Goal: Task Accomplishment & Management: Manage account settings

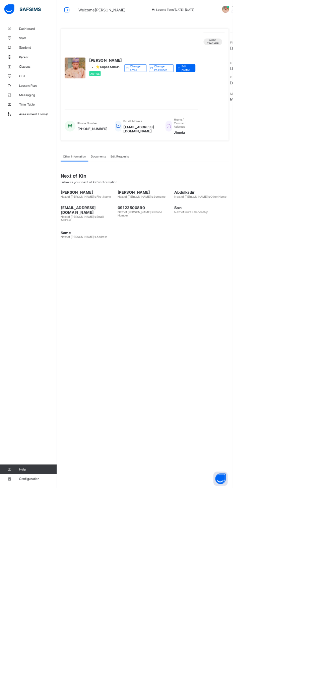
click at [38, 92] on span "Classes" at bounding box center [54, 93] width 54 height 5
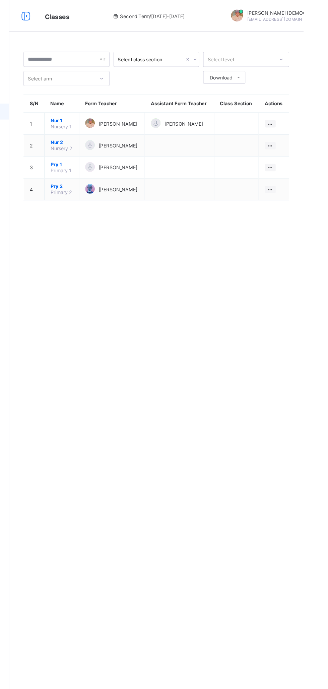
click at [0, 0] on ul "View Class Assign form Teacher" at bounding box center [0, 0] width 0 height 0
click at [0, 0] on div "View Class" at bounding box center [0, 0] width 0 height 0
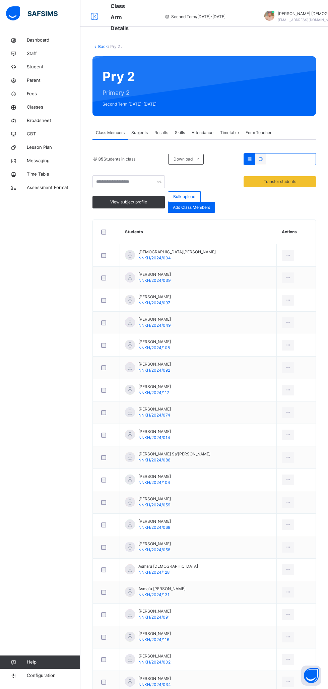
click at [142, 132] on span "Subjects" at bounding box center [139, 133] width 16 height 6
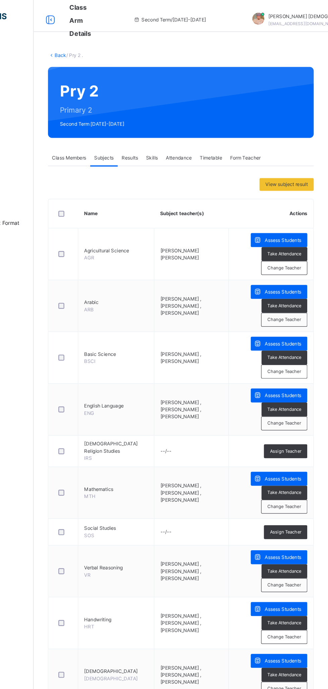
click at [293, 200] on span "Assess Students" at bounding box center [290, 202] width 31 height 6
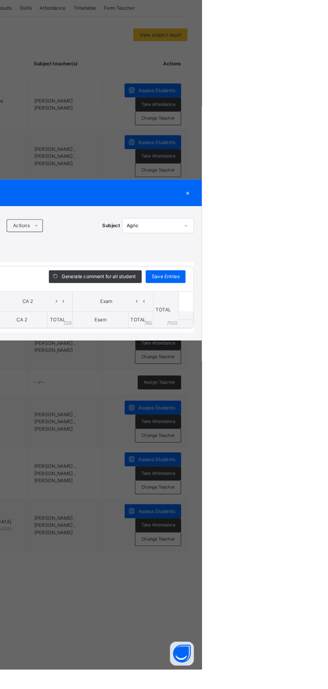
click at [322, 293] on div "×" at bounding box center [317, 288] width 10 height 9
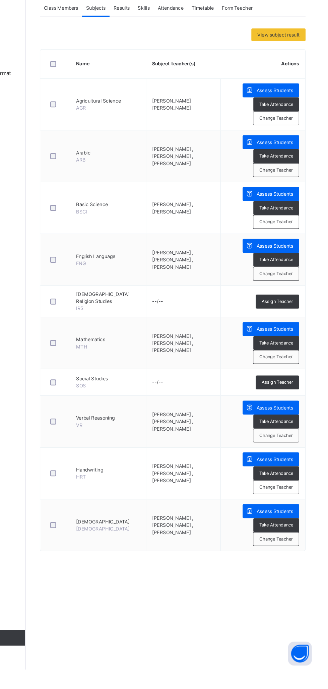
click at [296, 379] on span "Assign Teacher" at bounding box center [292, 380] width 26 height 6
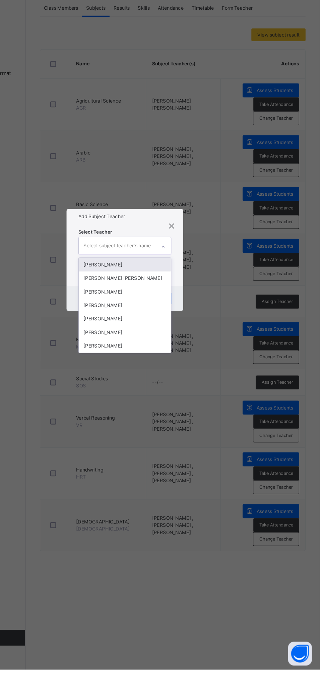
click at [203, 389] on div "Abubakar Abdulkadir Muhammad" at bounding box center [164, 382] width 78 height 11
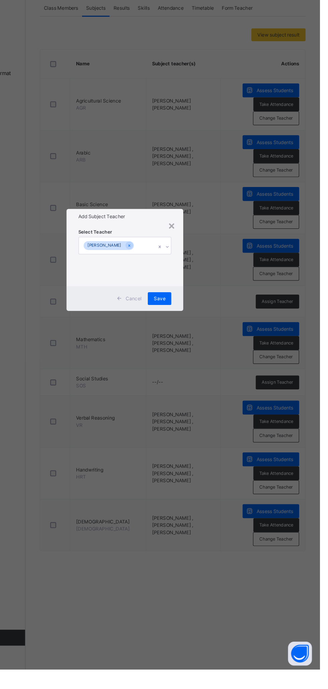
click at [203, 383] on div "Save" at bounding box center [193, 377] width 20 height 11
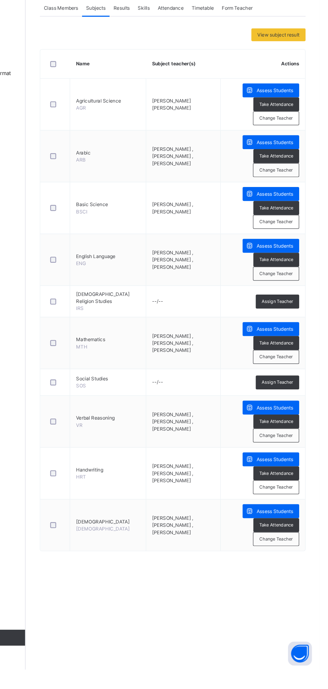
click at [295, 447] on span "Assign Teacher" at bounding box center [292, 448] width 26 height 6
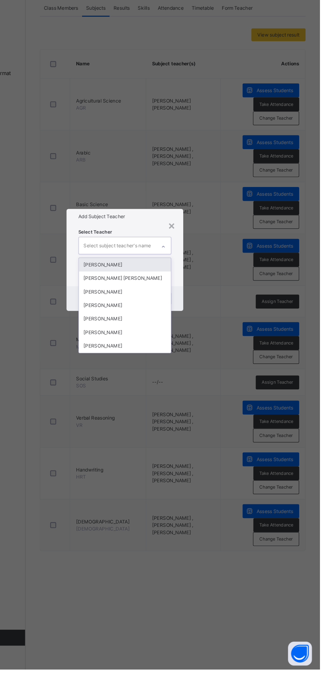
click at [203, 389] on div "Abubakar Abdulkadir Muhammad" at bounding box center [164, 382] width 78 height 11
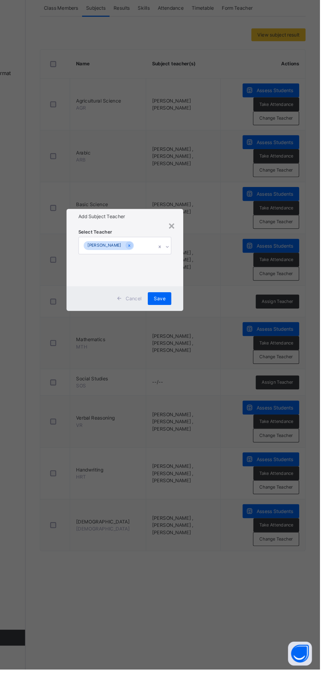
click at [203, 383] on div "Save" at bounding box center [193, 377] width 20 height 11
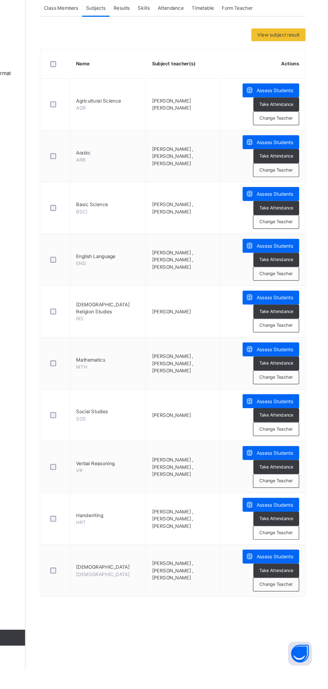
click at [283, 375] on span "Assess Students" at bounding box center [290, 377] width 31 height 6
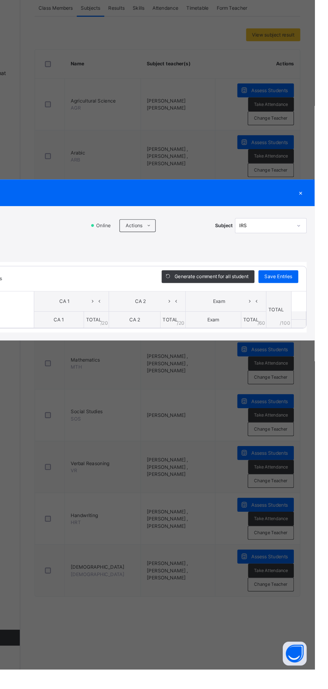
click at [194, 321] on span at bounding box center [188, 316] width 11 height 11
click at [194, 406] on div "Show Comments Generate comment for all student Save Entries Class Level: Pry 2 …" at bounding box center [164, 376] width 315 height 60
click at [183, 319] on span "Actions" at bounding box center [176, 316] width 14 height 6
click at [0, 0] on li "Upload/map score sheet" at bounding box center [0, 0] width 0 height 0
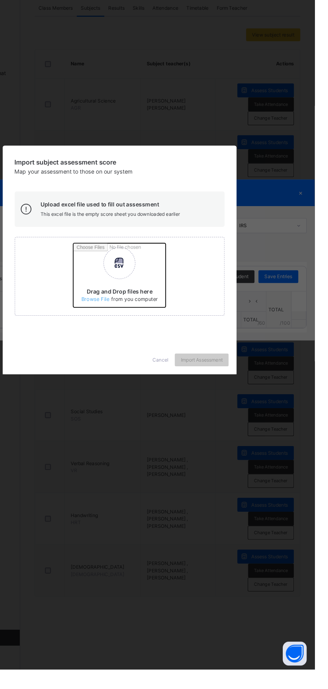
click at [216, 389] on input "Drag and Drop files here Select your Excel file Browse file Maximum size 2.5mb" at bounding box center [213, 360] width 176 height 59
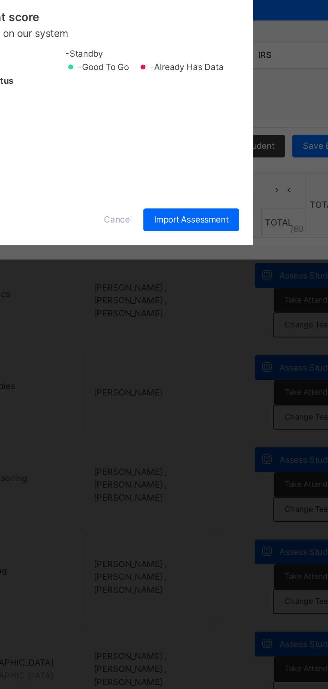
click at [135, 359] on div "CA 1" at bounding box center [123, 352] width 23 height 11
click at [135, 372] on div "CA 2" at bounding box center [123, 366] width 23 height 11
click at [135, 386] on div "Exam" at bounding box center [123, 379] width 23 height 11
click at [251, 397] on span "Import Assessment" at bounding box center [233, 394] width 35 height 6
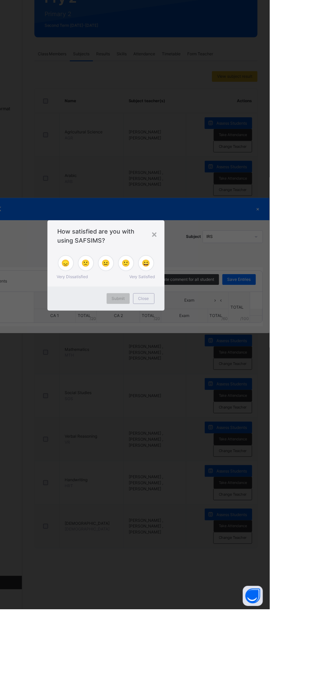
click at [213, 383] on div "Close" at bounding box center [201, 378] width 21 height 11
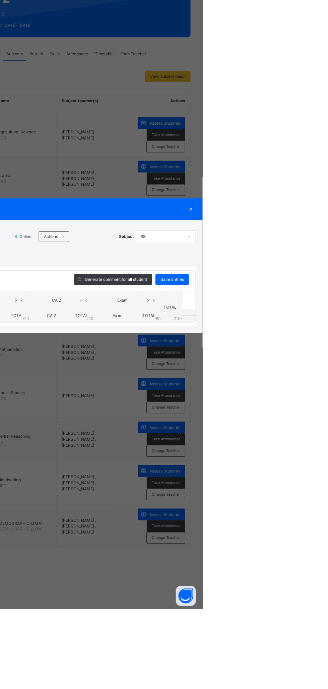
click at [322, 293] on div "×" at bounding box center [317, 288] width 10 height 9
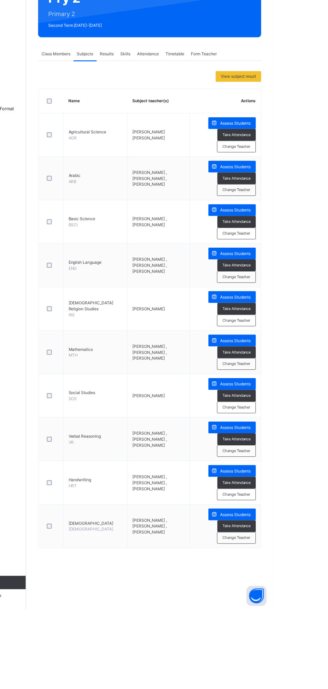
click at [290, 462] on span "Assess Students" at bounding box center [290, 464] width 31 height 6
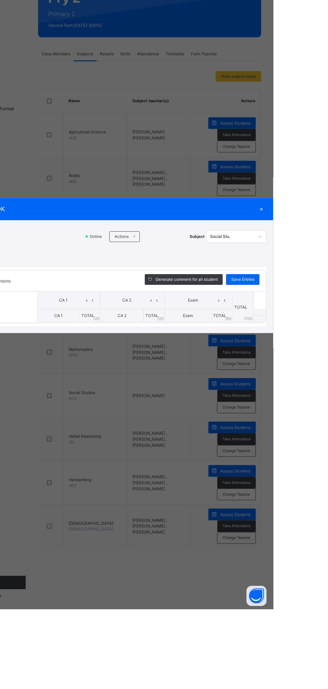
click at [245, 272] on div "RECORD BOOK × Pry 2 . : Social Stu. Online Actions Download Empty Score Sheet U…" at bounding box center [164, 344] width 328 height 689
click at [194, 321] on span at bounding box center [188, 316] width 11 height 11
click at [0, 0] on li "Upload/map score sheet" at bounding box center [0, 0] width 0 height 0
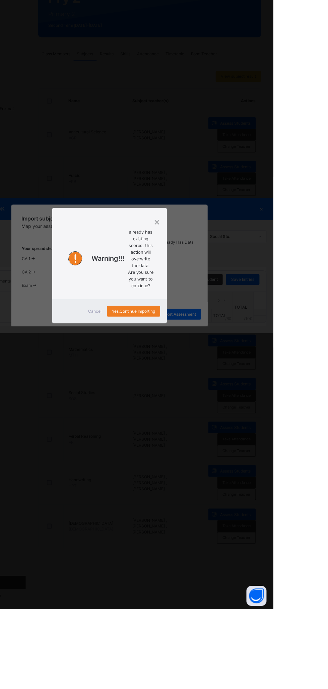
click at [156, 394] on span "Cancel" at bounding box center [149, 391] width 13 height 6
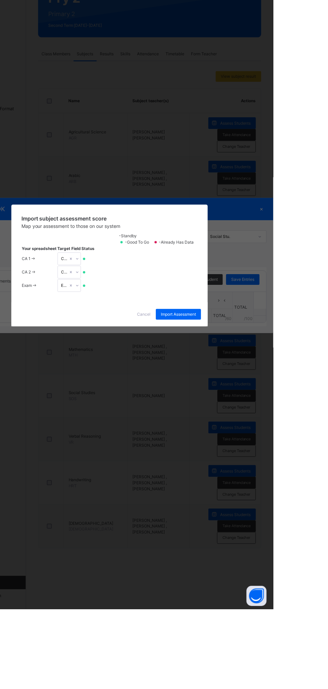
click at [211, 399] on div "Cancel" at bounding box center [198, 393] width 24 height 11
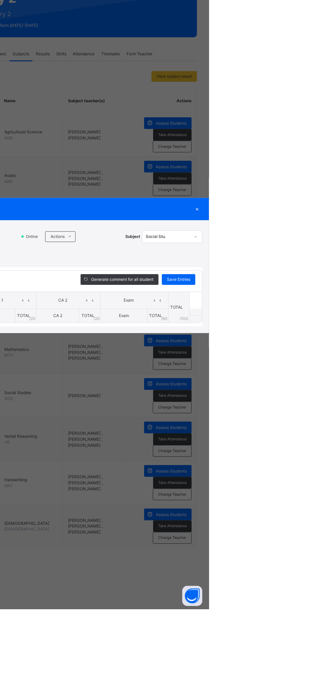
click at [322, 293] on div "×" at bounding box center [317, 288] width 10 height 9
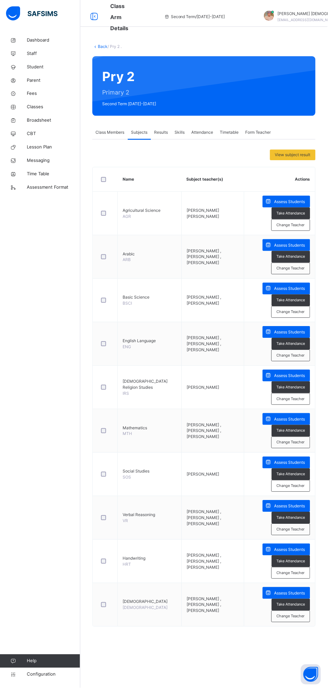
click at [53, 67] on span "Student" at bounding box center [54, 67] width 54 height 7
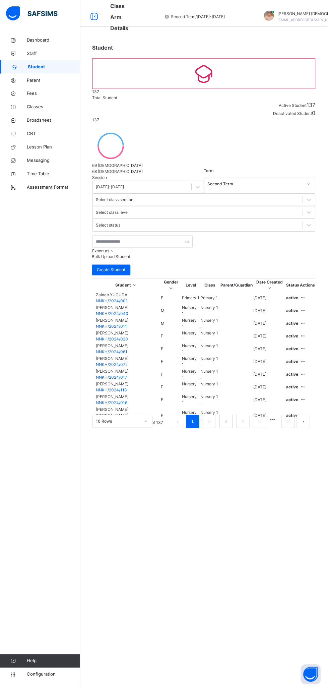
click at [55, 107] on span "Classes" at bounding box center [54, 107] width 54 height 7
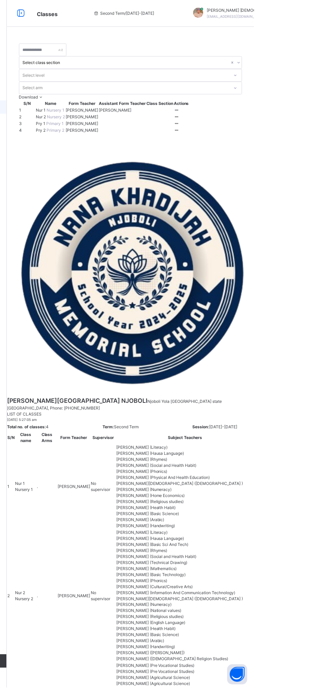
click at [254, 126] on icon at bounding box center [251, 123] width 6 height 5
click at [0, 0] on div "View Class" at bounding box center [0, 0] width 0 height 0
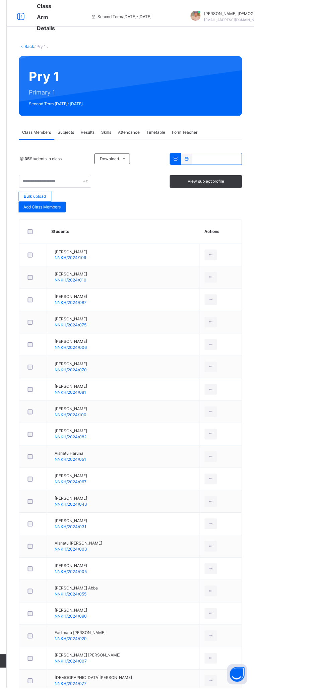
click at [147, 126] on div "Subjects" at bounding box center [139, 132] width 23 height 13
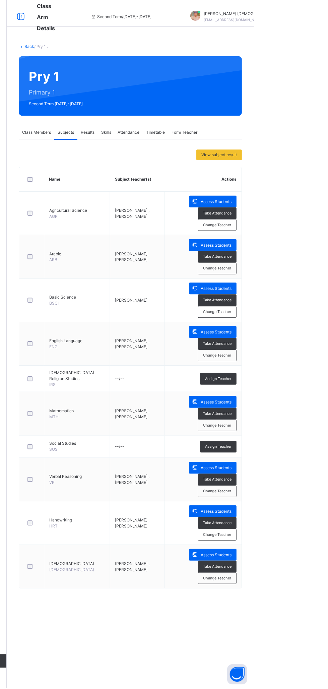
click at [291, 198] on div "Assess Students" at bounding box center [287, 202] width 48 height 12
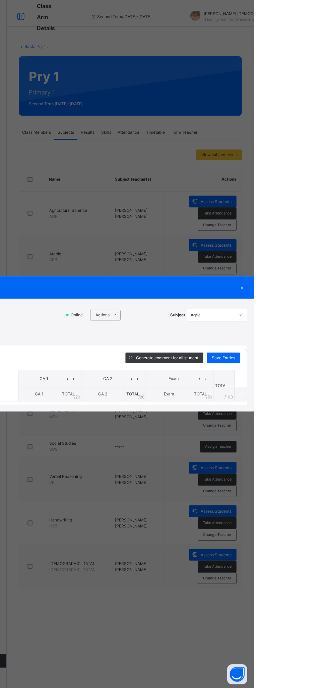
click at [191, 319] on icon at bounding box center [188, 315] width 5 height 5
click at [0, 0] on li "Upload/map score sheet" at bounding box center [0, 0] width 0 height 0
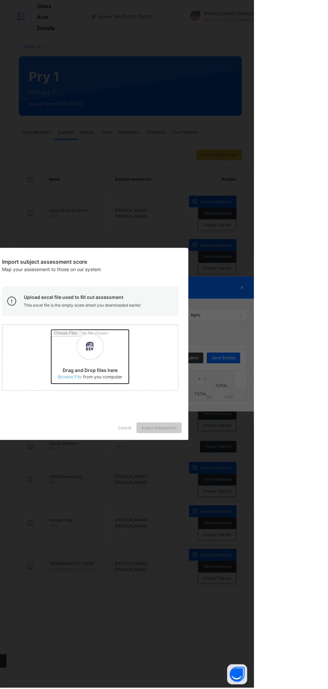
click at [218, 389] on input "Drag and Drop files here Select your Excel file Browse file Maximum size 2.5mb" at bounding box center [213, 360] width 176 height 59
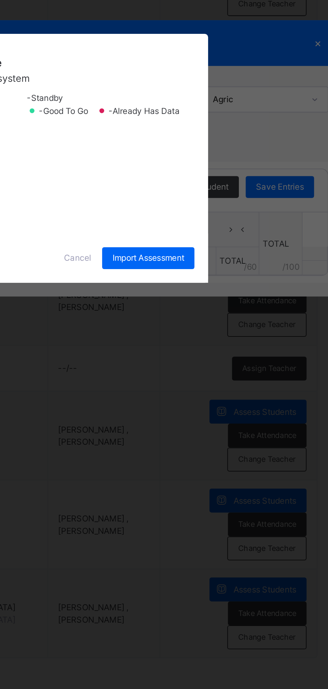
click at [135, 359] on div "CA 1" at bounding box center [123, 352] width 23 height 11
click at [135, 372] on div "CA 2" at bounding box center [123, 366] width 23 height 11
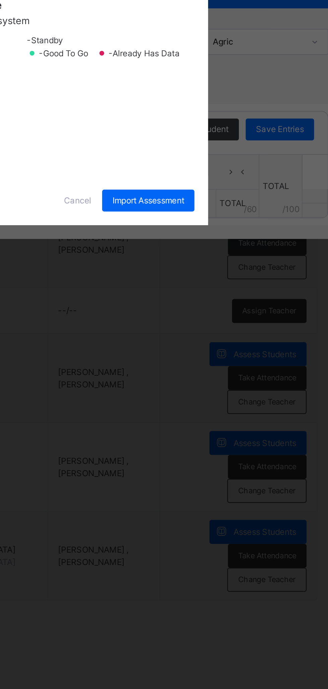
click at [135, 386] on div "Exam" at bounding box center [123, 379] width 23 height 11
click at [251, 397] on span "Import Assessment" at bounding box center [233, 394] width 35 height 6
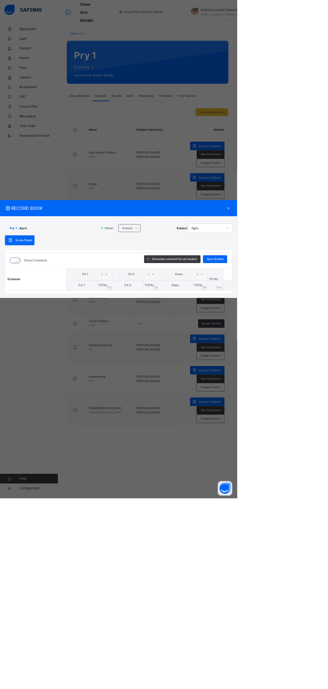
click at [322, 293] on div "×" at bounding box center [317, 288] width 10 height 9
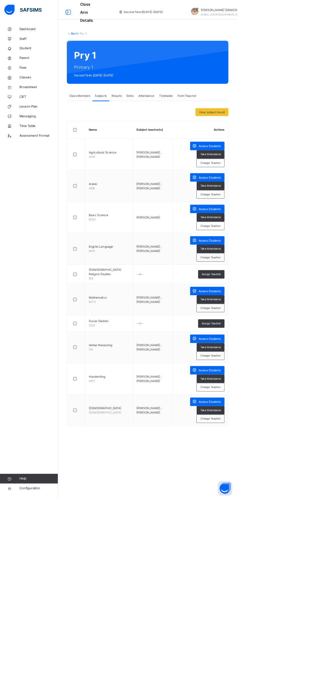
click at [304, 379] on span "Assign Teacher" at bounding box center [292, 380] width 26 height 6
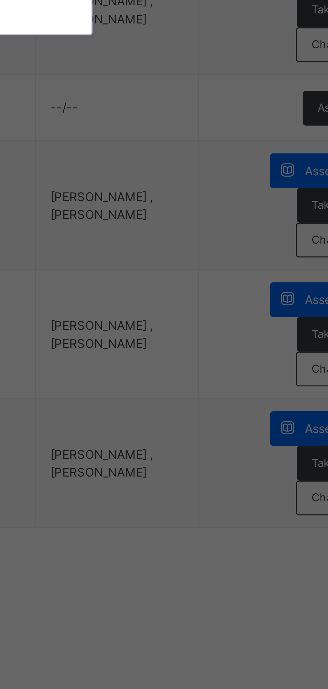
click at [203, 389] on div "Abubakar Abdulkadir Muhammad" at bounding box center [164, 382] width 78 height 11
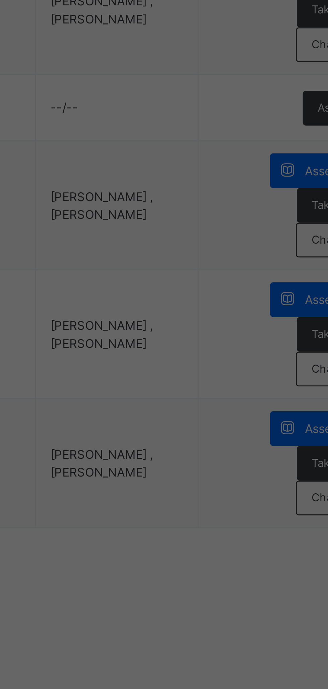
click at [198, 380] on span "Save" at bounding box center [193, 377] width 10 height 6
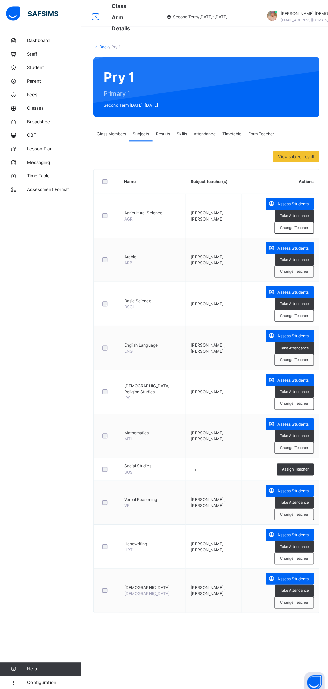
click at [23, 120] on icon at bounding box center [13, 120] width 27 height 5
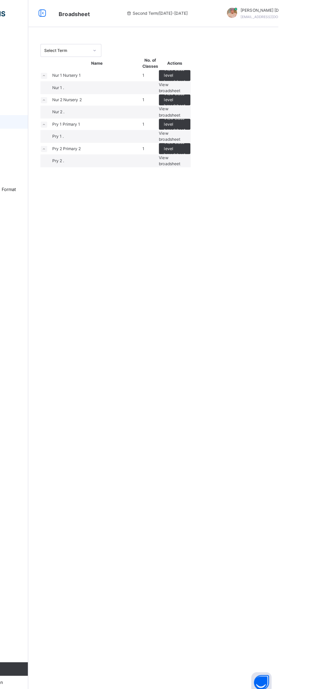
click at [231, 165] on span "View broadsheet" at bounding box center [220, 159] width 21 height 11
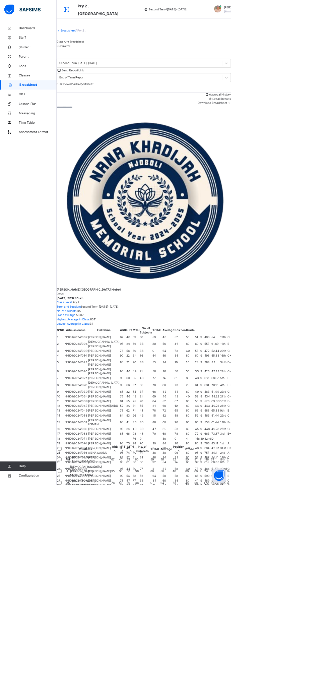
scroll to position [0, 234]
click at [24, 108] on icon at bounding box center [13, 107] width 27 height 5
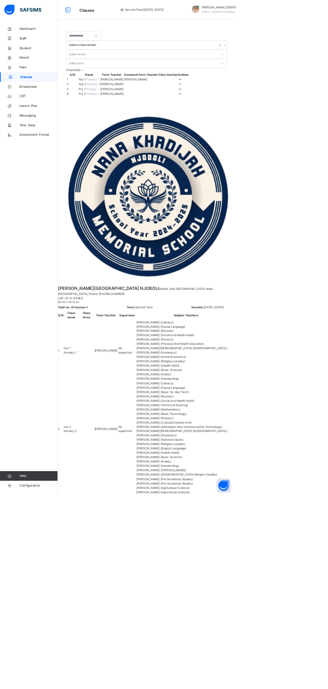
click at [40, 120] on span "Broadsheet" at bounding box center [54, 120] width 54 height 7
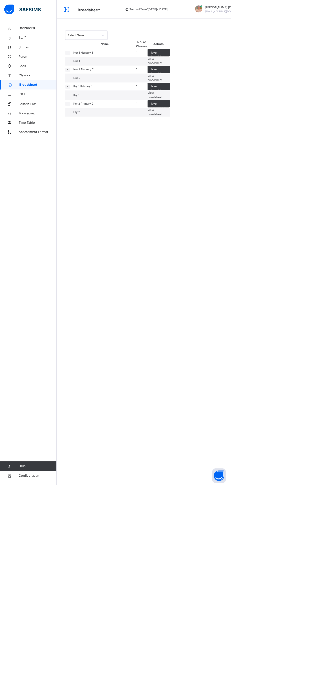
click at [231, 141] on span "View broadsheet" at bounding box center [220, 134] width 21 height 11
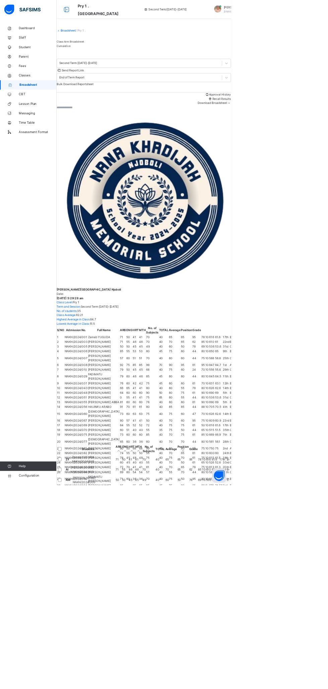
scroll to position [0, 254]
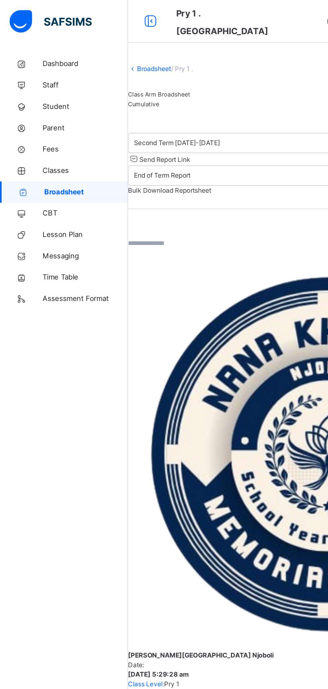
click at [47, 107] on span "Classes" at bounding box center [54, 107] width 54 height 7
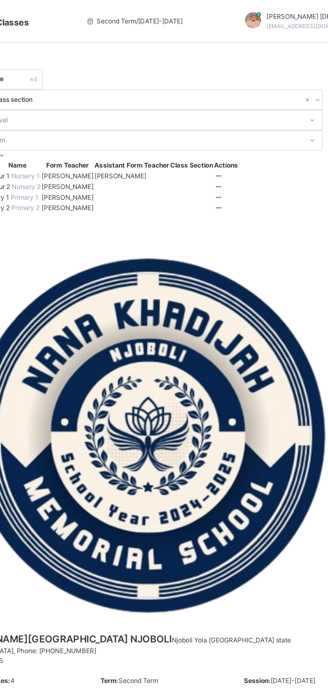
click at [0, 0] on ul "View Class Assign form Teacher" at bounding box center [0, 0] width 0 height 0
click at [0, 0] on div "View Class" at bounding box center [0, 0] width 0 height 0
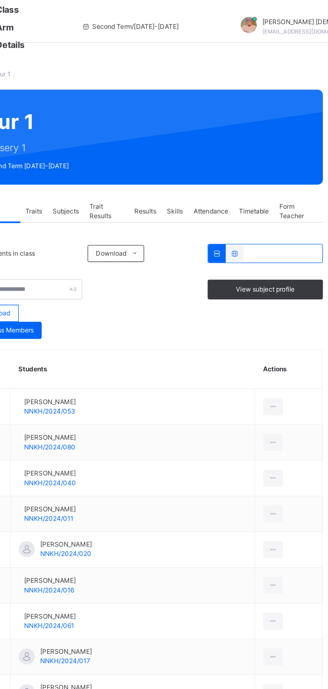
click at [153, 128] on div "Subjects" at bounding box center [154, 132] width 23 height 13
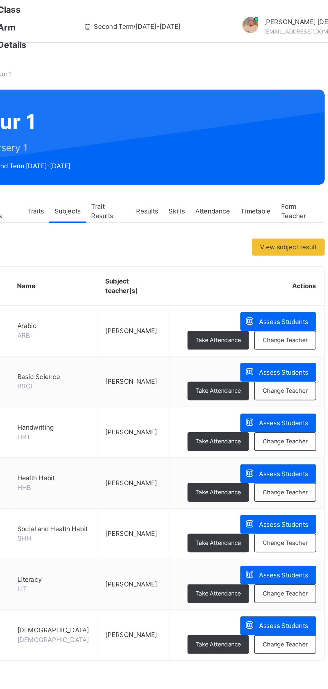
click at [294, 202] on span "Assess Students" at bounding box center [290, 202] width 31 height 6
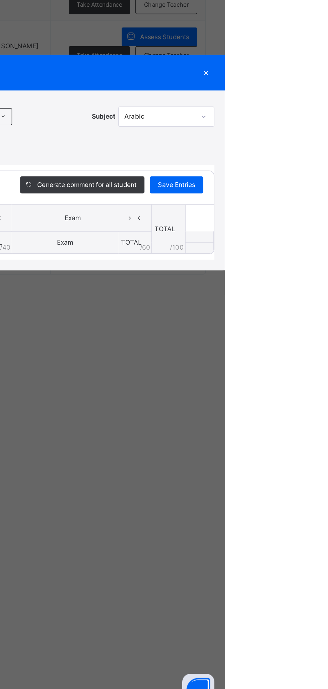
click at [322, 293] on div "×" at bounding box center [317, 288] width 10 height 9
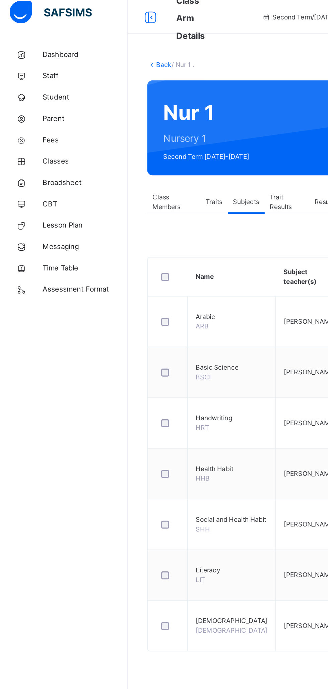
click at [57, 120] on span "Broadsheet" at bounding box center [54, 120] width 54 height 7
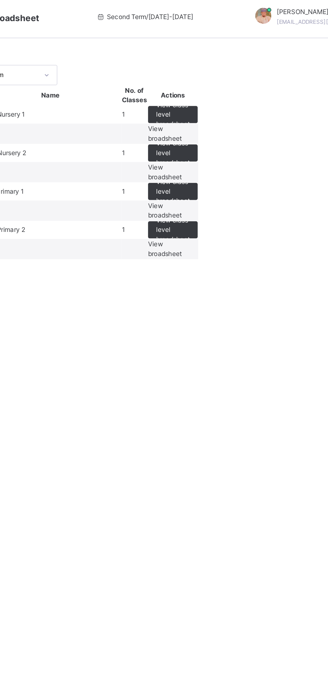
click at [231, 92] on span "View broadsheet" at bounding box center [220, 86] width 21 height 11
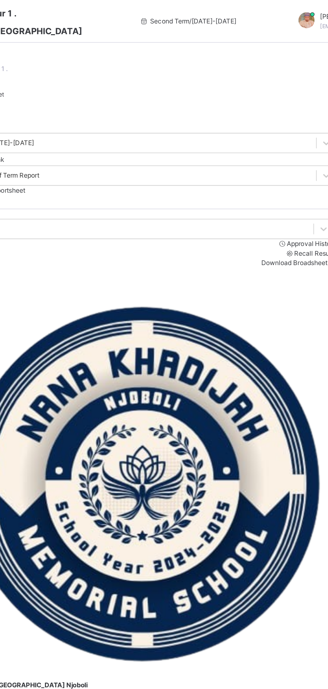
scroll to position [0, 54]
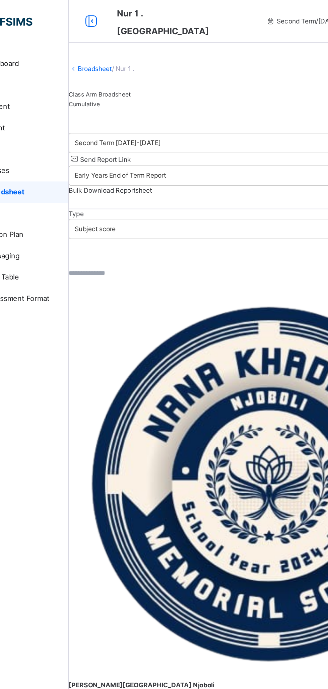
click at [105, 46] on link "Broadsheet" at bounding box center [96, 43] width 21 height 5
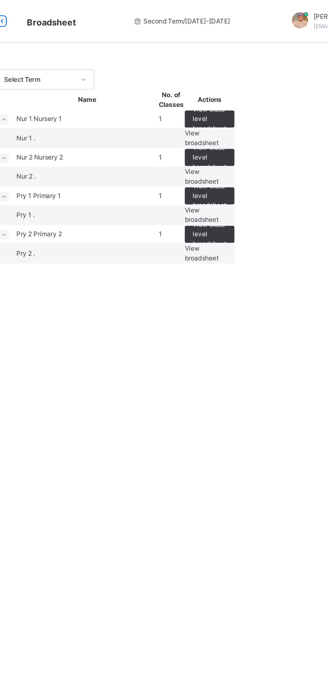
click at [231, 116] on span "View broadsheet" at bounding box center [220, 110] width 21 height 11
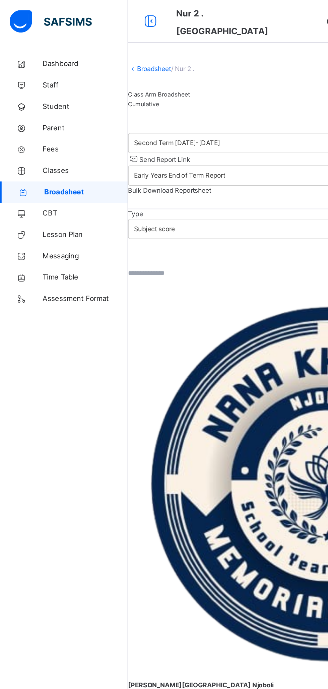
click at [103, 46] on link "Broadsheet" at bounding box center [96, 43] width 21 height 5
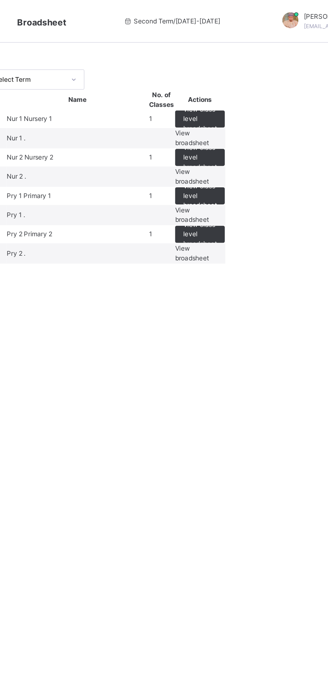
click at [231, 116] on span "View broadsheet" at bounding box center [220, 110] width 21 height 11
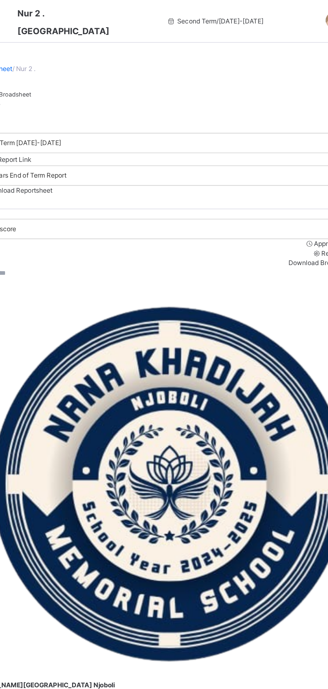
scroll to position [0, 225]
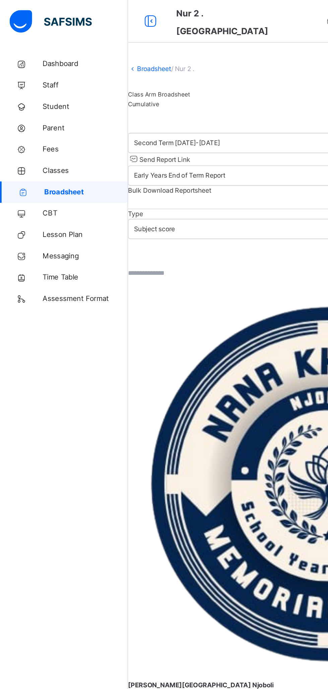
click at [51, 108] on span "Classes" at bounding box center [54, 107] width 54 height 7
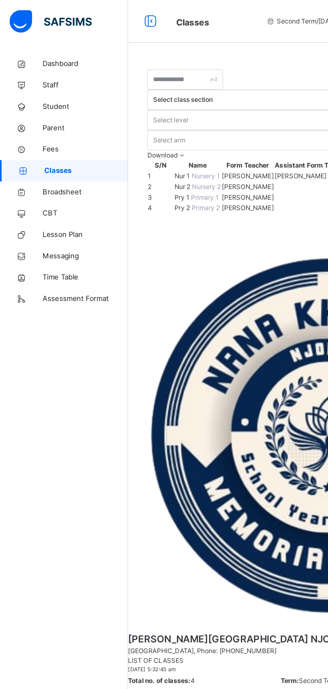
click at [52, 122] on span "Broadsheet" at bounding box center [54, 120] width 54 height 7
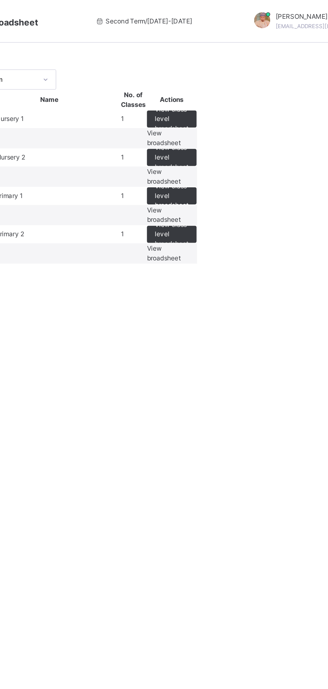
click at [241, 166] on td "View broadsheet" at bounding box center [226, 159] width 32 height 13
click at [231, 165] on span "View broadsheet" at bounding box center [220, 159] width 21 height 11
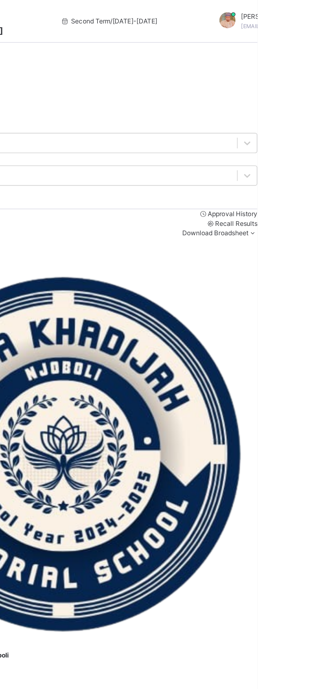
scroll to position [0, 8]
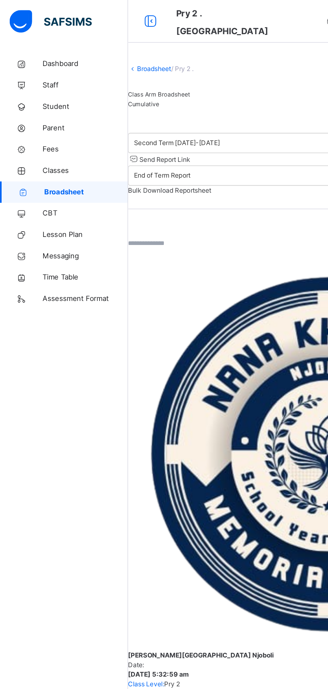
click at [47, 107] on span "Classes" at bounding box center [54, 107] width 54 height 7
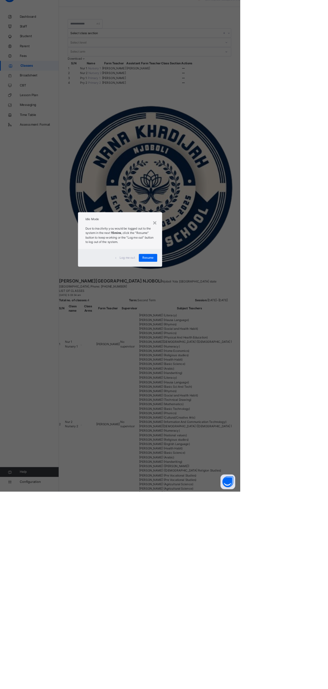
click at [210, 373] on span "Resume" at bounding box center [202, 370] width 15 height 6
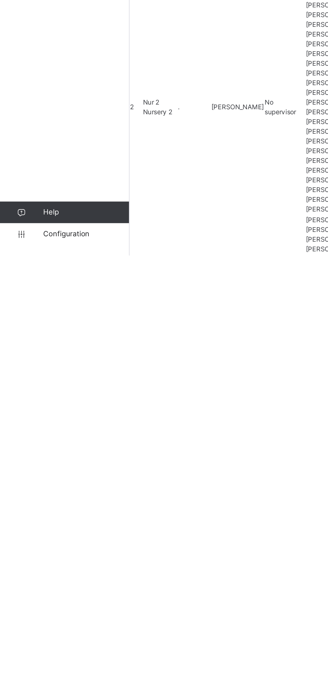
click at [53, 679] on span "Configuration" at bounding box center [53, 676] width 53 height 7
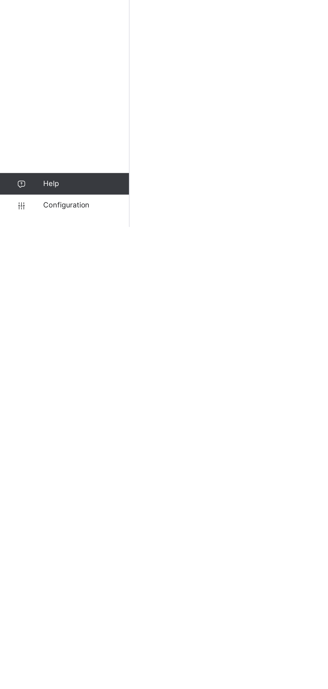
click at [35, 682] on link "Configuration" at bounding box center [40, 675] width 80 height 13
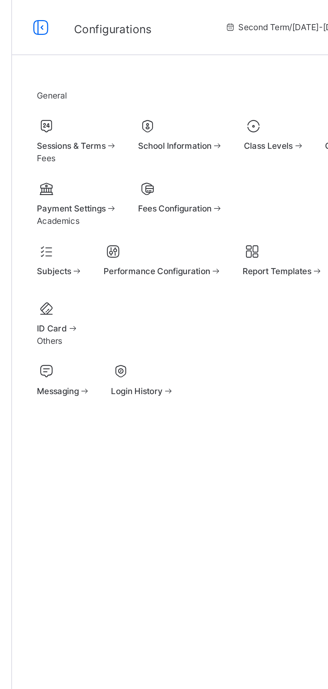
click at [132, 74] on div "Sessions & Terms" at bounding box center [112, 71] width 39 height 6
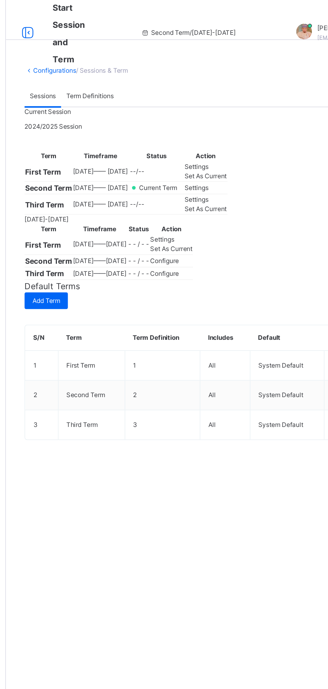
click at [211, 132] on span "Settings" at bounding box center [202, 129] width 15 height 5
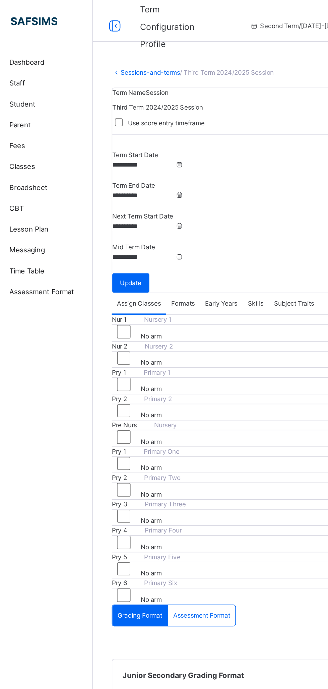
click at [112, 47] on link "Sessions-and-terms" at bounding box center [117, 46] width 38 height 5
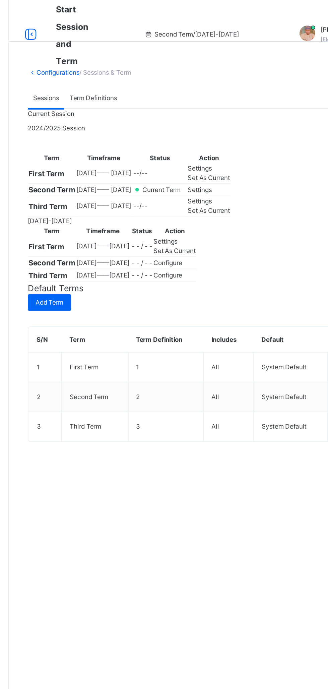
click at [195, 139] on td "--/--" at bounding box center [177, 132] width 35 height 13
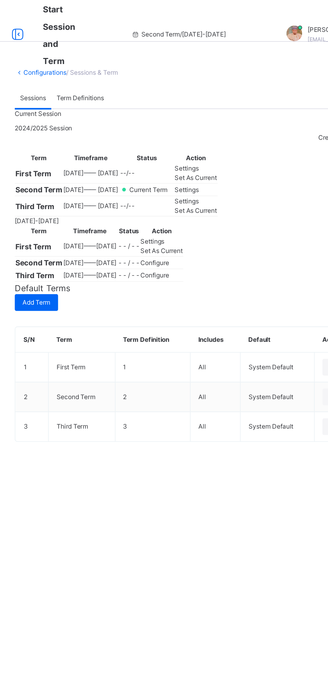
click at [223, 138] on span "Set As Current" at bounding box center [208, 135] width 27 height 5
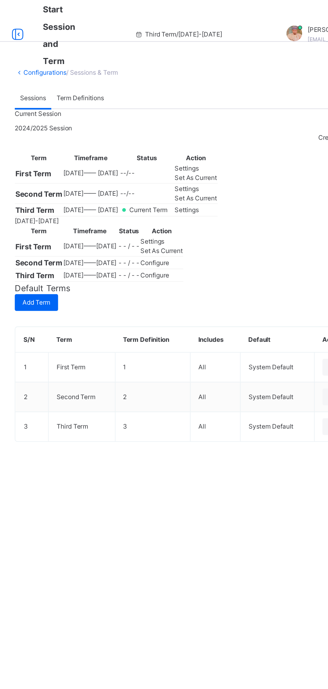
click at [250, 181] on div "Current Session 2024/2025 Session Create Session Term Timeframe Status Action F…" at bounding box center [205, 125] width 224 height 111
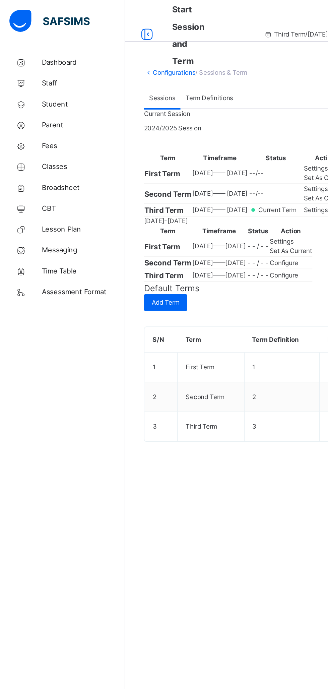
click at [36, 109] on span "Classes" at bounding box center [54, 107] width 54 height 7
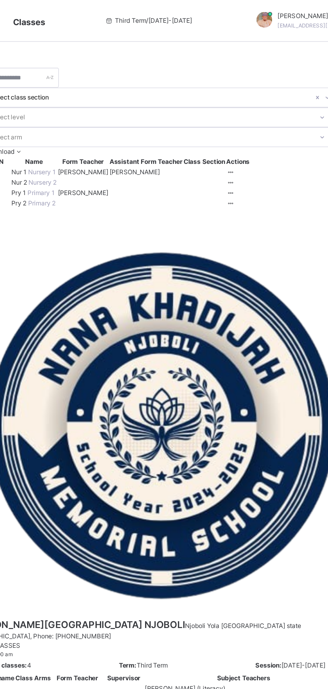
click at [254, 133] on icon at bounding box center [251, 130] width 6 height 5
click at [0, 0] on div "View Class" at bounding box center [0, 0] width 0 height 0
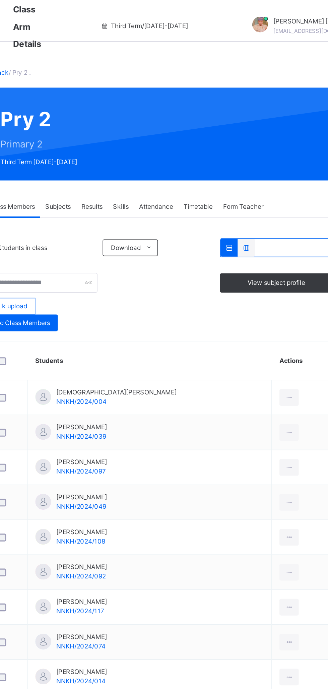
click at [144, 128] on div "Subjects" at bounding box center [139, 132] width 23 height 13
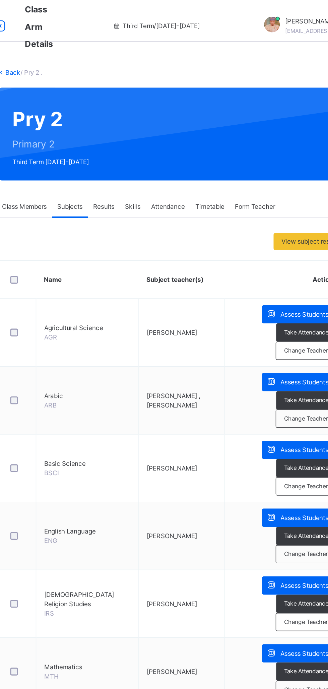
click at [290, 200] on span "Assess Students" at bounding box center [290, 202] width 31 height 6
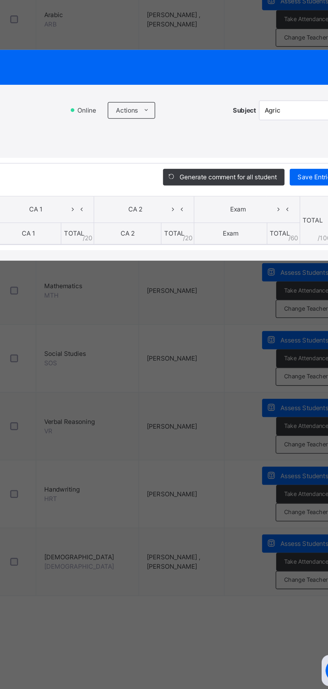
click at [191, 319] on icon at bounding box center [188, 315] width 5 height 5
click at [0, 0] on li "Upload/map score sheet" at bounding box center [0, 0] width 0 height 0
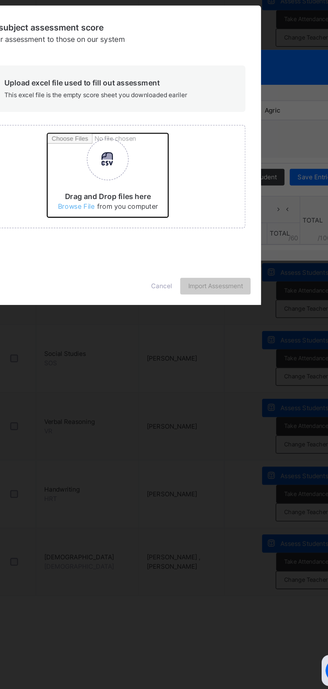
click at [211, 389] on input "Drag and Drop files here Select your Excel file Browse file Maximum size 2.5mb" at bounding box center [213, 360] width 176 height 59
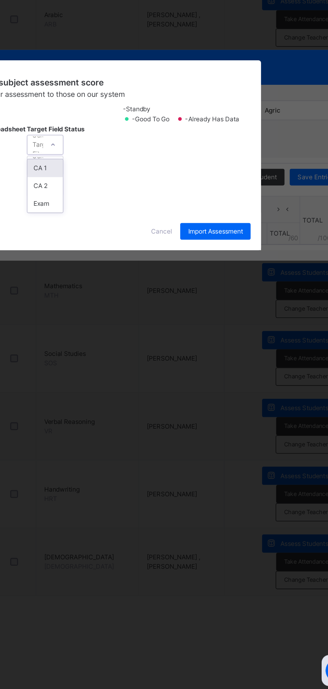
click at [135, 359] on div "CA 1" at bounding box center [123, 352] width 23 height 11
click at [135, 372] on div "CA 2" at bounding box center [123, 366] width 23 height 11
click at [135, 386] on div "Exam" at bounding box center [123, 379] width 23 height 11
click at [251, 397] on span "Import Assessment" at bounding box center [233, 394] width 35 height 6
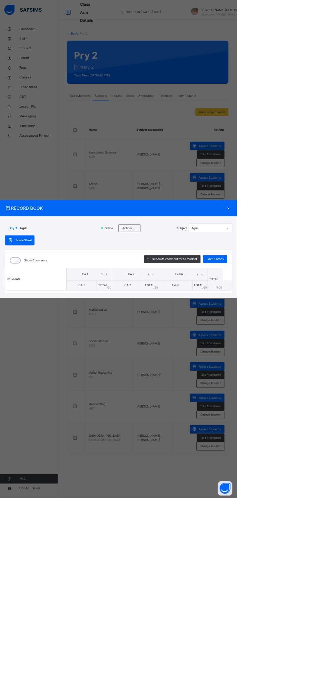
click at [322, 293] on div "×" at bounding box center [317, 288] width 10 height 9
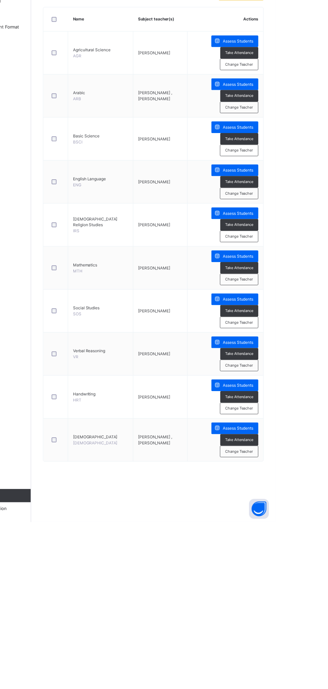
click at [291, 374] on span "Assess Students" at bounding box center [290, 377] width 31 height 6
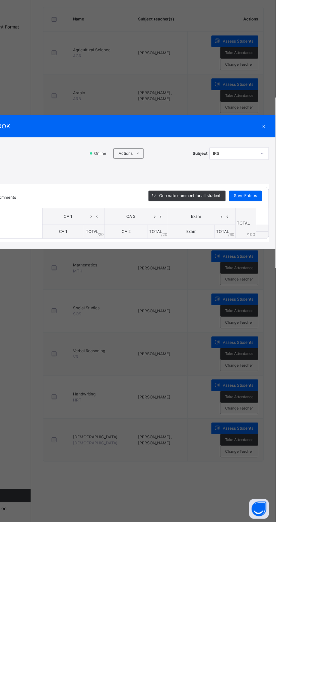
click at [191, 319] on icon at bounding box center [188, 315] width 5 height 5
click at [0, 0] on li "Upload/map score sheet" at bounding box center [0, 0] width 0 height 0
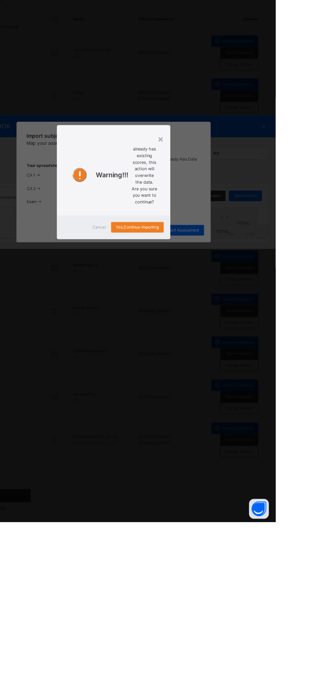
click at [215, 308] on div "×" at bounding box center [212, 301] width 6 height 14
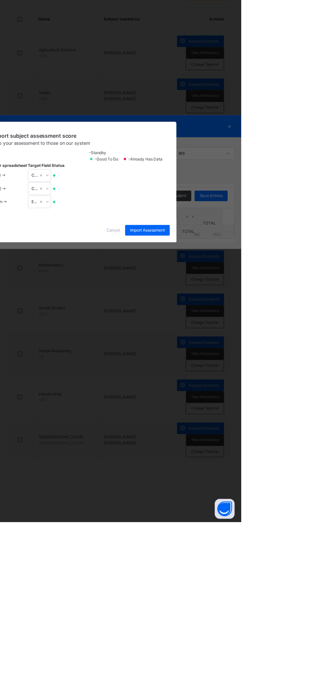
click at [205, 397] on span "Cancel" at bounding box center [198, 394] width 13 height 6
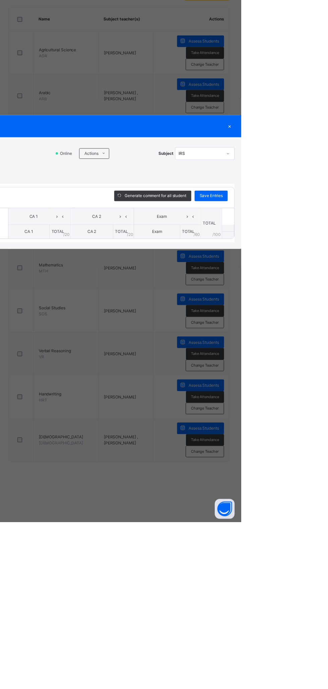
click at [322, 293] on div "×" at bounding box center [317, 288] width 10 height 9
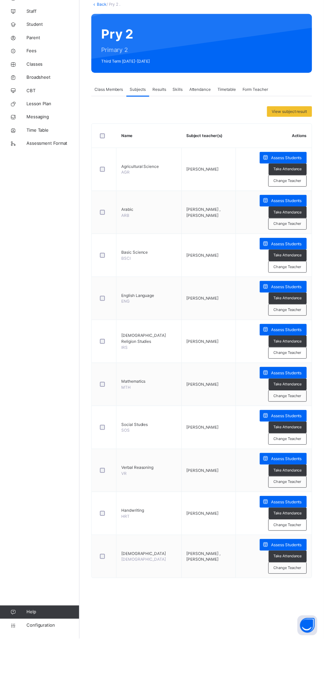
click at [40, 120] on span "Broadsheet" at bounding box center [54, 120] width 54 height 7
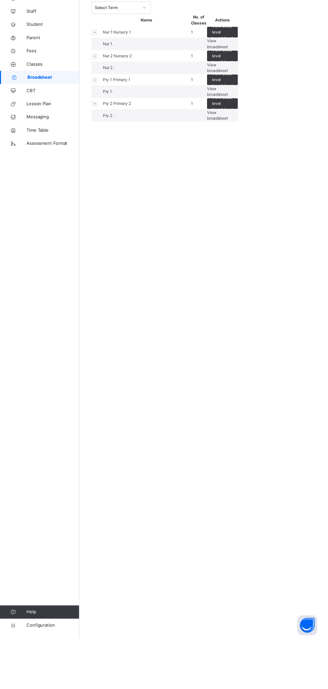
click at [231, 165] on span "View broadsheet" at bounding box center [220, 159] width 21 height 11
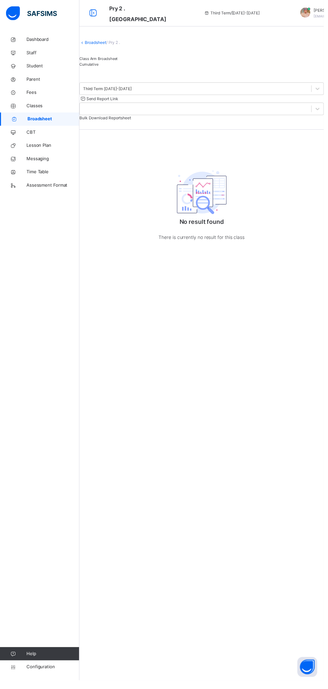
click at [27, 98] on link "Fees" at bounding box center [40, 93] width 80 height 13
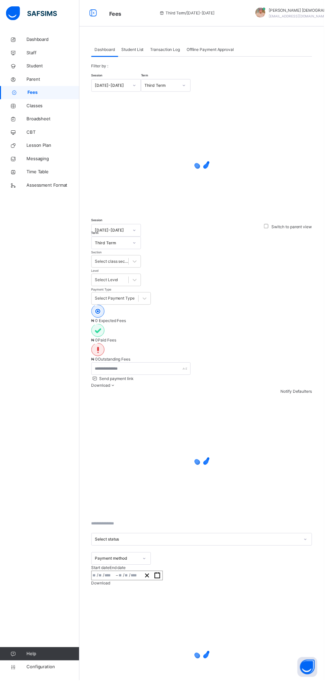
click at [27, 114] on link "Broadsheet" at bounding box center [40, 120] width 80 height 13
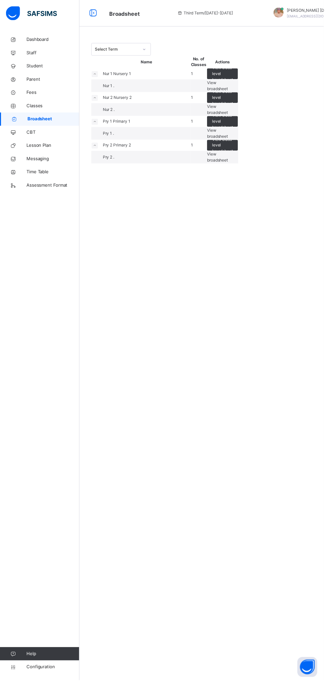
click at [22, 94] on icon at bounding box center [13, 94] width 27 height 5
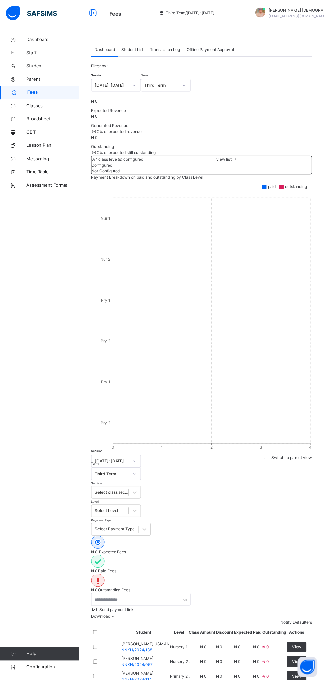
click at [28, 105] on span "Classes" at bounding box center [54, 107] width 54 height 7
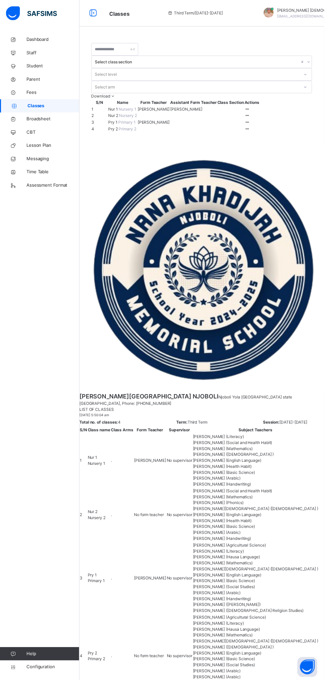
click at [254, 126] on icon at bounding box center [251, 123] width 6 height 5
click at [0, 0] on div "View Class" at bounding box center [0, 0] width 0 height 0
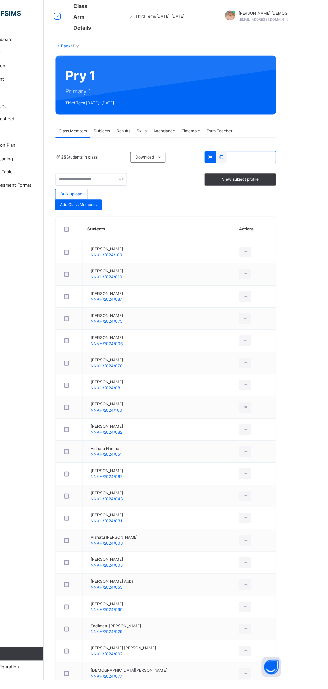
click at [139, 130] on span "Subjects" at bounding box center [139, 133] width 16 height 6
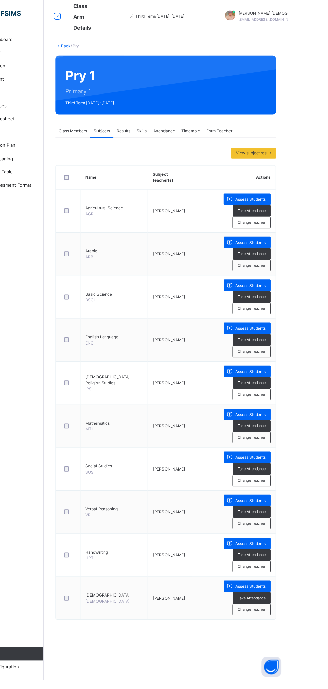
click at [292, 202] on span "Assess Students" at bounding box center [290, 202] width 31 height 6
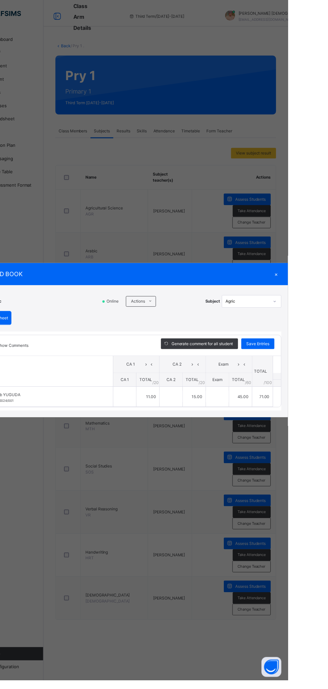
type input "**"
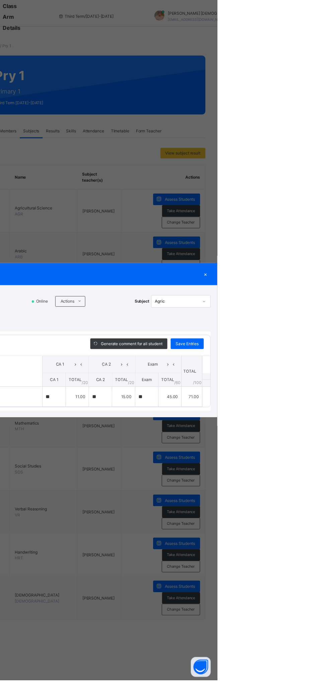
click at [322, 282] on div "×" at bounding box center [317, 277] width 10 height 9
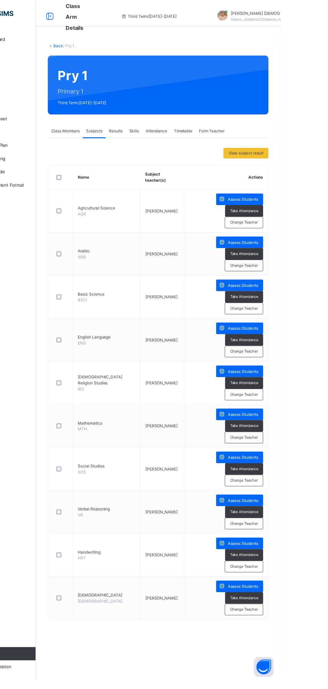
click at [298, 458] on div "Assess Students" at bounding box center [287, 464] width 48 height 12
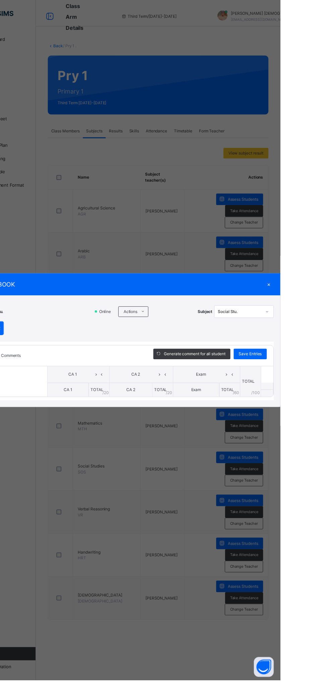
click at [191, 319] on icon at bounding box center [188, 315] width 5 height 5
click at [0, 0] on li "Upload/map score sheet" at bounding box center [0, 0] width 0 height 0
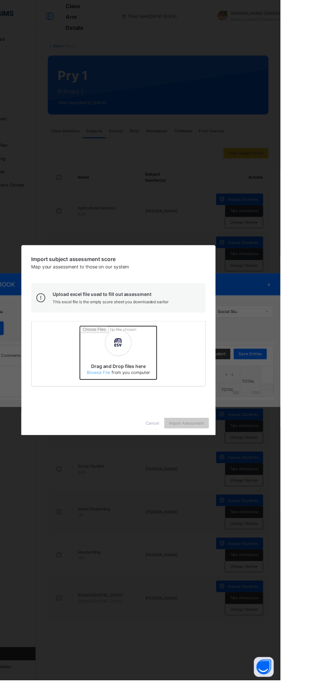
click at [211, 389] on input "Drag and Drop files here Select your Excel file Browse file Maximum size 2.5mb" at bounding box center [213, 360] width 176 height 59
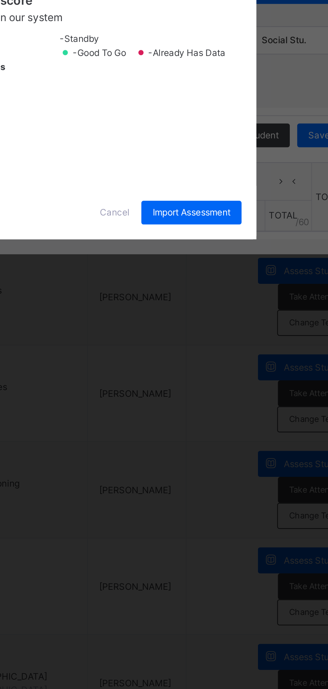
click at [135, 372] on div "CA 2" at bounding box center [123, 366] width 23 height 11
click at [135, 386] on div "Exam" at bounding box center [123, 379] width 23 height 11
click at [251, 397] on span "Import Assessment" at bounding box center [233, 394] width 35 height 6
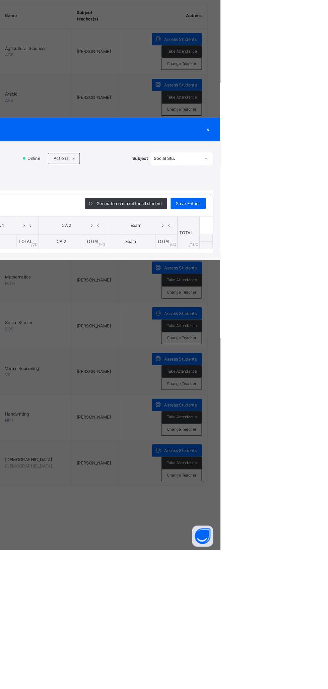
click at [322, 293] on div "×" at bounding box center [317, 288] width 10 height 9
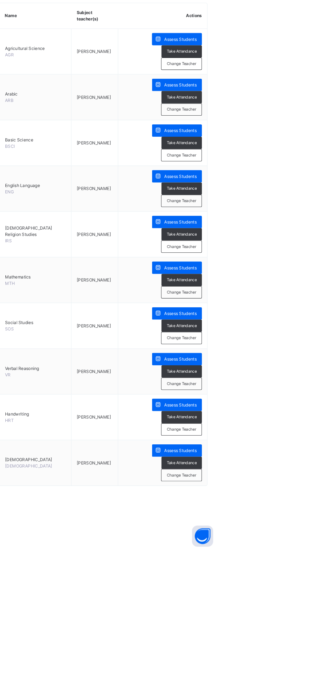
click at [328, 417] on html "Class Arm Details Third Term / 2024-2025 Abubakar Abdulkadir Muhammad abubakara…" at bounding box center [164, 344] width 328 height 689
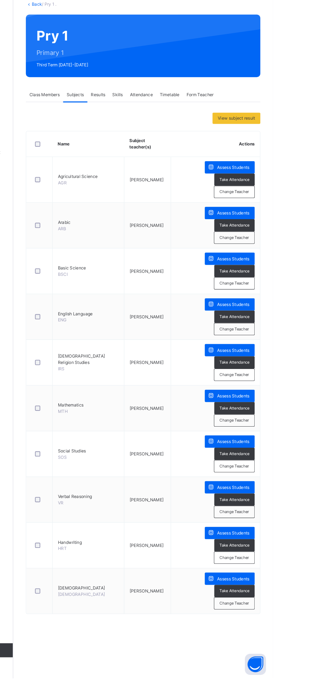
click at [295, 374] on span "Assess Students" at bounding box center [290, 377] width 31 height 6
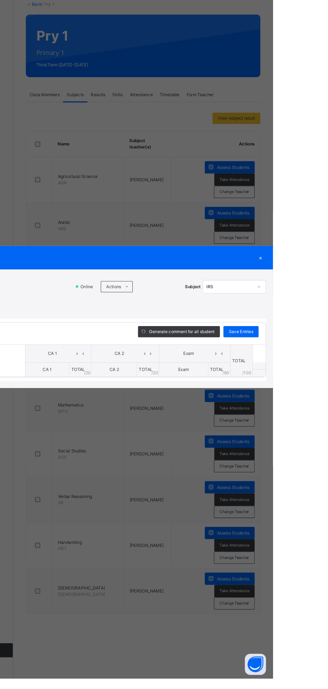
click at [191, 319] on icon at bounding box center [188, 315] width 5 height 5
click at [0, 0] on li "Upload/map score sheet" at bounding box center [0, 0] width 0 height 0
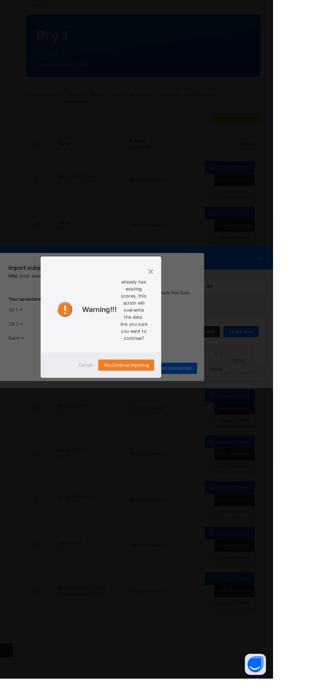
click at [156, 394] on span "Cancel" at bounding box center [149, 391] width 13 height 6
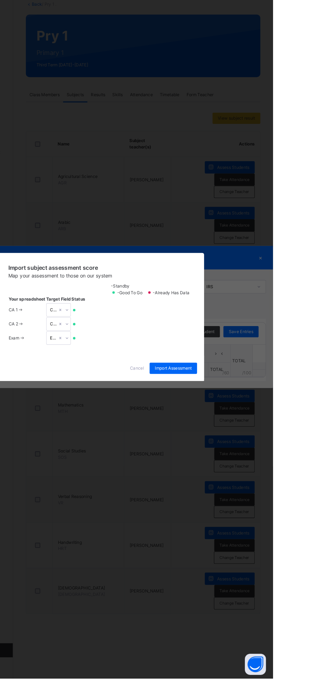
click at [205, 397] on span "Cancel" at bounding box center [198, 394] width 13 height 6
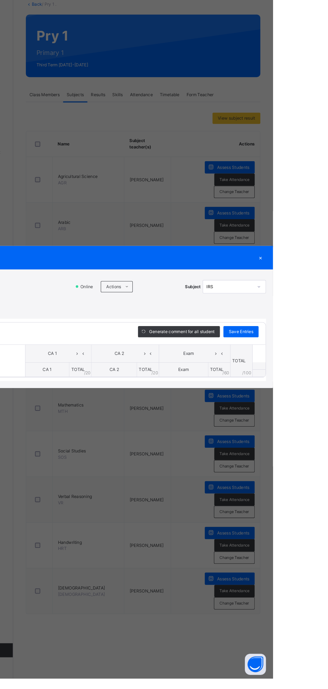
click at [183, 319] on span "Actions" at bounding box center [176, 316] width 14 height 6
click at [0, 0] on li "Upload/map score sheet" at bounding box center [0, 0] width 0 height 0
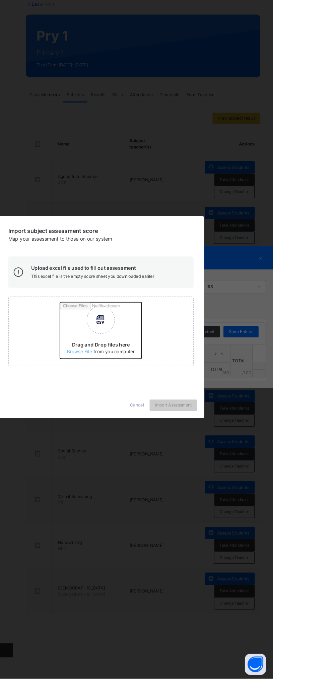
click at [211, 389] on input "Drag and Drop files here Select your Excel file Browse file Maximum size 2.5mb" at bounding box center [213, 360] width 176 height 59
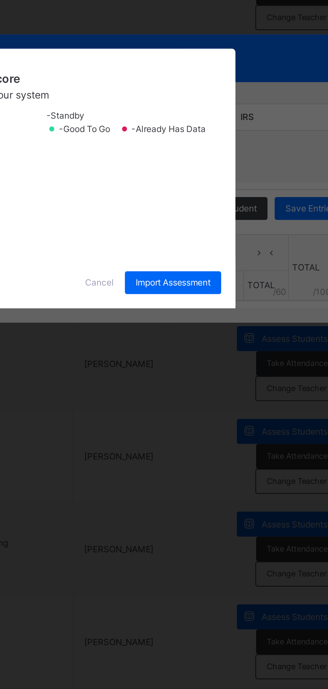
click at [135, 359] on div "CA 1" at bounding box center [123, 352] width 23 height 11
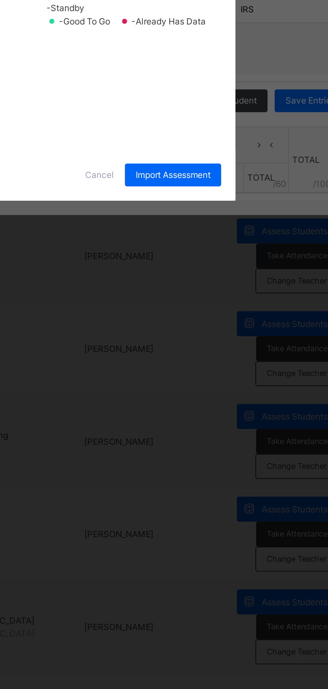
click at [135, 372] on div "CA 2" at bounding box center [123, 366] width 23 height 11
click at [135, 386] on div "Exam" at bounding box center [123, 379] width 23 height 11
click at [251, 397] on span "Import Assessment" at bounding box center [233, 394] width 35 height 6
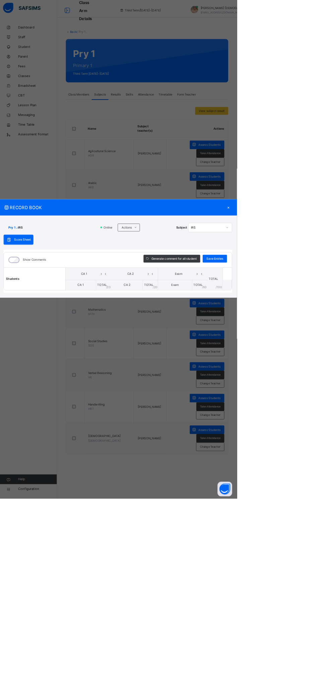
click at [322, 293] on div "×" at bounding box center [317, 288] width 10 height 9
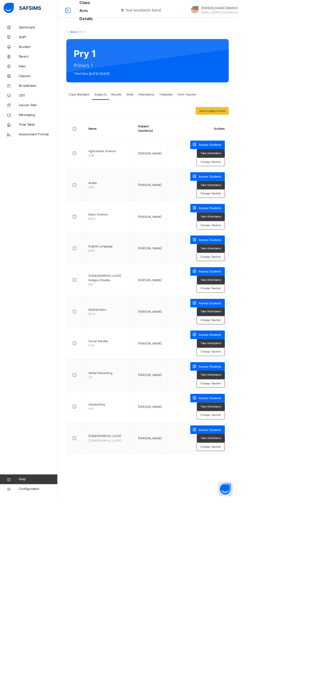
click at [10, 109] on icon at bounding box center [13, 107] width 27 height 5
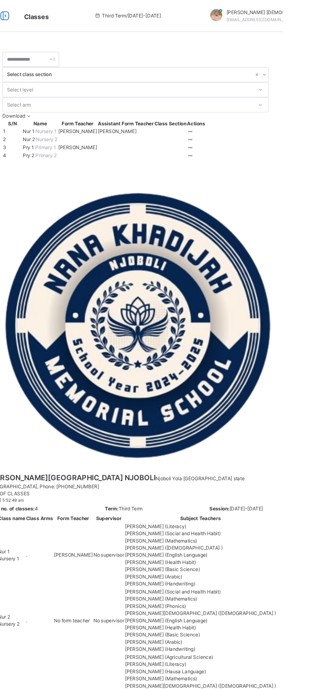
click at [254, 126] on icon at bounding box center [251, 123] width 6 height 5
click at [0, 0] on div "View Class" at bounding box center [0, 0] width 0 height 0
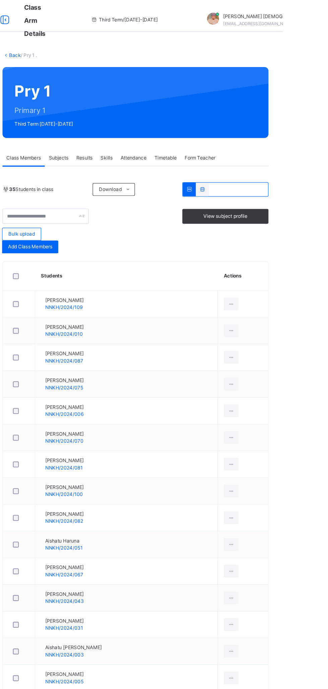
click at [138, 132] on span "Subjects" at bounding box center [139, 133] width 16 height 6
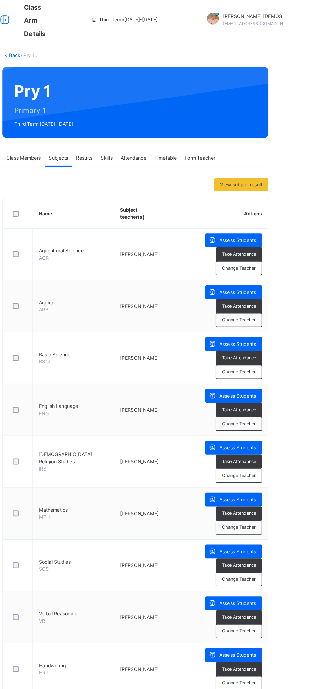
click at [292, 374] on span "Assess Students" at bounding box center [290, 377] width 31 height 6
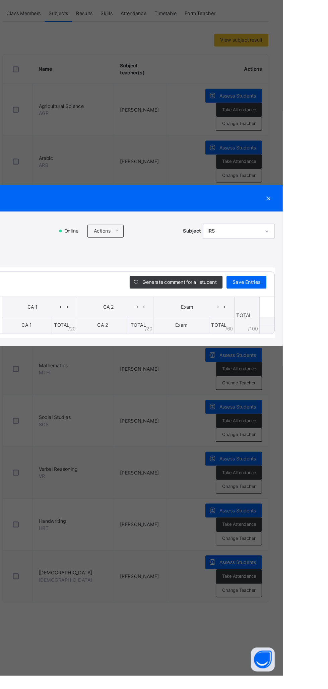
click at [191, 319] on icon at bounding box center [188, 315] width 5 height 5
click at [0, 0] on li "Upload/map score sheet" at bounding box center [0, 0] width 0 height 0
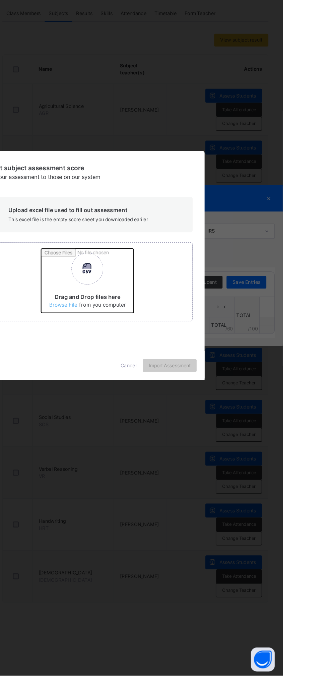
click at [217, 389] on input "Drag and Drop files here Select your Excel file Browse file Maximum size 2.5mb" at bounding box center [213, 360] width 176 height 59
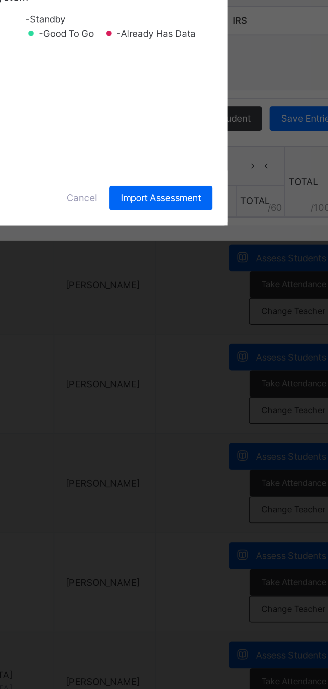
click at [135, 359] on div "CA 1" at bounding box center [123, 352] width 23 height 11
click at [135, 372] on div "CA 2" at bounding box center [123, 366] width 23 height 11
click at [135, 386] on div "Exam" at bounding box center [123, 379] width 23 height 11
click at [251, 397] on span "Import Assessment" at bounding box center [233, 394] width 35 height 6
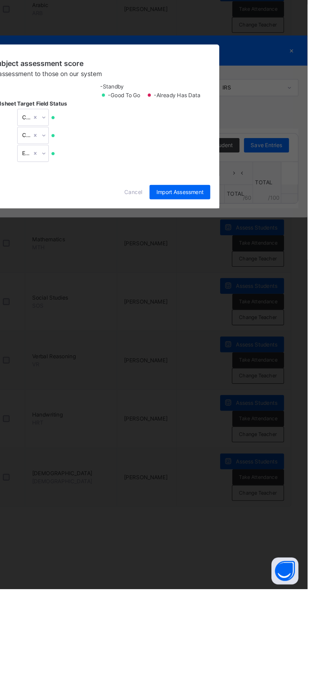
click at [211, 399] on div "Cancel" at bounding box center [198, 393] width 24 height 11
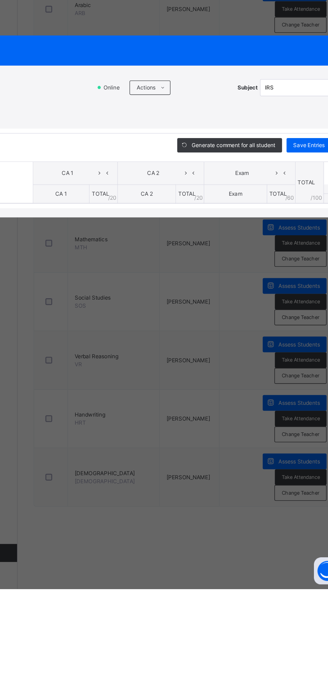
click at [191, 319] on icon at bounding box center [188, 315] width 5 height 5
click at [0, 0] on li "Upload/map score sheet" at bounding box center [0, 0] width 0 height 0
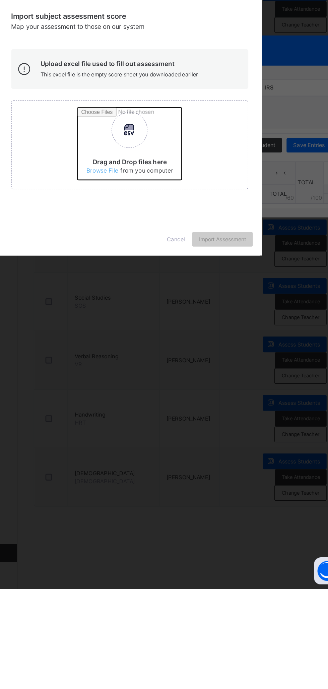
click at [210, 389] on input "Drag and Drop files here Select your Excel file Browse file Maximum size 2.5mb" at bounding box center [213, 360] width 176 height 59
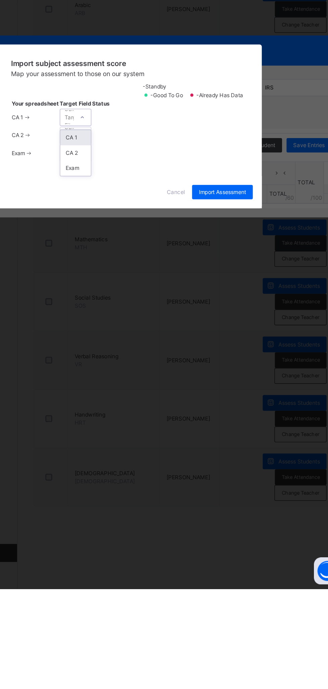
click at [135, 359] on div "CA 1" at bounding box center [123, 352] width 23 height 11
click at [135, 372] on div "CA 2" at bounding box center [123, 366] width 23 height 11
click at [135, 386] on div "Exam" at bounding box center [123, 379] width 23 height 11
click at [255, 382] on div "Import subject assessment score Map your assessment to those on our system -Sta…" at bounding box center [164, 333] width 197 height 98
click at [251, 397] on span "Import Assessment" at bounding box center [233, 394] width 35 height 6
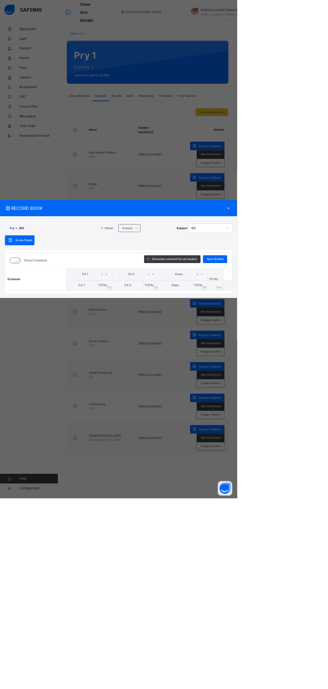
click at [322, 293] on div "×" at bounding box center [317, 288] width 10 height 9
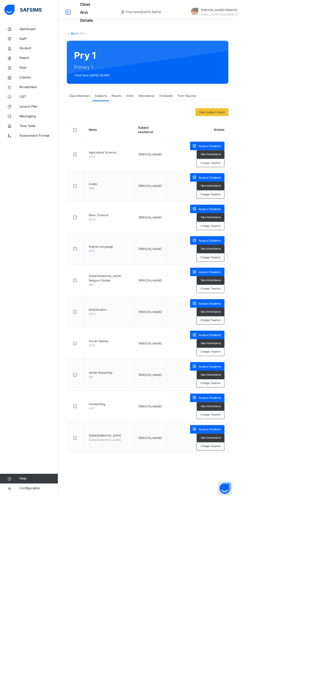
click at [111, 56] on div "Back / Pry 1 . Pry 1 Primary 1 Third Term 2024-2025 Class Members Subjects Resu…" at bounding box center [204, 339] width 248 height 611
click at [112, 48] on span "/ Pry 1 ." at bounding box center [115, 46] width 14 height 5
click at [100, 46] on link "Back" at bounding box center [103, 46] width 10 height 5
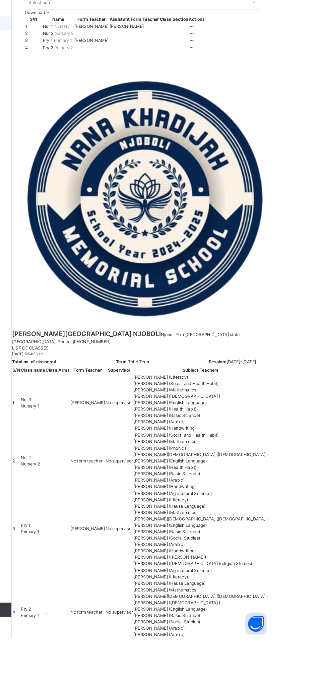
click at [0, 0] on ul "View Class Assign form Teacher" at bounding box center [0, 0] width 0 height 0
click at [0, 0] on div "View Class" at bounding box center [0, 0] width 0 height 0
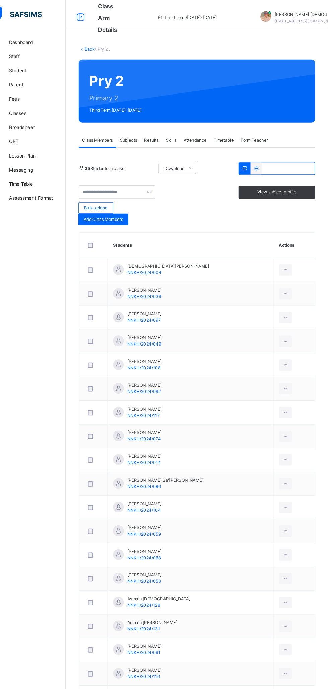
click at [35, 107] on span "Classes" at bounding box center [54, 107] width 54 height 7
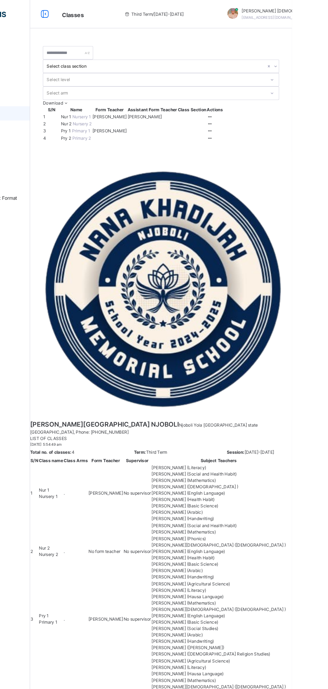
click at [254, 112] on icon at bounding box center [251, 110] width 6 height 5
click at [0, 0] on ul "View Class Assign form Teacher" at bounding box center [0, 0] width 0 height 0
click at [0, 0] on div "Assign form Teacher" at bounding box center [0, 0] width 0 height 0
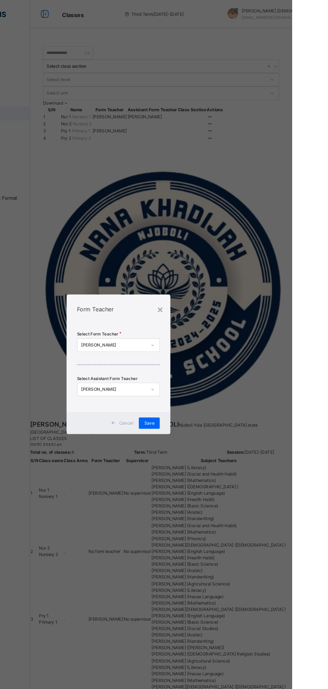
click at [207, 299] on div "×" at bounding box center [203, 292] width 6 height 14
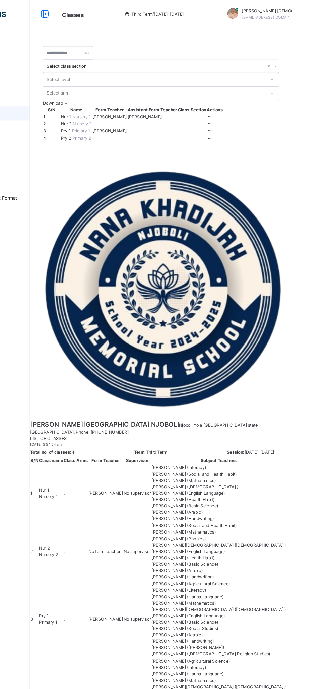
click at [0, 0] on ul "View Class Assign form Teacher" at bounding box center [0, 0] width 0 height 0
click at [0, 0] on div "View Class" at bounding box center [0, 0] width 0 height 0
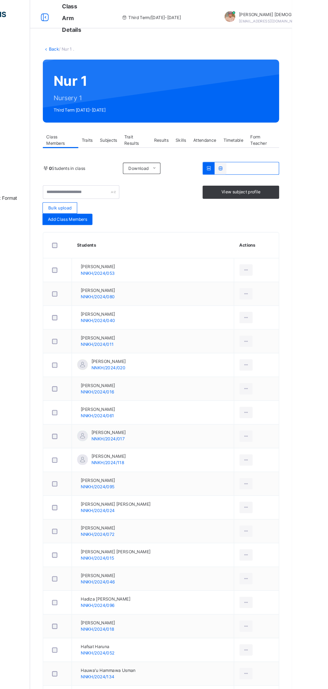
click at [157, 133] on span "Subjects" at bounding box center [155, 133] width 16 height 6
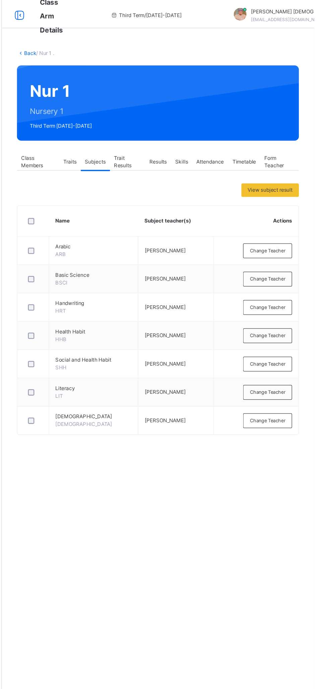
click at [297, 199] on div "Change Teacher" at bounding box center [291, 204] width 39 height 12
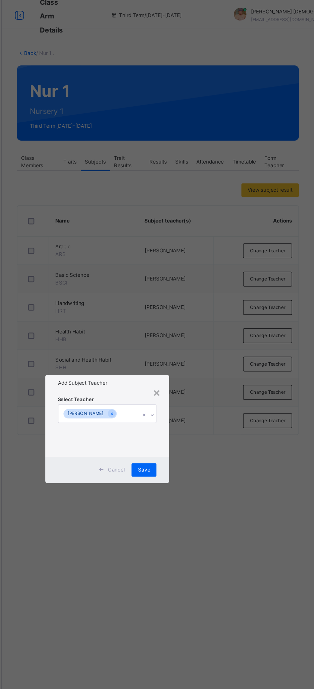
click at [207, 323] on div "×" at bounding box center [203, 315] width 6 height 14
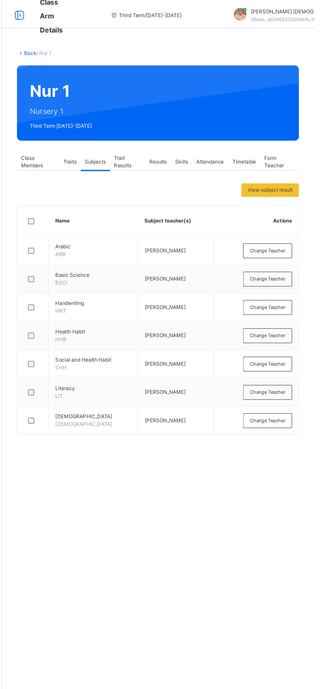
click at [294, 205] on span "Change Teacher" at bounding box center [291, 204] width 28 height 6
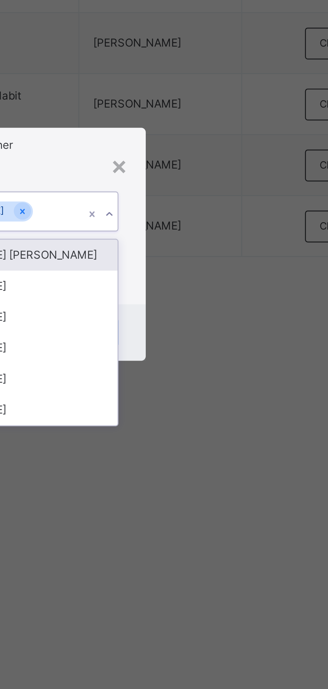
type input "*"
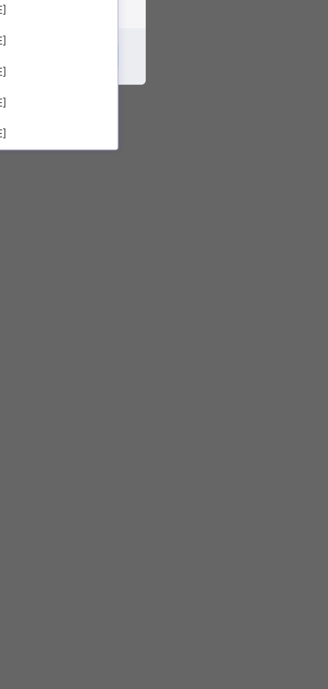
click at [203, 377] on div "Abubakar Abdulkadir Muhammad" at bounding box center [164, 371] width 78 height 11
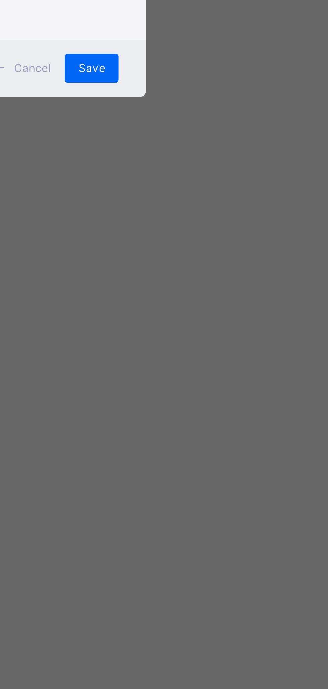
click at [198, 385] on span "Save" at bounding box center [193, 382] width 10 height 6
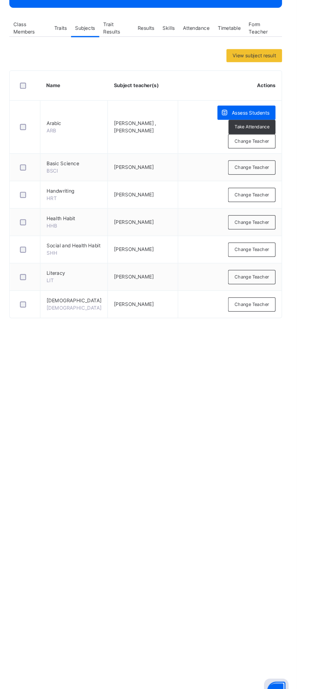
click at [293, 246] on span "Change Teacher" at bounding box center [291, 247] width 28 height 6
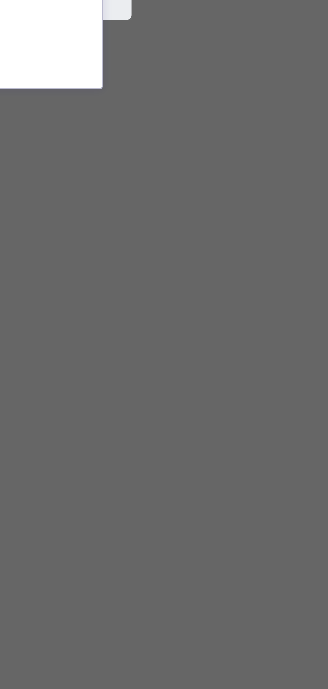
click at [203, 377] on div "Abubakar Abdulkadir Muhammad" at bounding box center [164, 371] width 78 height 11
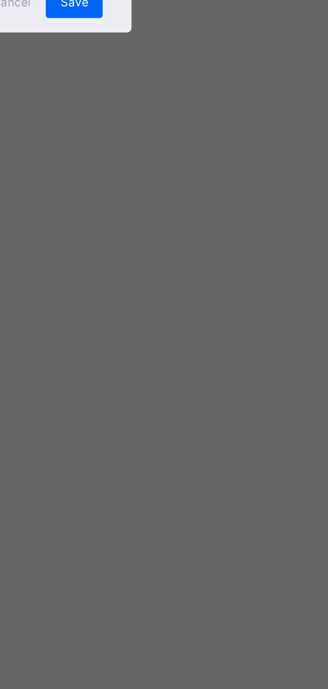
click at [198, 385] on span "Save" at bounding box center [193, 382] width 10 height 6
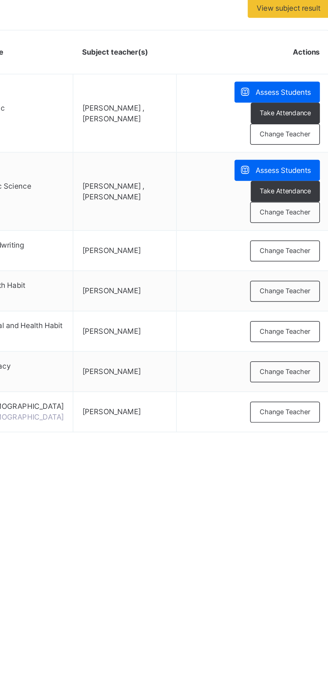
click at [290, 288] on span "Change Teacher" at bounding box center [291, 291] width 28 height 6
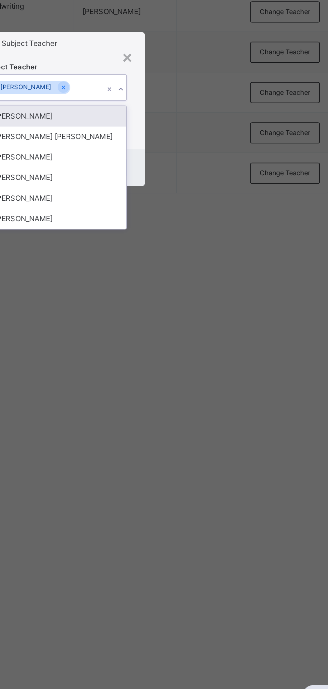
click at [203, 377] on div "Abubakar Abdulkadir Muhammad" at bounding box center [164, 371] width 78 height 11
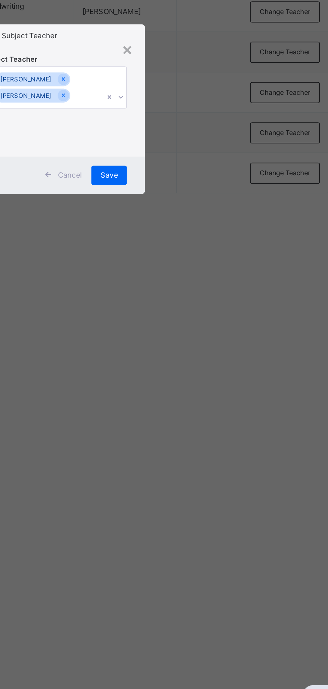
click at [198, 385] on span "Save" at bounding box center [193, 382] width 10 height 6
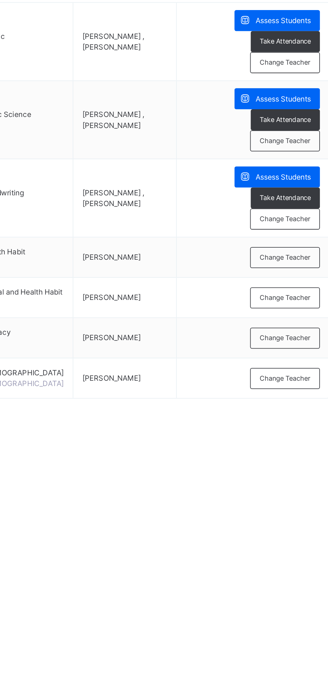
click at [290, 336] on span "Change Teacher" at bounding box center [291, 334] width 28 height 6
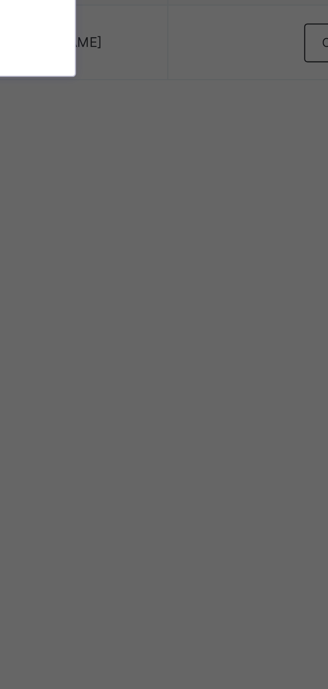
click at [203, 377] on div "Abubakar Abdulkadir Muhammad" at bounding box center [164, 371] width 78 height 11
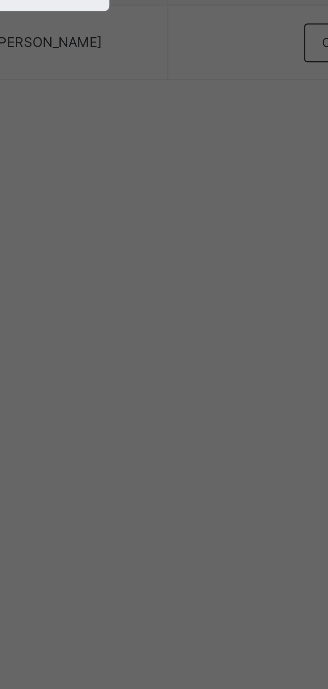
click at [203, 387] on div "Save" at bounding box center [193, 381] width 20 height 11
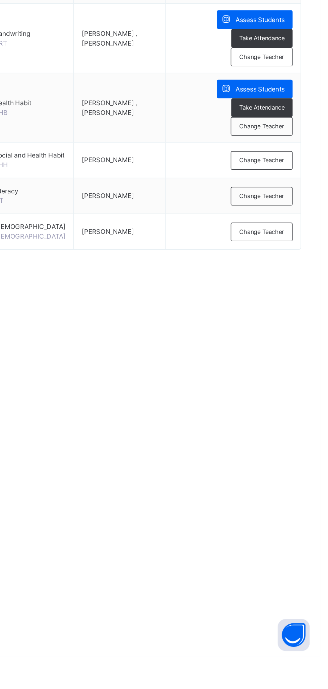
click at [292, 403] on span "Change Teacher" at bounding box center [291, 400] width 28 height 6
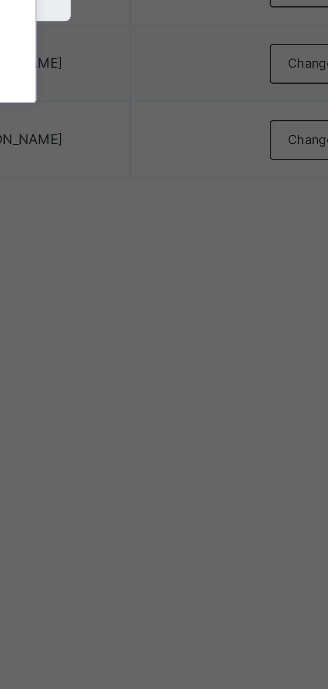
click at [203, 377] on div "Abubakar Abdulkadir Muhammad" at bounding box center [164, 371] width 78 height 11
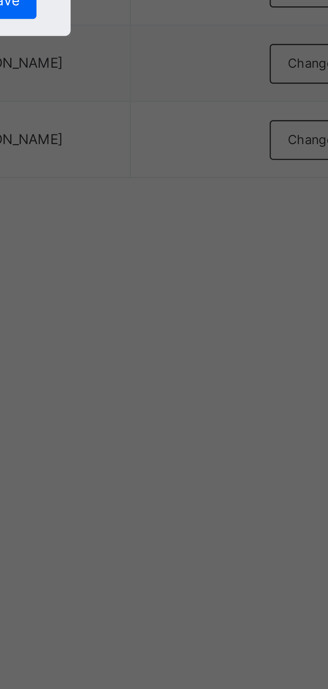
click at [198, 385] on span "Save" at bounding box center [193, 382] width 10 height 6
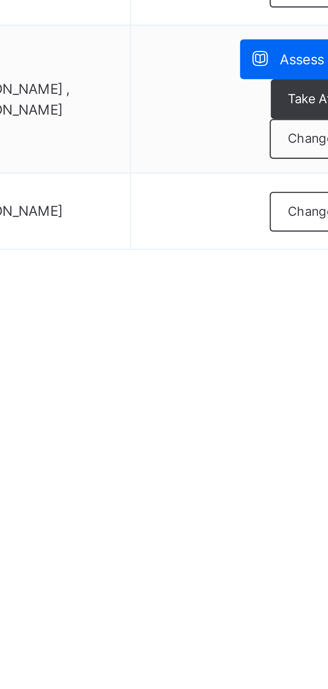
click at [282, 446] on span "Change Teacher" at bounding box center [291, 444] width 28 height 6
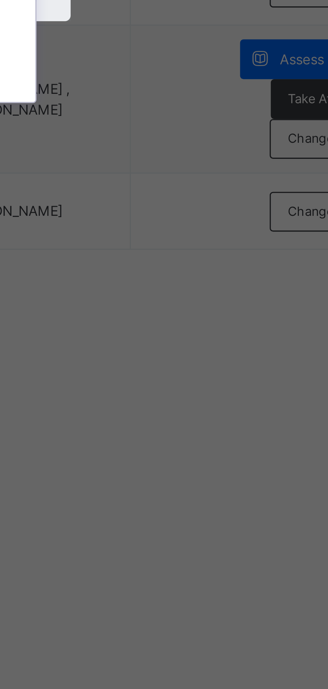
click at [203, 377] on div "Abubakar Abdulkadir Muhammad" at bounding box center [164, 371] width 78 height 11
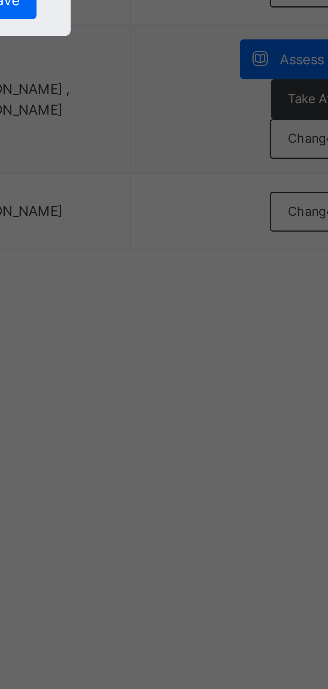
click at [198, 385] on span "Save" at bounding box center [193, 382] width 10 height 6
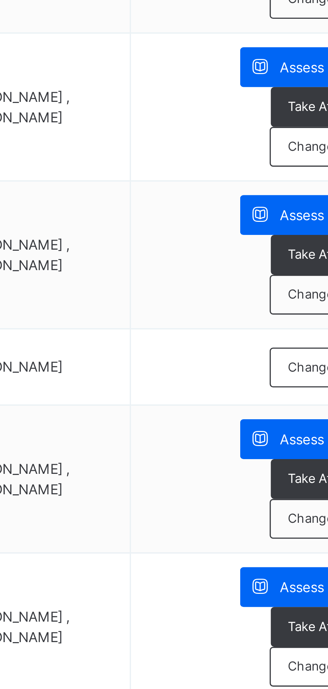
click at [281, 379] on span "Change Teacher" at bounding box center [291, 378] width 28 height 6
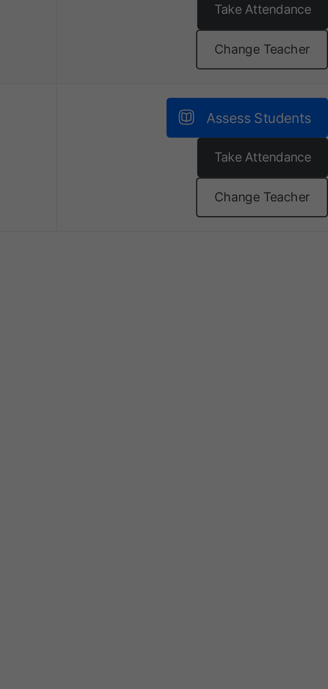
click at [203, 377] on div "Abubakar Abdulkadir Muhammad" at bounding box center [164, 371] width 78 height 11
click at [203, 387] on div "Save" at bounding box center [193, 381] width 20 height 11
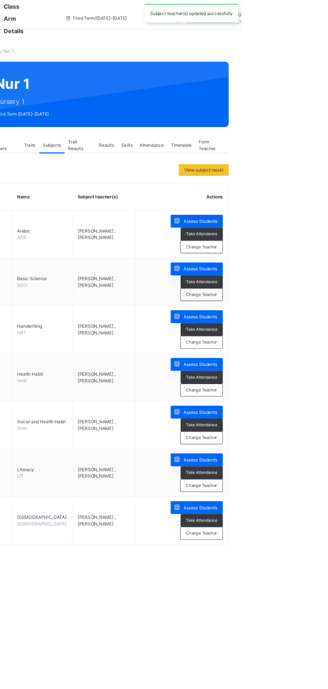
click at [291, 200] on span "Assess Students" at bounding box center [290, 202] width 31 height 6
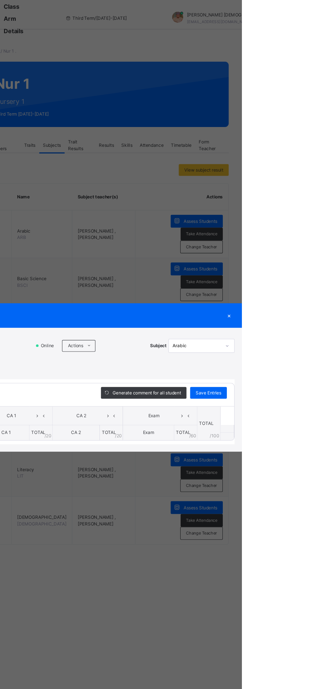
click at [194, 321] on span at bounding box center [188, 316] width 11 height 11
click at [0, 0] on li "Upload/map score sheet" at bounding box center [0, 0] width 0 height 0
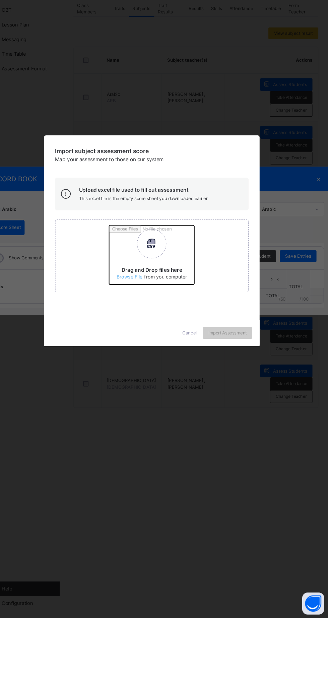
click at [208, 389] on input "Drag and Drop files here Select your Excel file Browse file Maximum size 2.5mb" at bounding box center [213, 360] width 176 height 59
click at [212, 389] on input "Drag and Drop files here Select your Excel file Browse file Maximum size 2.5mb" at bounding box center [213, 360] width 176 height 59
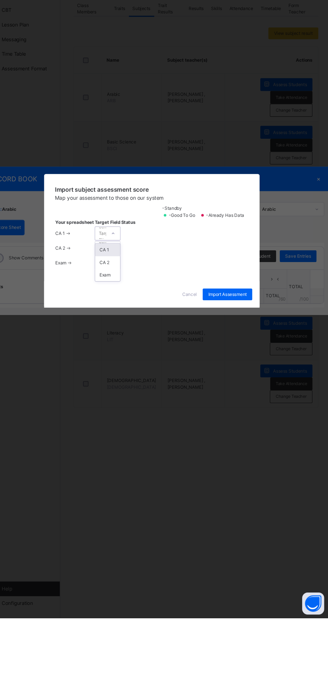
click at [135, 359] on div "CA 1" at bounding box center [123, 352] width 23 height 11
click at [135, 372] on div "CA 2" at bounding box center [123, 366] width 23 height 11
click at [135, 386] on div "Exam" at bounding box center [123, 379] width 23 height 11
click at [251, 397] on span "Import Assessment" at bounding box center [233, 394] width 35 height 6
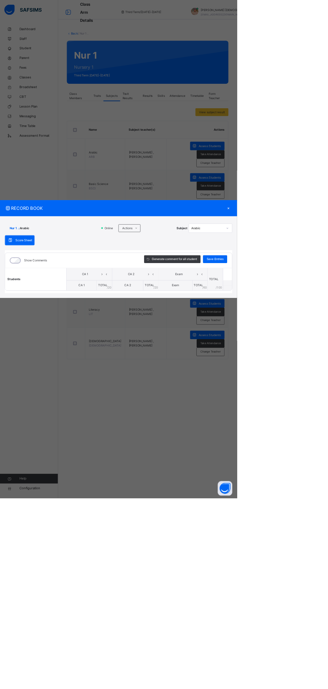
click at [322, 293] on div "×" at bounding box center [317, 288] width 10 height 9
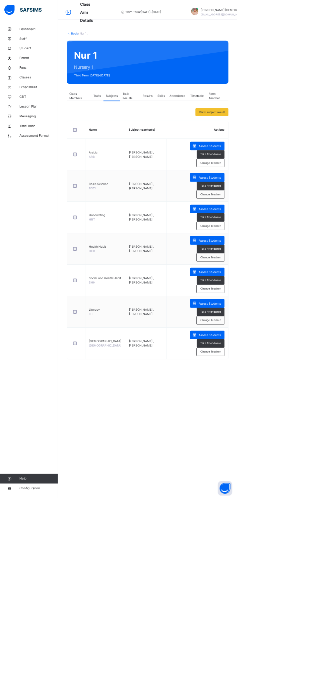
click at [288, 245] on span "Assess Students" at bounding box center [290, 246] width 31 height 6
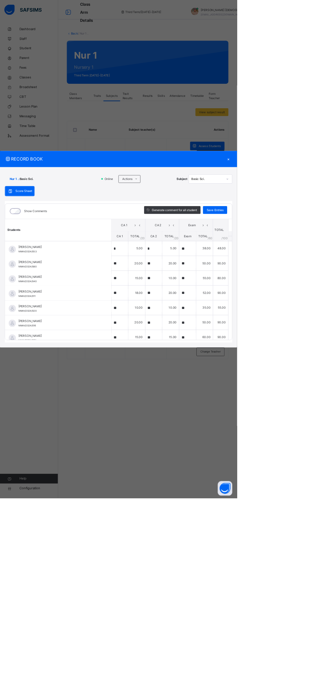
type input "*"
type input "**"
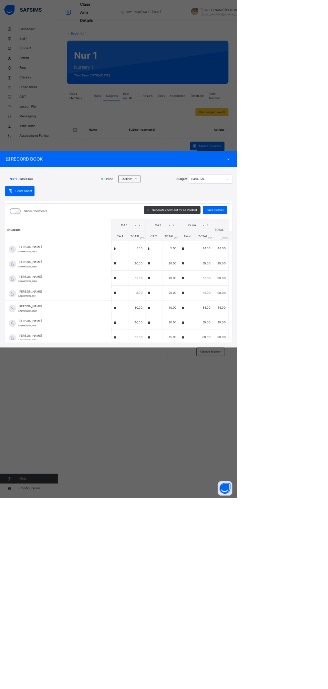
type input "**"
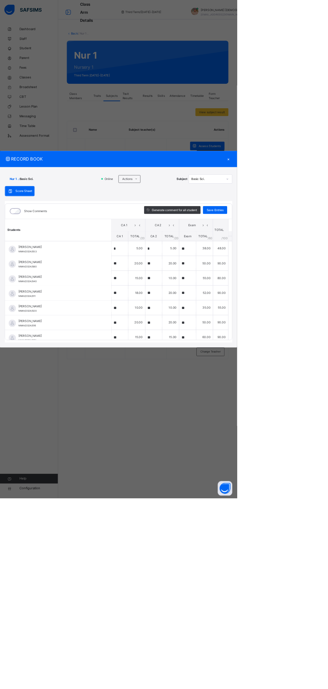
type input "**"
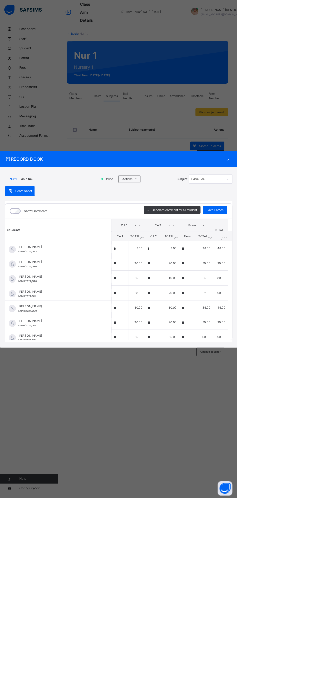
type input "**"
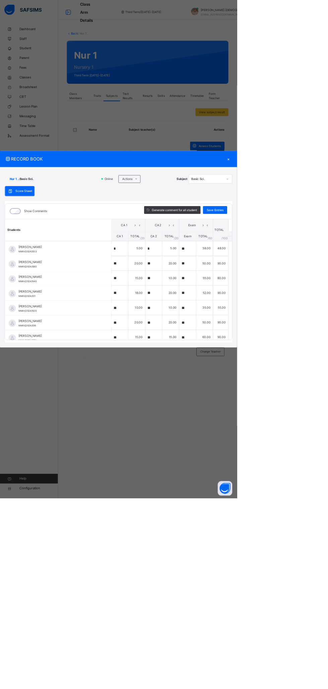
type input "**"
type input "*"
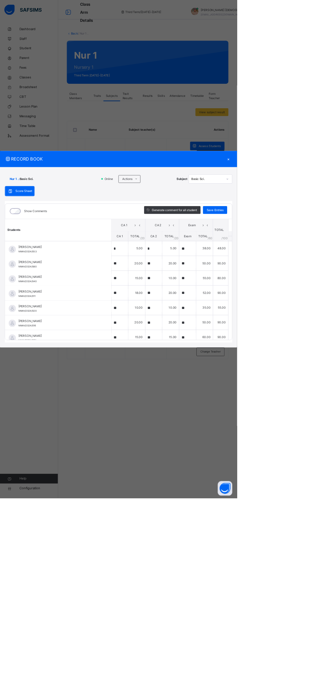
type input "**"
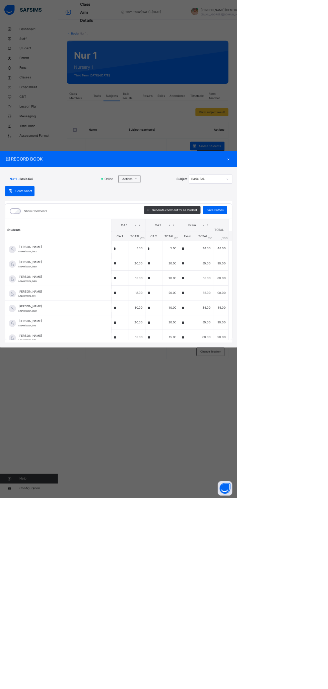
type input "**"
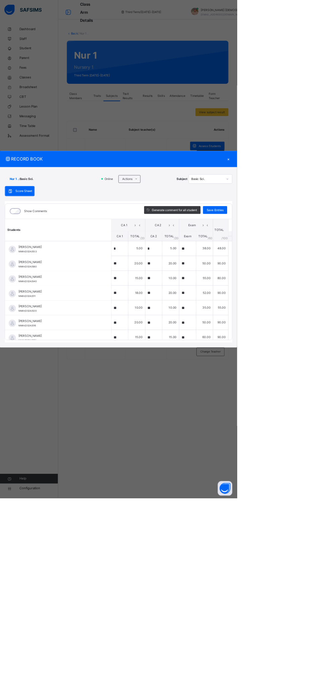
type input "**"
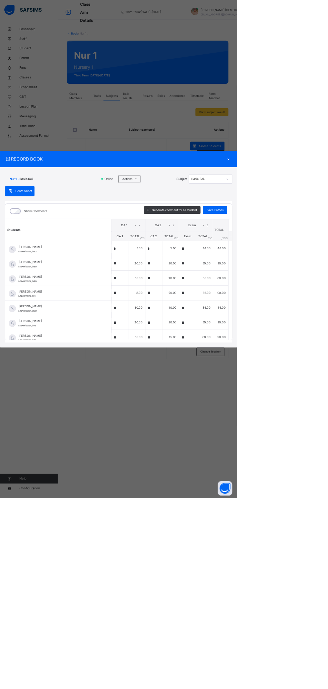
type input "*"
type input "**"
type input "*"
type input "**"
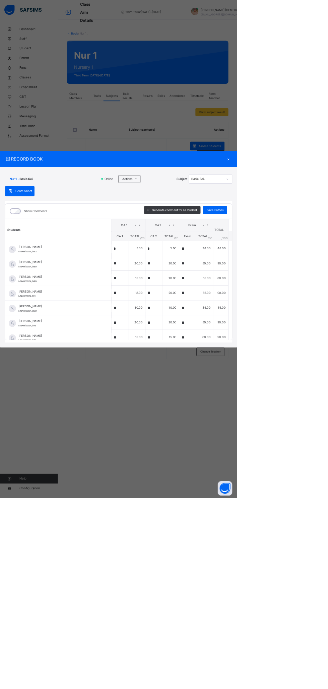
type input "**"
type input "*"
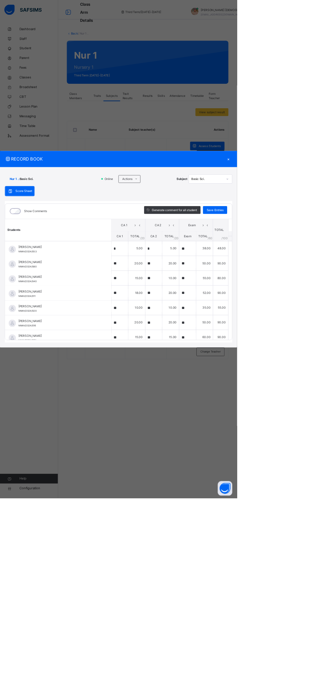
type input "**"
type input "*"
type input "**"
type input "*"
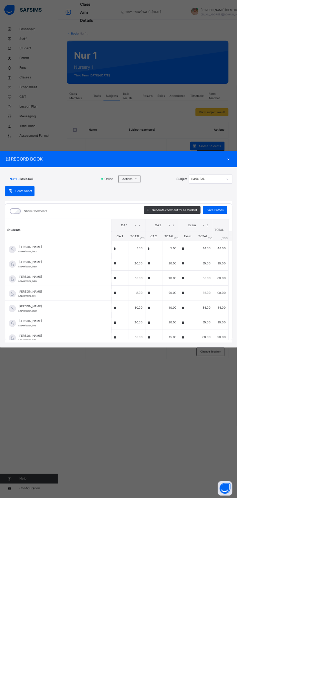
type input "*"
type input "**"
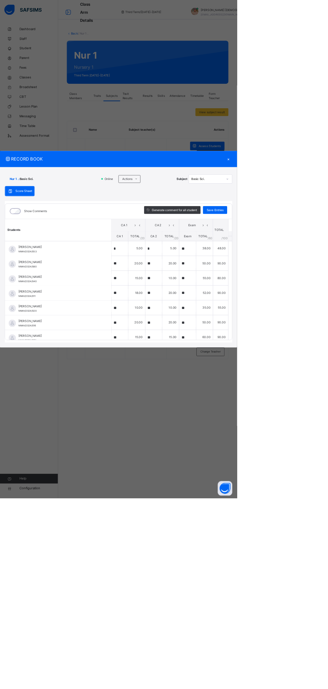
type input "**"
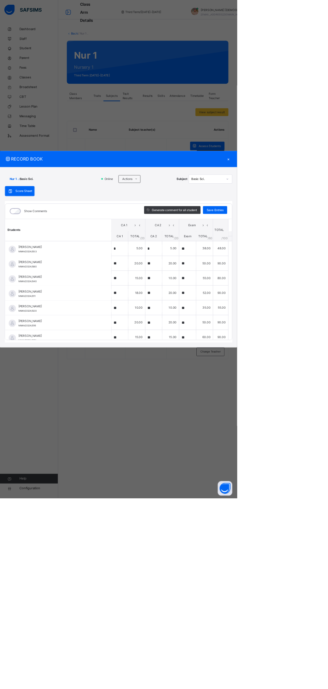
type input "**"
type input "*"
type input "**"
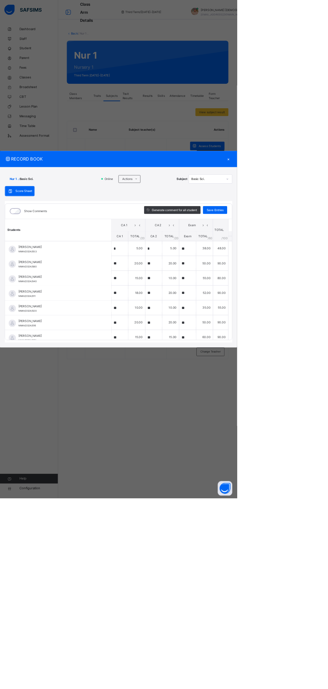
type input "**"
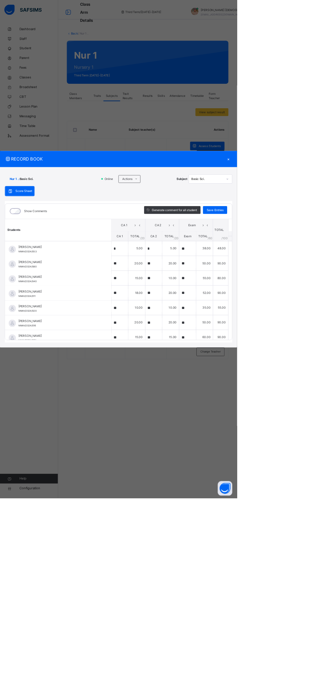
type input "**"
type input "*"
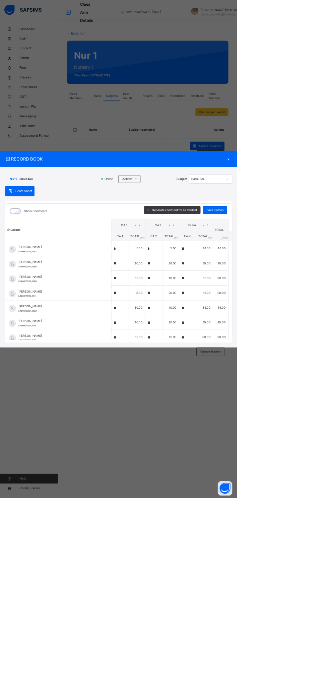
type input "**"
type input "*"
type input "**"
type input "*"
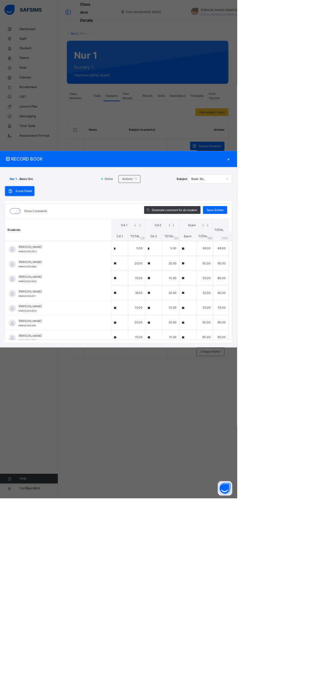
type input "*"
type input "**"
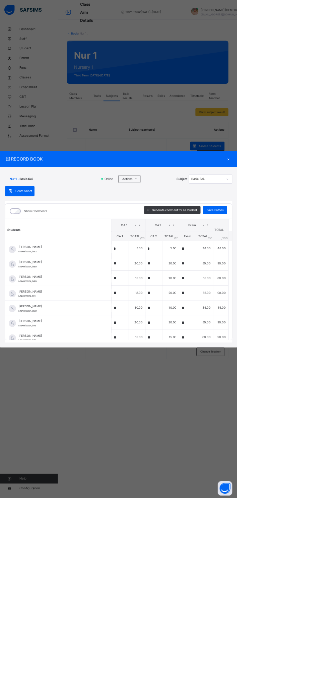
type input "**"
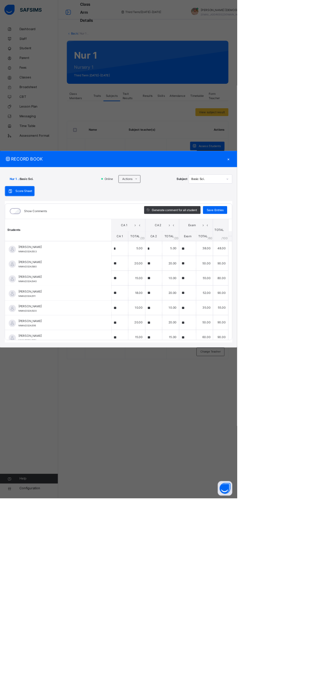
type input "**"
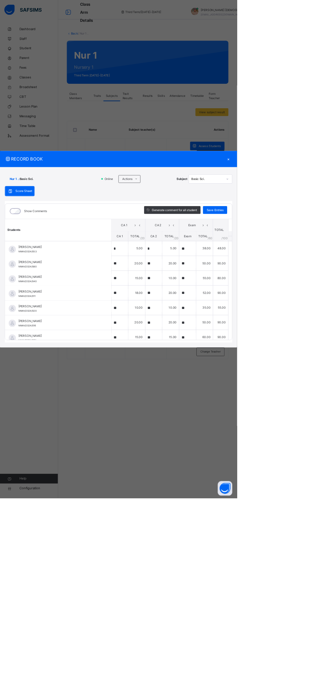
type input "**"
click at [322, 225] on div "×" at bounding box center [317, 220] width 10 height 9
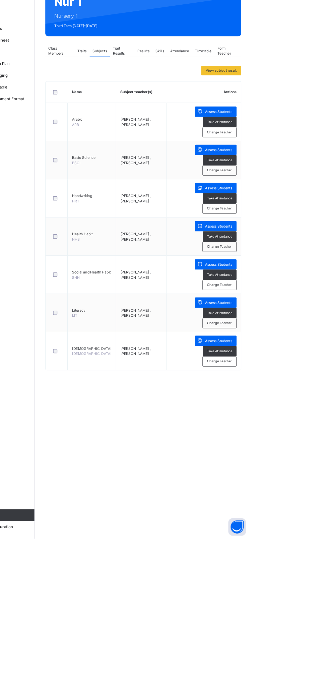
click at [281, 288] on span "Assess Students" at bounding box center [290, 289] width 31 height 6
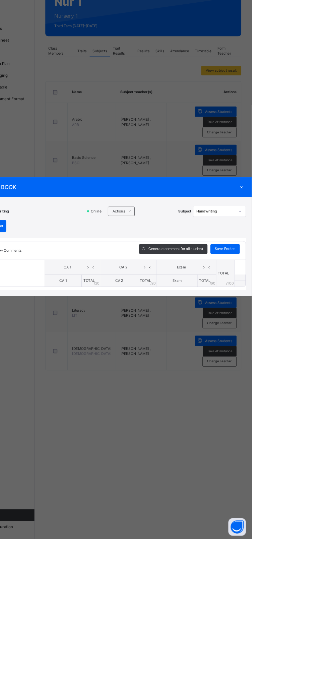
click at [191, 319] on icon at bounding box center [188, 315] width 5 height 5
click at [0, 0] on li "Upload/map score sheet" at bounding box center [0, 0] width 0 height 0
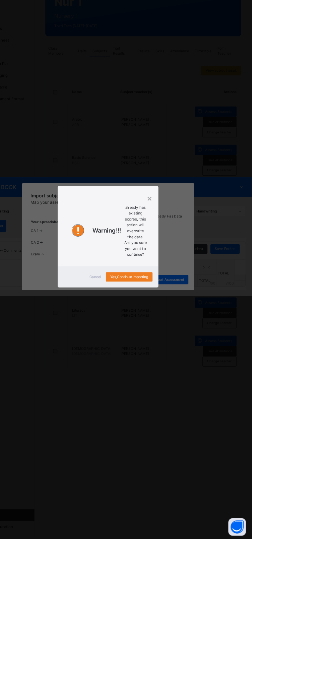
click at [215, 308] on div "×" at bounding box center [212, 301] width 6 height 14
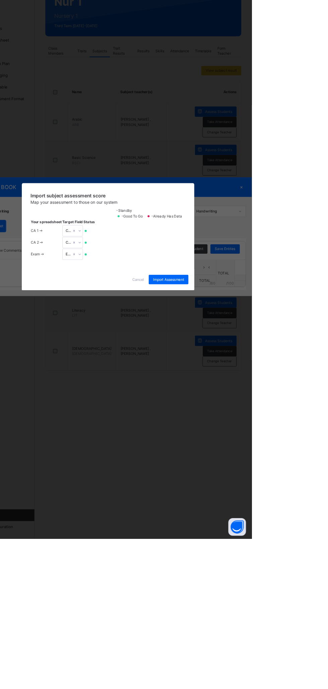
click at [205, 397] on span "Cancel" at bounding box center [198, 394] width 13 height 6
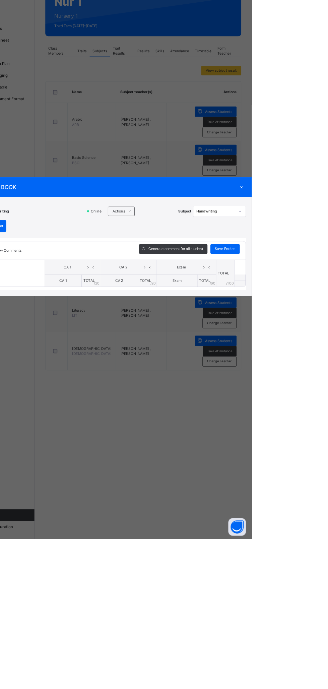
click at [322, 293] on div "×" at bounding box center [317, 288] width 10 height 9
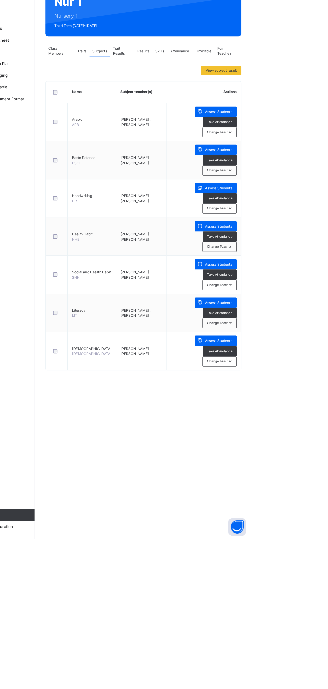
click at [292, 330] on span "Assess Students" at bounding box center [290, 333] width 31 height 6
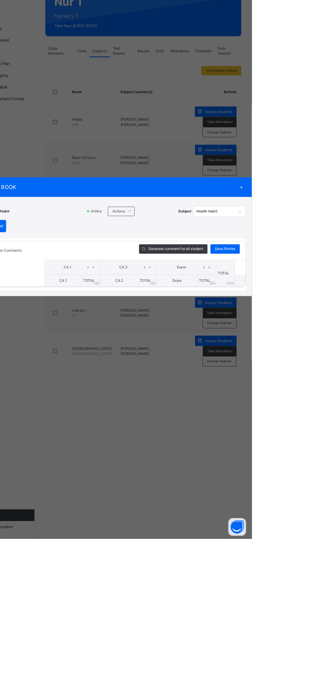
click at [191, 319] on icon at bounding box center [188, 315] width 5 height 5
click at [0, 0] on li "Upload/map score sheet" at bounding box center [0, 0] width 0 height 0
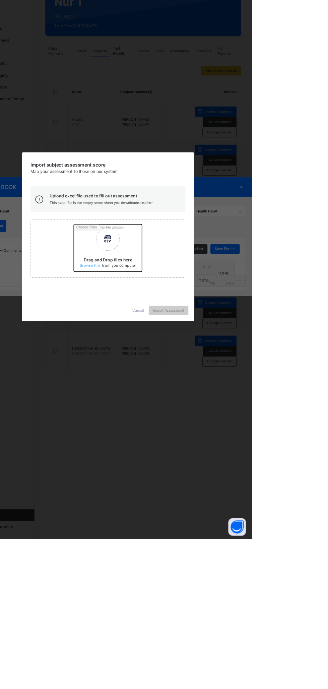
click at [218, 389] on input "Drag and Drop files here Select your Excel file Browse file Maximum size 2.5mb" at bounding box center [213, 360] width 176 height 59
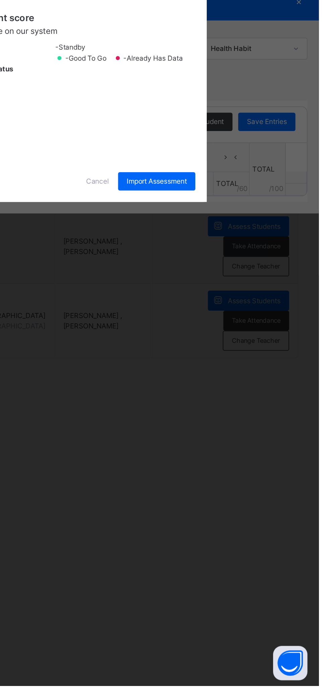
click at [135, 359] on div "CA 1" at bounding box center [123, 352] width 23 height 11
click at [135, 372] on div "CA 2" at bounding box center [123, 366] width 23 height 11
click at [135, 386] on div "Exam" at bounding box center [123, 379] width 23 height 11
click at [251, 397] on span "Import Assessment" at bounding box center [233, 394] width 35 height 6
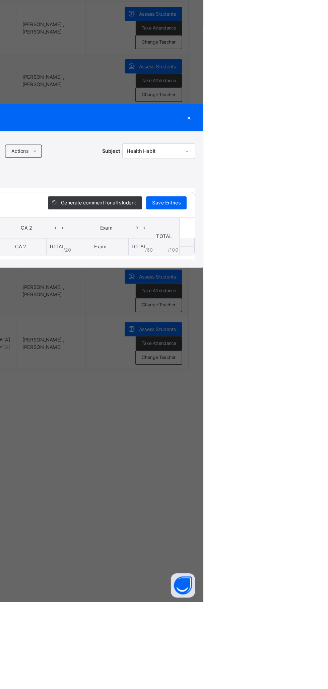
click at [322, 293] on div "×" at bounding box center [317, 288] width 10 height 9
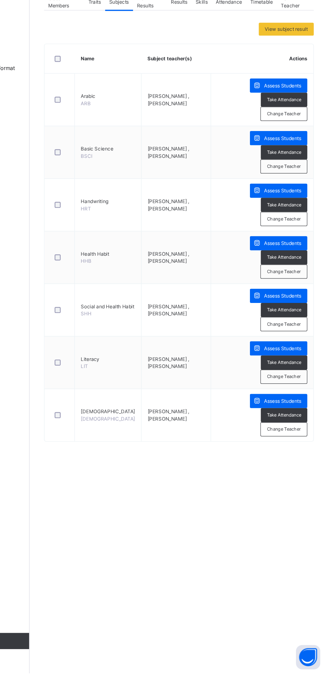
click at [283, 374] on span "Assess Students" at bounding box center [290, 377] width 31 height 6
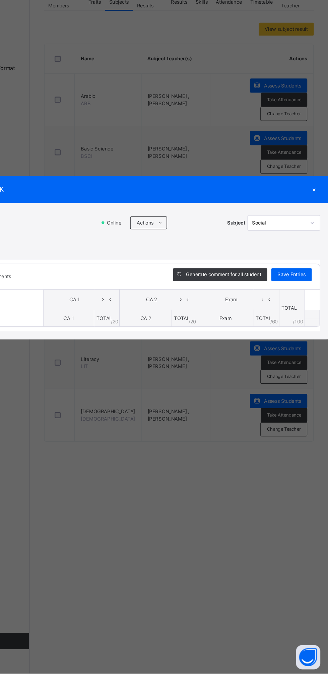
click at [183, 319] on span "Actions" at bounding box center [176, 316] width 14 height 6
click at [0, 0] on li "Upload/map score sheet" at bounding box center [0, 0] width 0 height 0
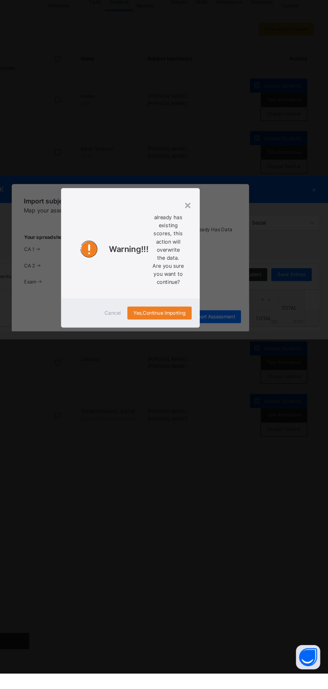
click at [215, 308] on div "×" at bounding box center [212, 301] width 6 height 14
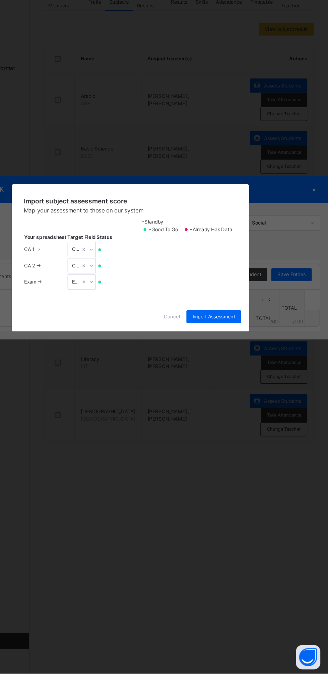
click at [205, 397] on span "Cancel" at bounding box center [198, 394] width 13 height 6
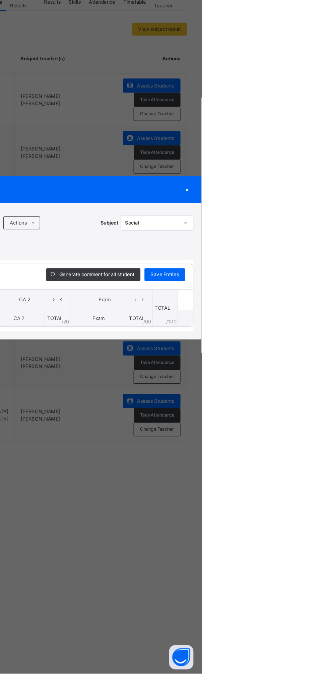
click at [322, 293] on div "×" at bounding box center [317, 288] width 10 height 9
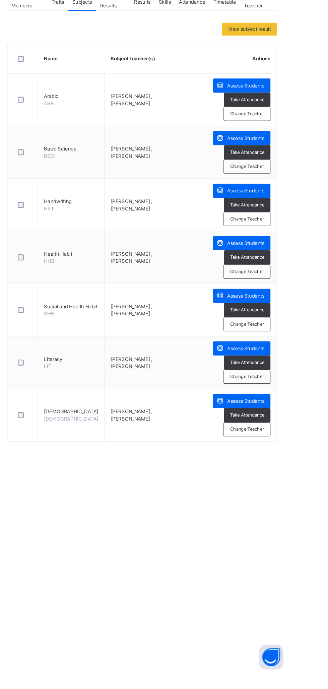
click at [285, 414] on div "Assess Students" at bounding box center [287, 420] width 48 height 12
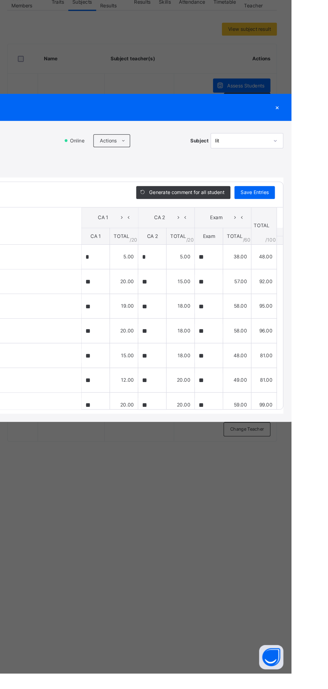
type input "*"
type input "**"
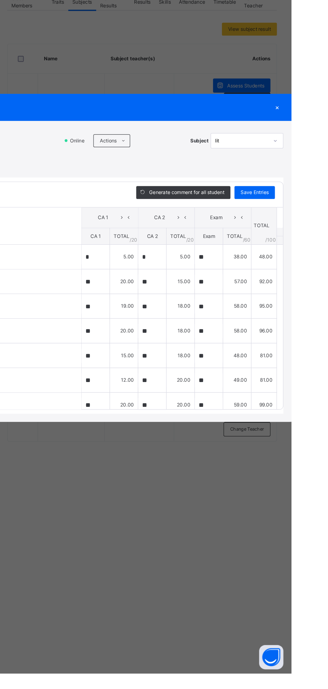
type input "**"
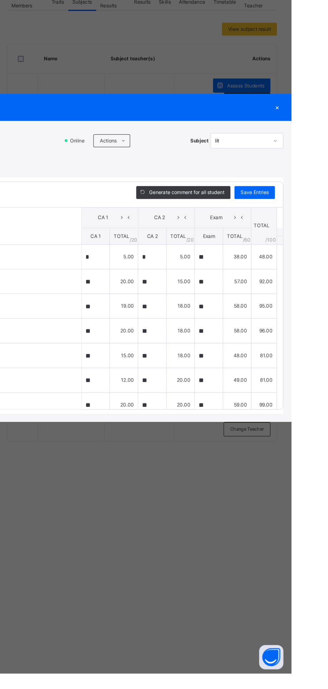
type input "**"
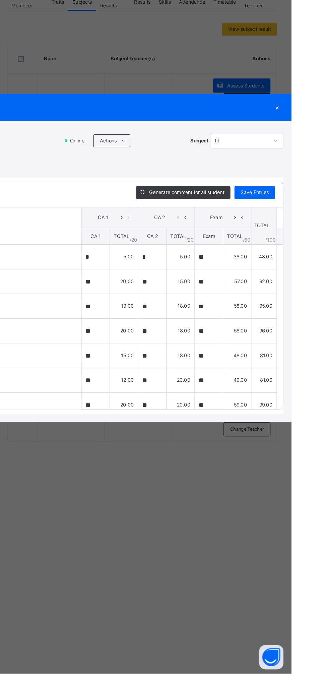
type input "**"
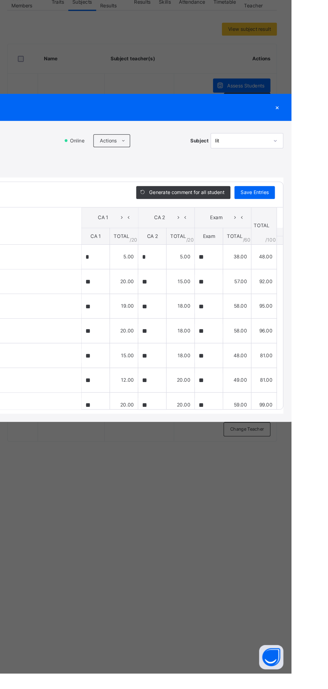
type input "**"
type input "*"
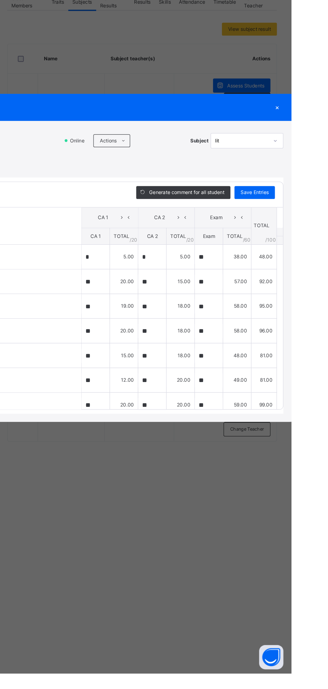
type input "*"
type input "**"
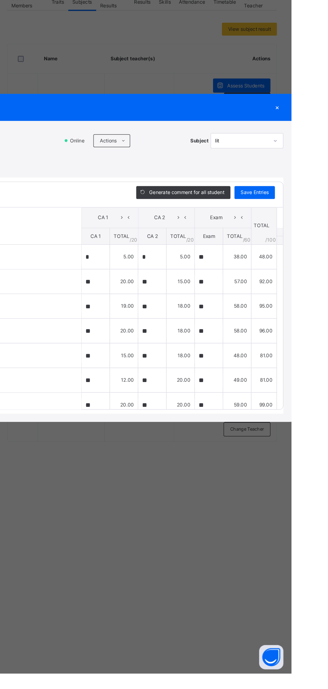
type input "**"
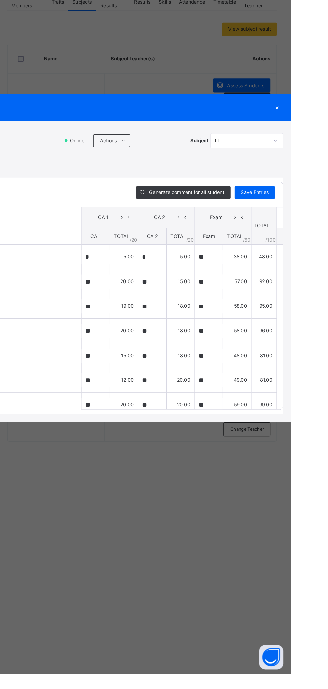
type input "**"
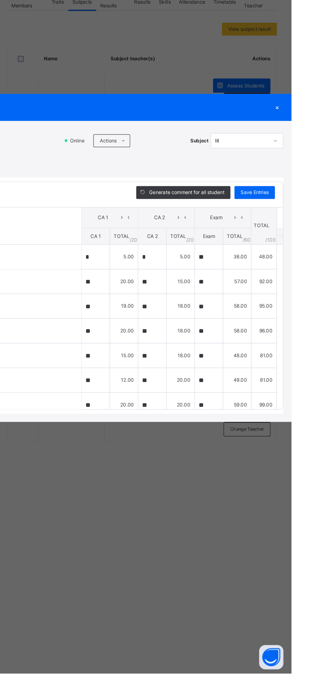
type input "**"
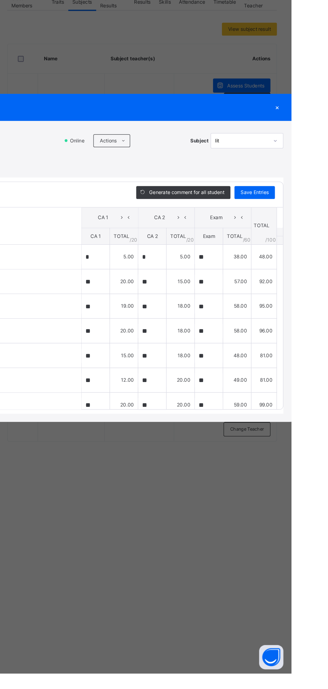
type input "**"
type input "*"
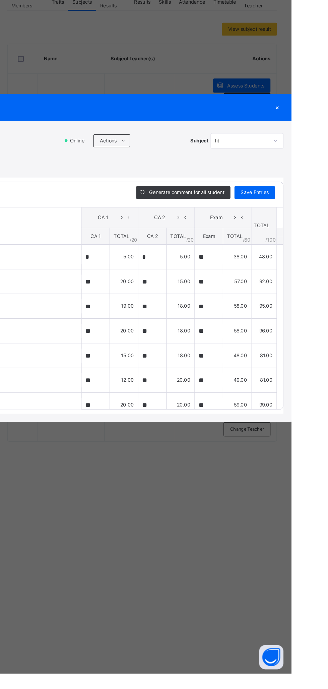
type input "**"
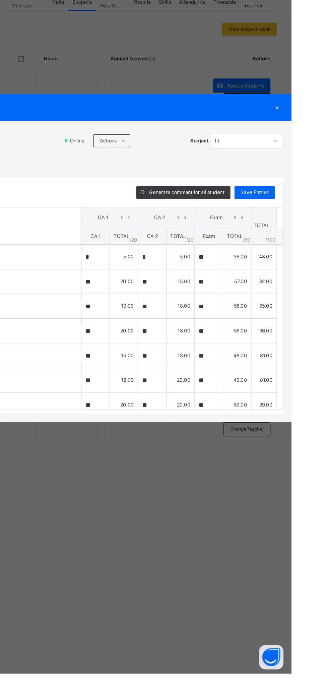
type input "**"
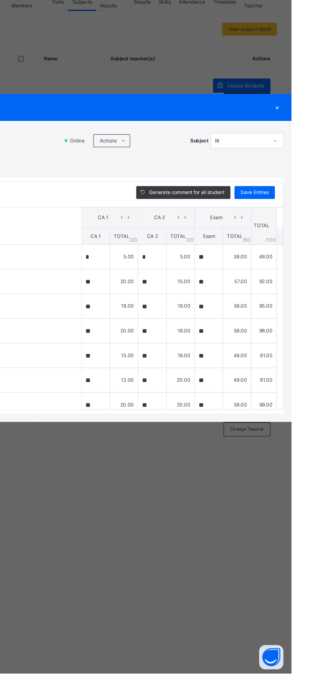
type input "**"
type input "*"
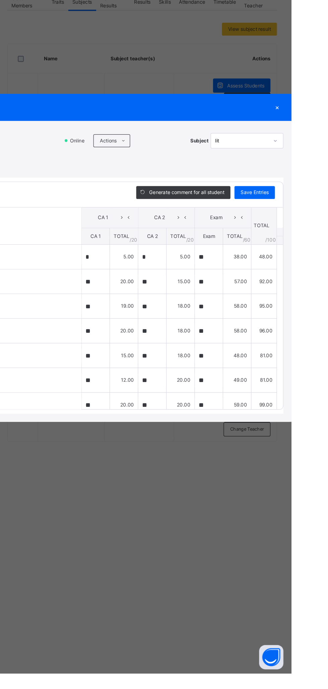
type input "**"
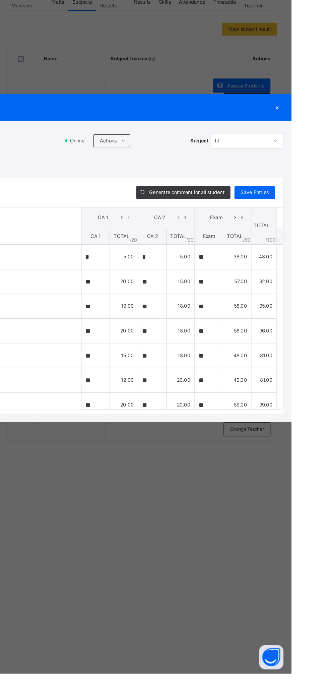
type input "**"
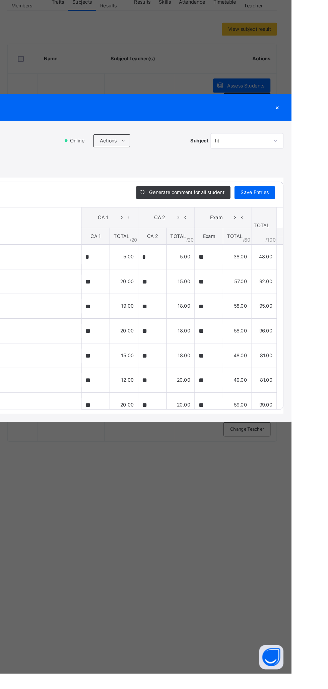
type input "**"
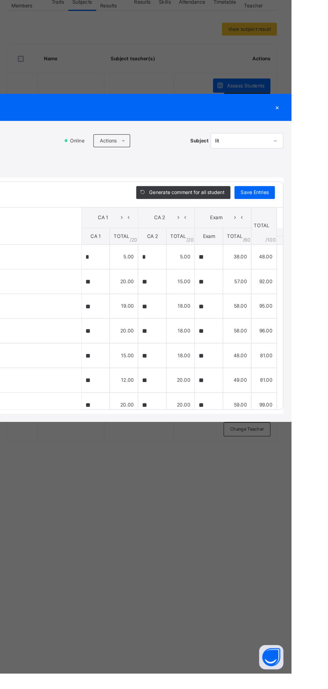
type input "**"
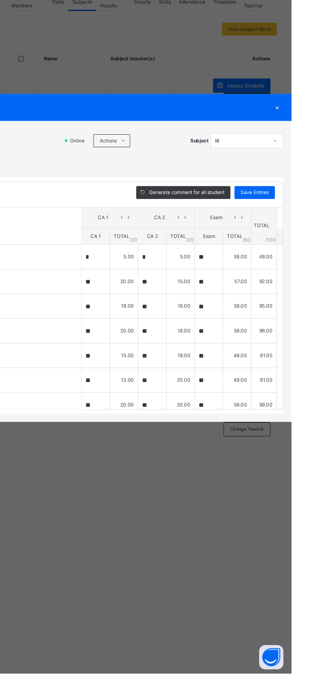
type input "**"
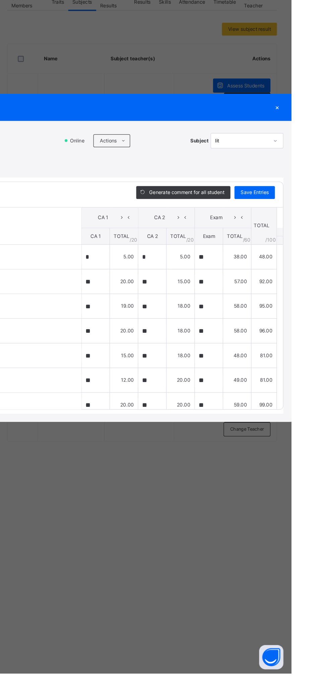
type input "**"
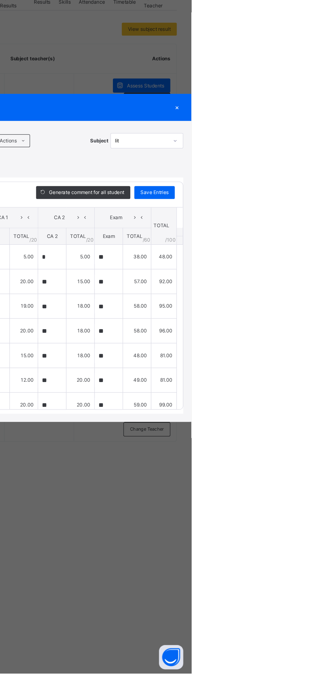
click at [322, 225] on div "×" at bounding box center [317, 220] width 10 height 9
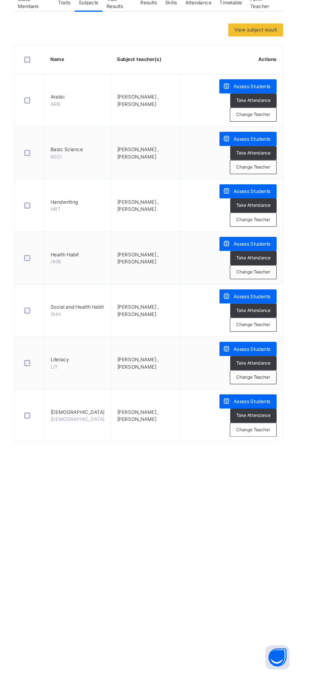
click at [291, 462] on span "Assess Students" at bounding box center [290, 464] width 31 height 6
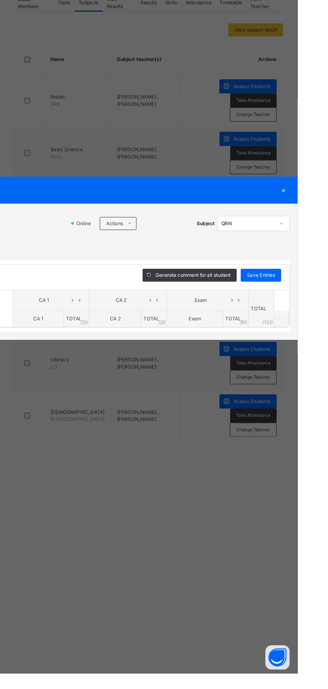
click at [191, 319] on icon at bounding box center [188, 315] width 5 height 5
click at [0, 0] on li "Upload/map score sheet" at bounding box center [0, 0] width 0 height 0
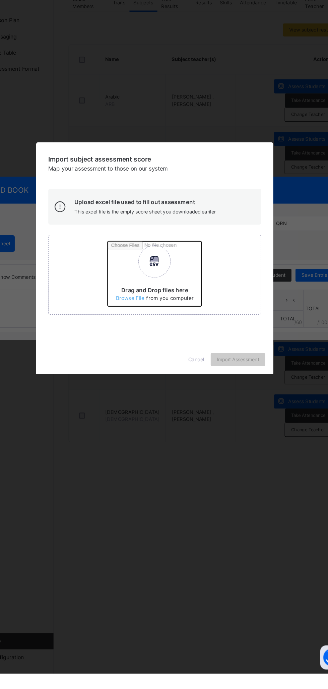
click at [211, 389] on input "Drag and Drop files here Select your Excel file Browse file Maximum size 2.5mb" at bounding box center [213, 360] width 176 height 59
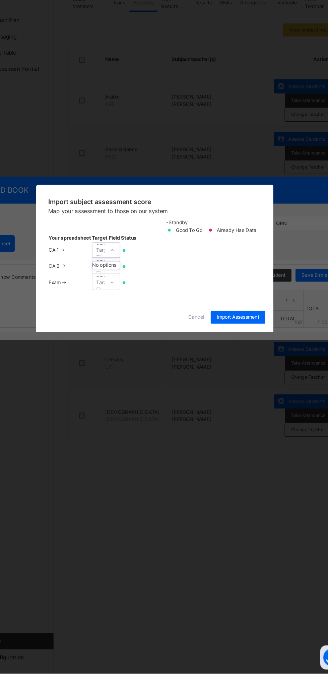
click at [135, 353] on div "No options" at bounding box center [123, 350] width 23 height 6
click at [135, 359] on div "CA 1" at bounding box center [123, 352] width 23 height 11
click at [135, 372] on div "CA 2" at bounding box center [123, 366] width 23 height 11
click at [135, 386] on div "Exam" at bounding box center [123, 379] width 23 height 11
click at [251, 397] on span "Import Assessment" at bounding box center [233, 394] width 35 height 6
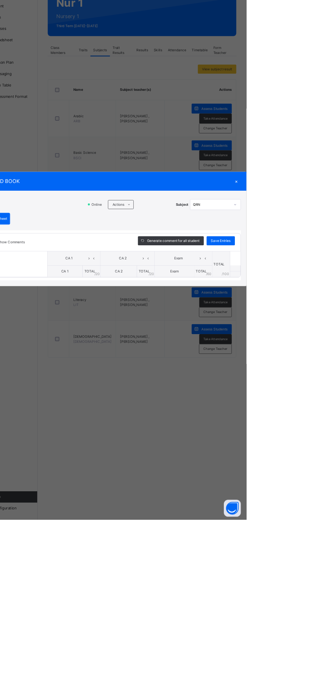
click at [322, 293] on div "×" at bounding box center [317, 288] width 10 height 9
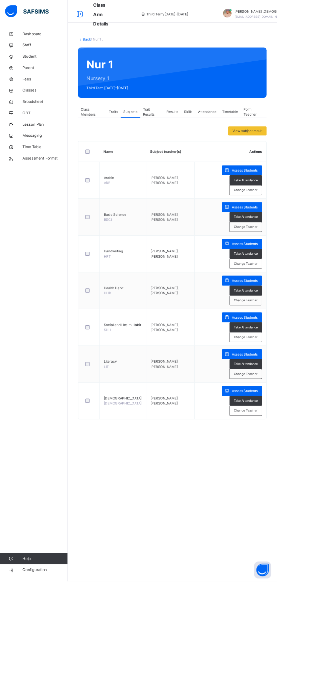
click at [106, 50] on div "Back / Nur 1 . Nur 1 Nursery 1 Third Term 2024-2025 Class Members Traits Subjec…" at bounding box center [204, 274] width 248 height 481
click at [109, 51] on div "Back / Nur 1 . Nur 1 Nursery 1 Third Term 2024-2025 Class Members Traits Subjec…" at bounding box center [204, 274] width 248 height 481
click at [110, 51] on div "Back / Nur 1 . Nur 1 Nursery 1 Third Term 2024-2025 Class Members Traits Subjec…" at bounding box center [204, 274] width 248 height 481
click at [107, 48] on link "Back" at bounding box center [103, 46] width 10 height 5
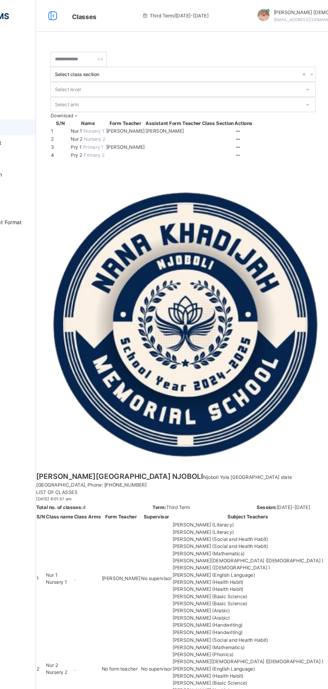
click at [254, 120] on icon at bounding box center [251, 117] width 6 height 5
click at [0, 0] on div "View Class" at bounding box center [0, 0] width 0 height 0
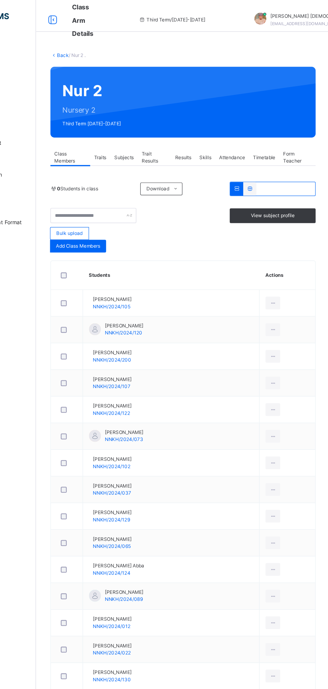
click at [156, 132] on span "Subjects" at bounding box center [155, 133] width 16 height 6
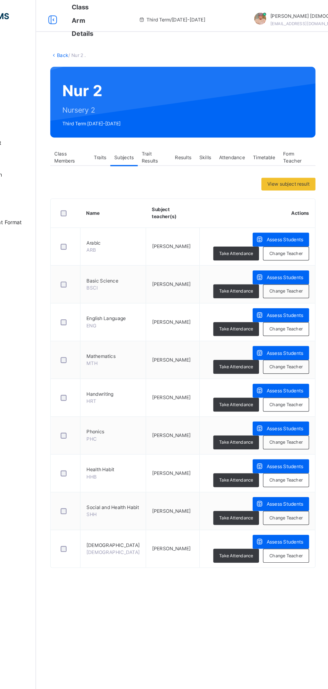
click at [293, 203] on span "Assess Students" at bounding box center [290, 202] width 31 height 6
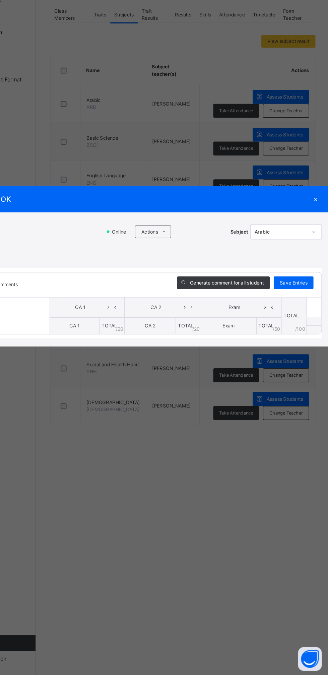
click at [191, 319] on icon at bounding box center [188, 315] width 5 height 5
click at [0, 0] on li "Upload/map score sheet" at bounding box center [0, 0] width 0 height 0
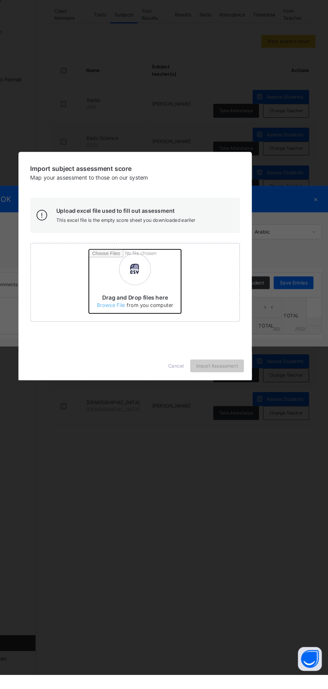
click at [211, 389] on input "Drag and Drop files here Select your Excel file Browse file Maximum size 2.5mb" at bounding box center [213, 360] width 176 height 59
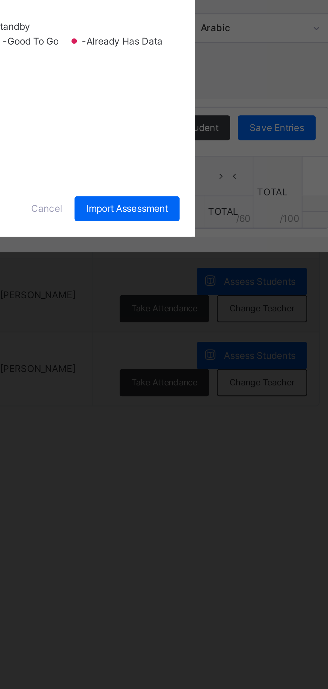
click at [135, 359] on div "CA 1" at bounding box center [123, 352] width 23 height 11
click at [135, 372] on div "CA 2" at bounding box center [123, 366] width 23 height 11
click at [135, 386] on div "Exam" at bounding box center [123, 379] width 23 height 11
click at [251, 397] on span "Import Assessment" at bounding box center [233, 394] width 35 height 6
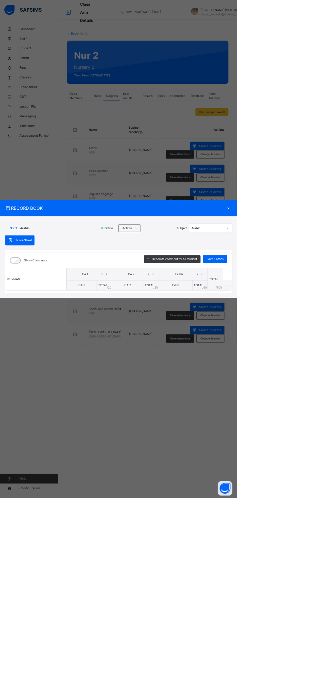
click at [322, 293] on div "×" at bounding box center [317, 288] width 10 height 9
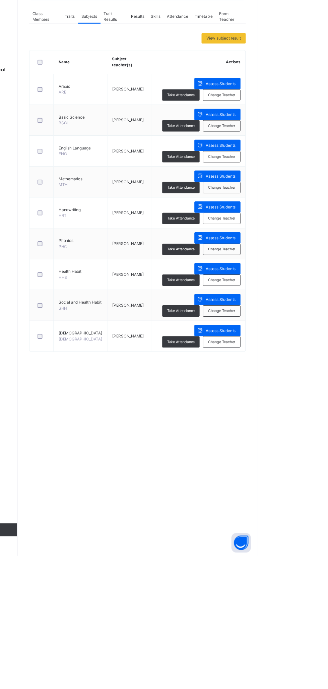
click at [291, 245] on span "Change Teacher" at bounding box center [291, 246] width 28 height 6
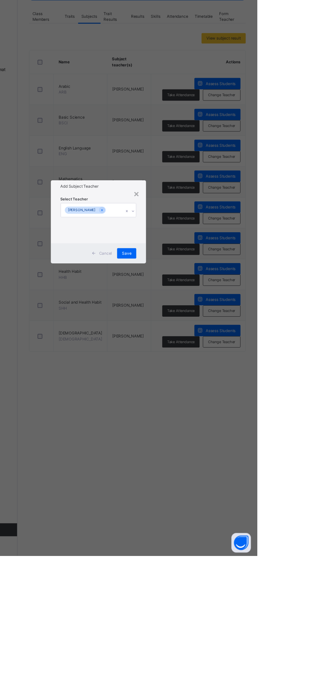
click at [207, 323] on div "×" at bounding box center [203, 315] width 6 height 14
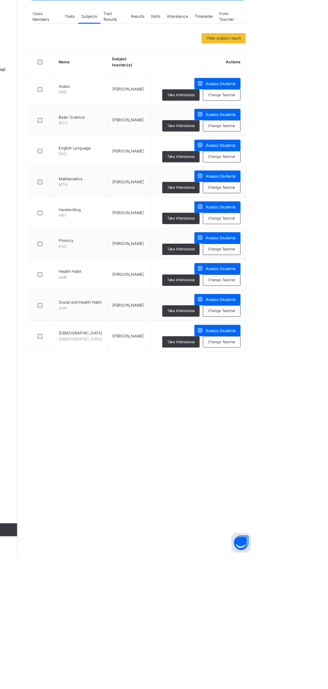
click at [290, 233] on span "Assess Students" at bounding box center [290, 234] width 31 height 6
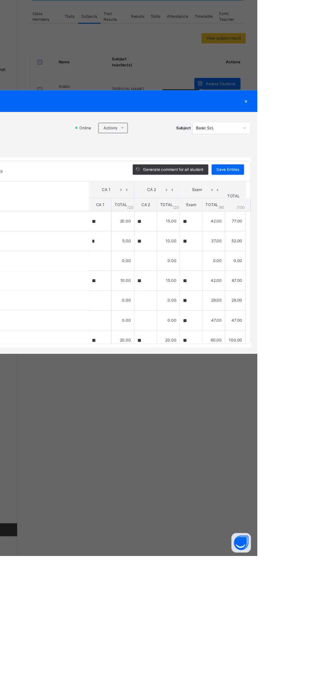
click at [322, 225] on div "×" at bounding box center [317, 220] width 10 height 9
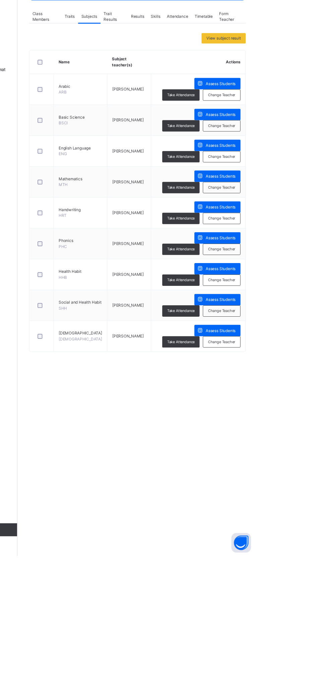
click at [292, 263] on span "Assess Students" at bounding box center [290, 266] width 31 height 6
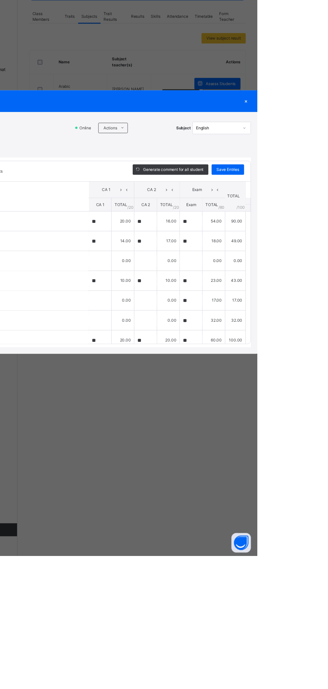
click at [322, 225] on div "×" at bounding box center [317, 220] width 10 height 9
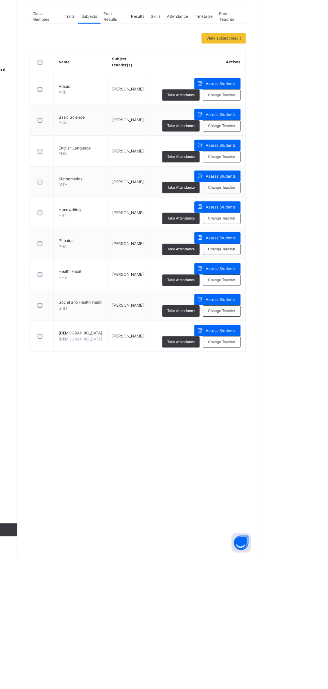
click at [288, 266] on span "Assess Students" at bounding box center [290, 266] width 31 height 6
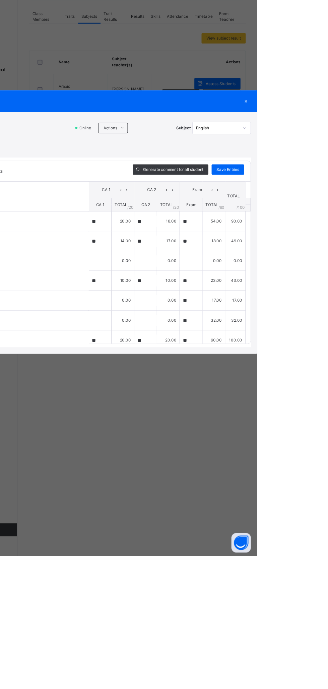
click at [322, 225] on div "×" at bounding box center [317, 220] width 10 height 9
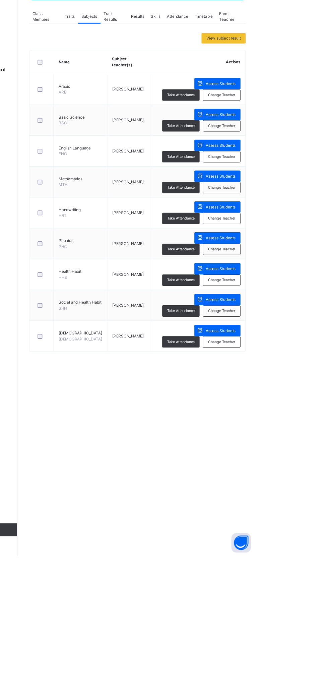
click at [328, 355] on html "Class Arm Details Third Term / 2024-2025 Abubakar Abdulkadir Muhammad abubakara…" at bounding box center [164, 344] width 328 height 689
click at [290, 295] on span "Assess Students" at bounding box center [290, 298] width 31 height 6
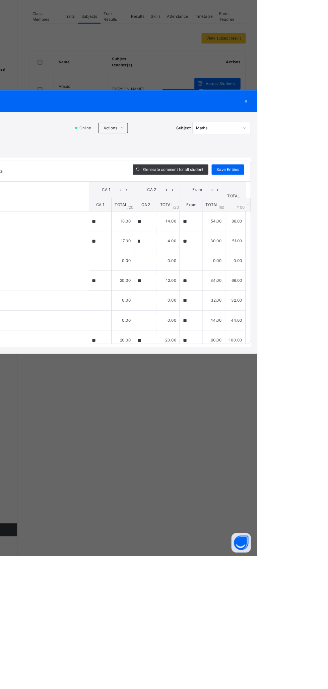
click at [322, 225] on div "×" at bounding box center [317, 220] width 10 height 9
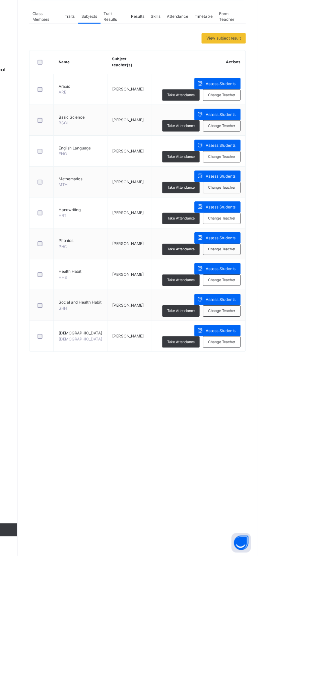
click at [290, 327] on span "Assess Students" at bounding box center [290, 330] width 31 height 6
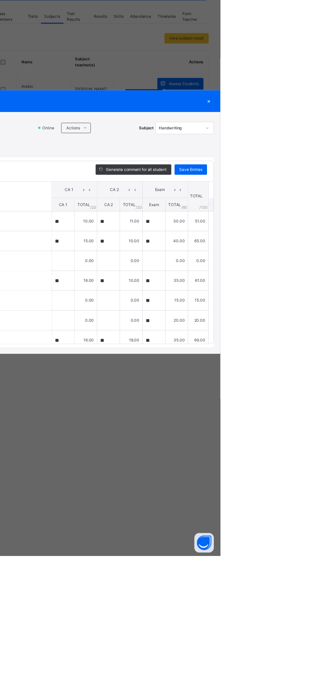
click at [322, 225] on div "×" at bounding box center [317, 220] width 10 height 9
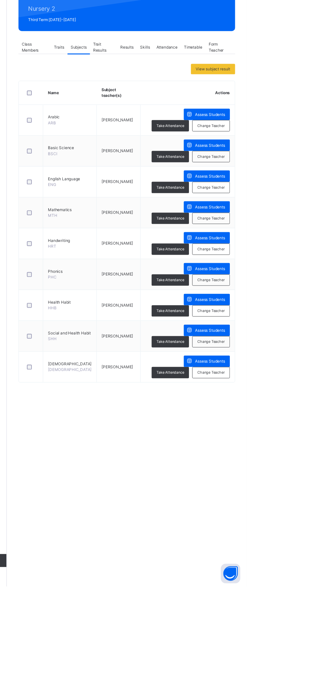
click at [291, 359] on span "Assess Students" at bounding box center [290, 361] width 31 height 6
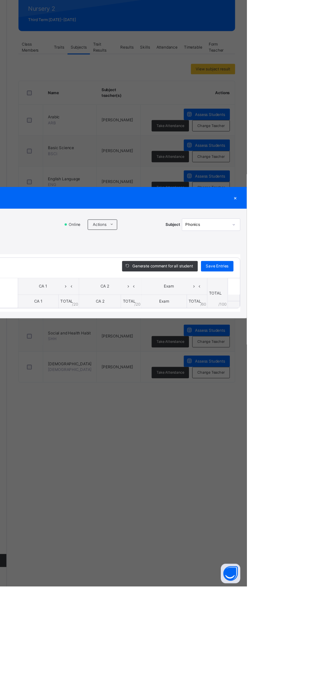
click at [183, 319] on span "Actions" at bounding box center [176, 316] width 14 height 6
click at [0, 0] on li "Upload/map score sheet" at bounding box center [0, 0] width 0 height 0
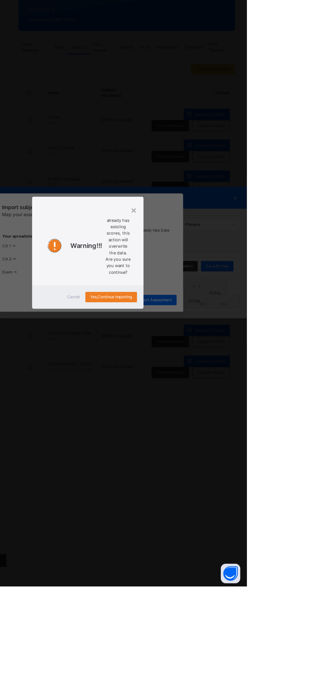
click at [156, 394] on span "Cancel" at bounding box center [149, 391] width 13 height 6
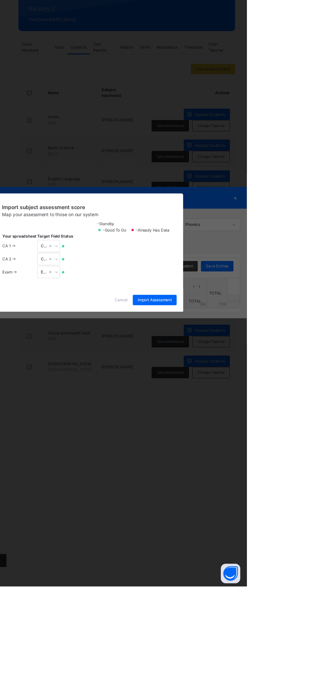
click at [205, 397] on span "Cancel" at bounding box center [198, 394] width 13 height 6
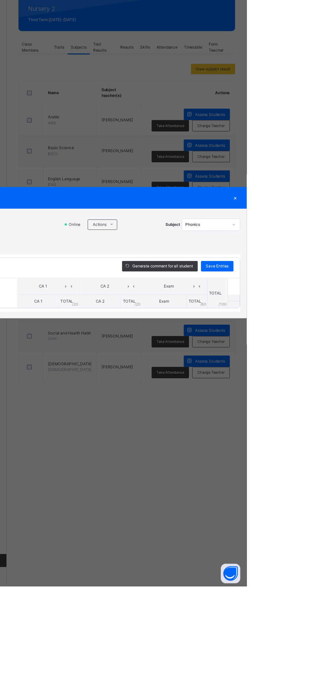
click at [322, 293] on div "×" at bounding box center [317, 288] width 10 height 9
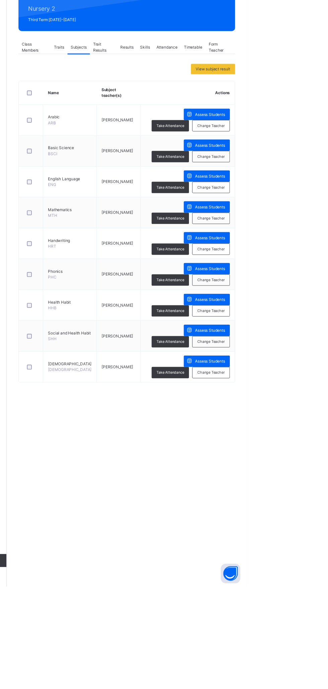
click at [283, 391] on span "Assess Students" at bounding box center [290, 393] width 31 height 6
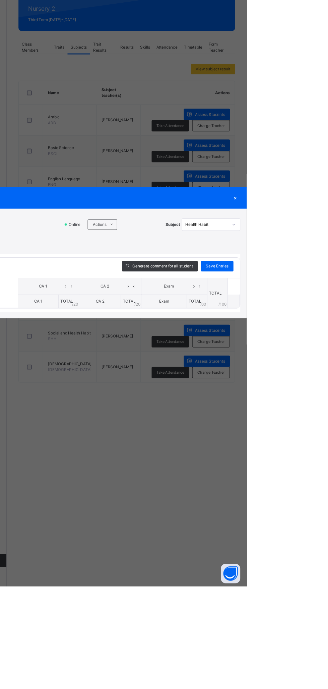
click at [191, 319] on icon at bounding box center [188, 315] width 5 height 5
click at [0, 0] on li "Upload/map score sheet" at bounding box center [0, 0] width 0 height 0
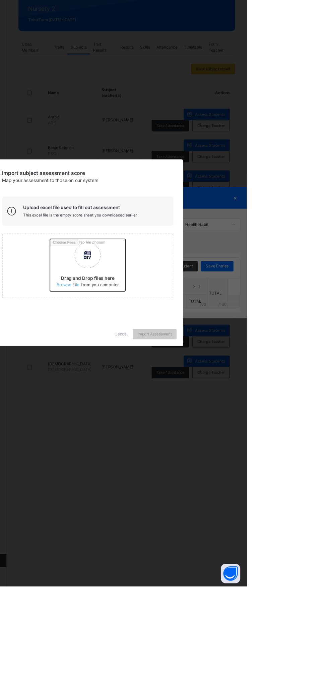
click at [216, 389] on input "Drag and Drop files here Select your Excel file Browse file Maximum size 2.5mb" at bounding box center [213, 360] width 176 height 59
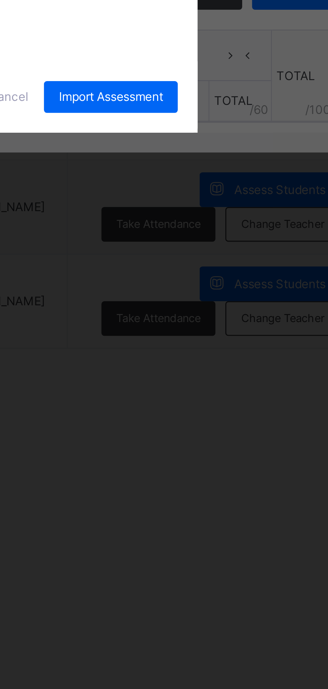
click at [135, 359] on div "CA 1" at bounding box center [123, 352] width 23 height 11
click at [135, 372] on div "CA 2" at bounding box center [123, 366] width 23 height 11
click at [135, 386] on div "Exam" at bounding box center [123, 379] width 23 height 11
click at [251, 397] on span "Import Assessment" at bounding box center [233, 394] width 35 height 6
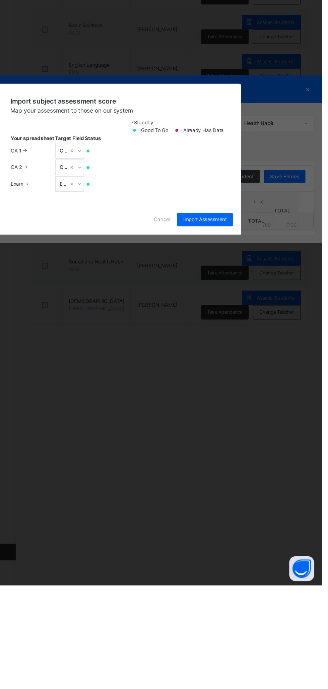
click at [205, 397] on span "Cancel" at bounding box center [198, 394] width 13 height 6
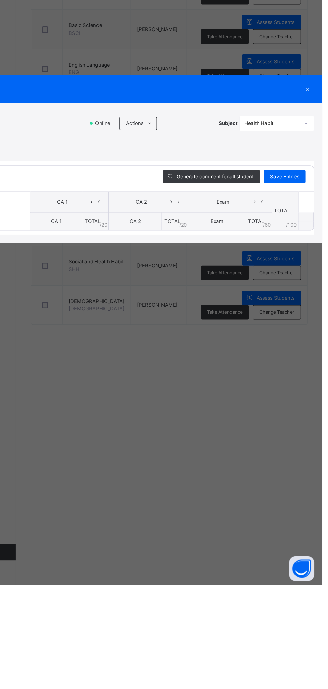
click at [183, 319] on span "Actions" at bounding box center [176, 316] width 14 height 6
click at [0, 0] on li "Upload/map score sheet" at bounding box center [0, 0] width 0 height 0
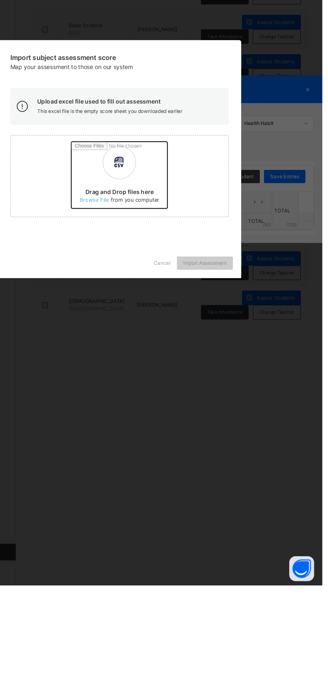
click at [218, 389] on input "Drag and Drop files here Select your Excel file Browse file Maximum size 2.5mb" at bounding box center [213, 360] width 176 height 59
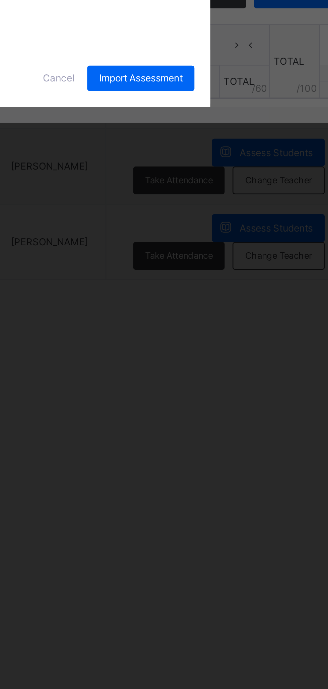
click at [135, 359] on div "CA 1" at bounding box center [123, 352] width 23 height 11
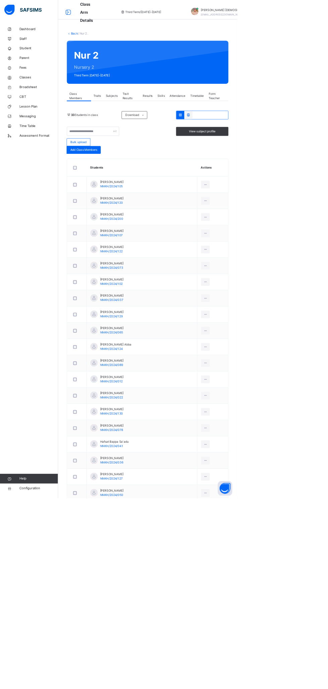
click at [156, 129] on div "Subjects" at bounding box center [154, 132] width 23 height 13
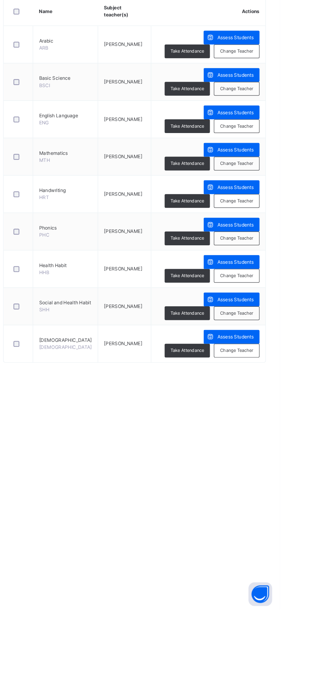
click at [298, 455] on span "Assess Students" at bounding box center [290, 457] width 31 height 6
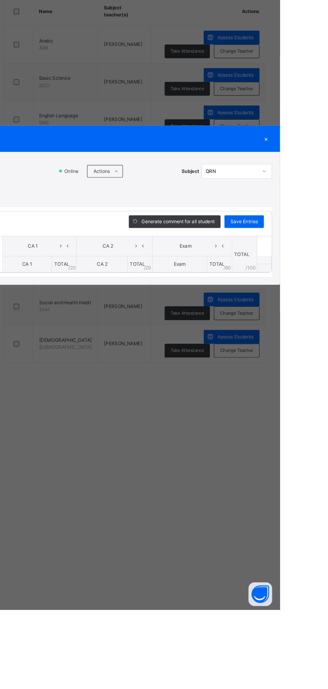
click at [191, 319] on icon at bounding box center [188, 315] width 5 height 5
click at [0, 0] on li "Upload/map score sheet" at bounding box center [0, 0] width 0 height 0
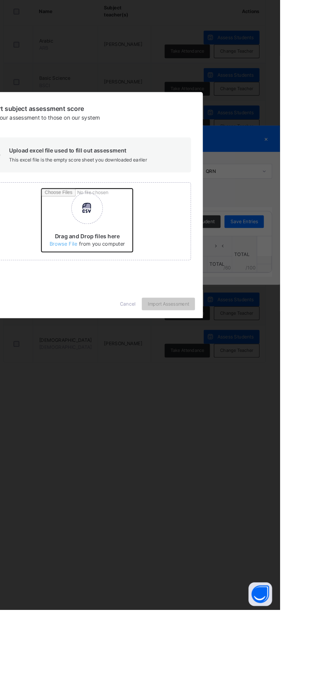
click at [216, 389] on input "Drag and Drop files here Select your Excel file Browse file Maximum size 2.5mb" at bounding box center [213, 360] width 176 height 59
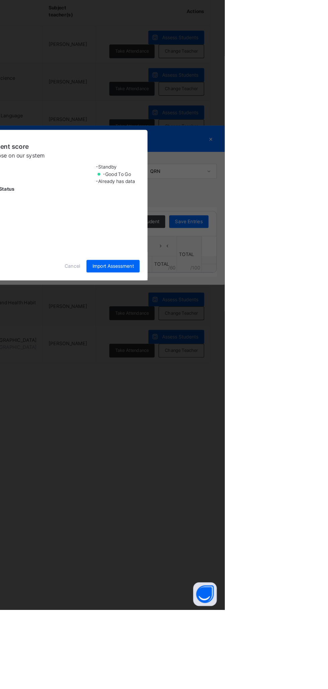
click at [205, 400] on span "Cancel" at bounding box center [198, 397] width 13 height 6
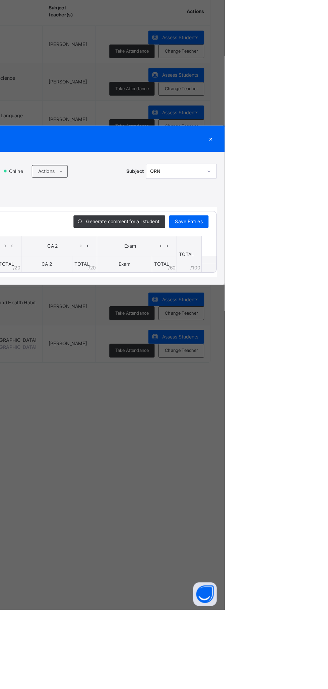
click at [191, 319] on icon at bounding box center [188, 315] width 5 height 5
click at [0, 0] on li "Upload/map score sheet" at bounding box center [0, 0] width 0 height 0
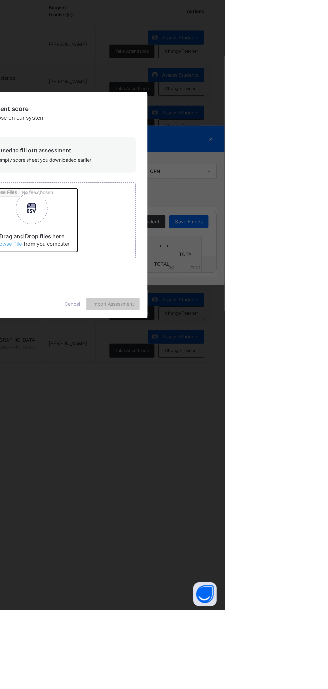
click at [210, 389] on input "Drag and Drop files here Select your Excel file Browse file Maximum size 2.5mb" at bounding box center [213, 360] width 176 height 59
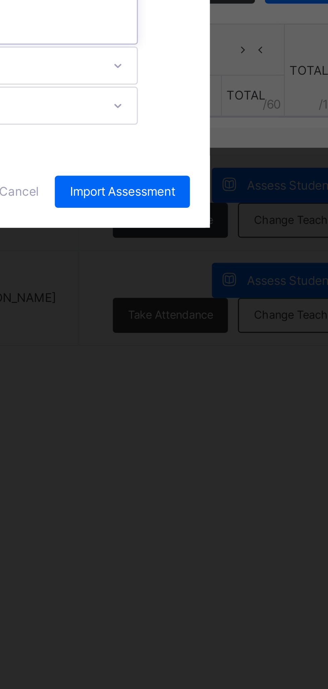
click at [238, 357] on div "CA 1" at bounding box center [171, 352] width 133 height 10
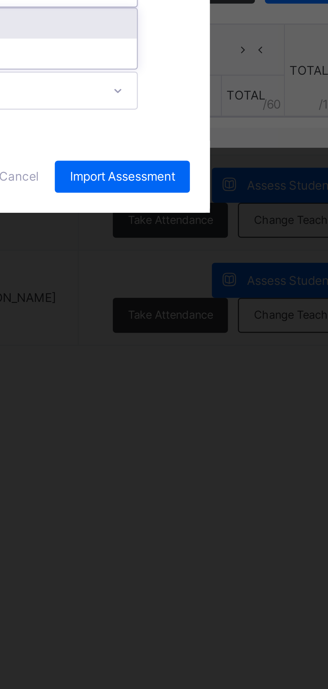
click at [238, 376] on div "CA 2" at bounding box center [171, 371] width 133 height 10
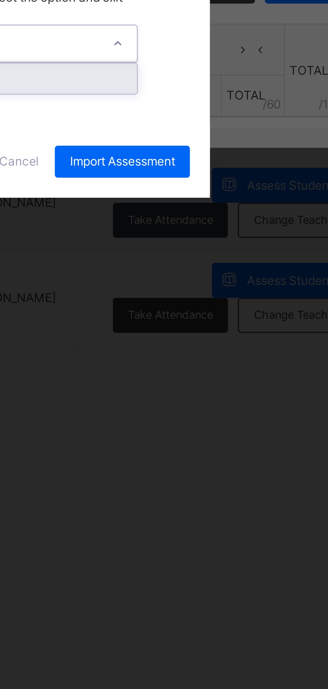
click at [238, 394] on div "Exam" at bounding box center [171, 389] width 133 height 10
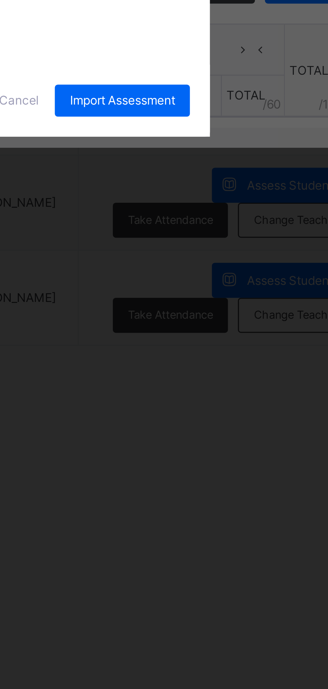
click at [251, 400] on span "Import Assessment" at bounding box center [233, 397] width 35 height 6
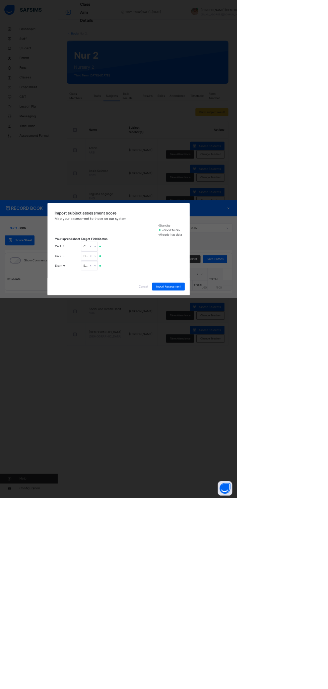
click at [205, 400] on span "Cancel" at bounding box center [198, 397] width 13 height 6
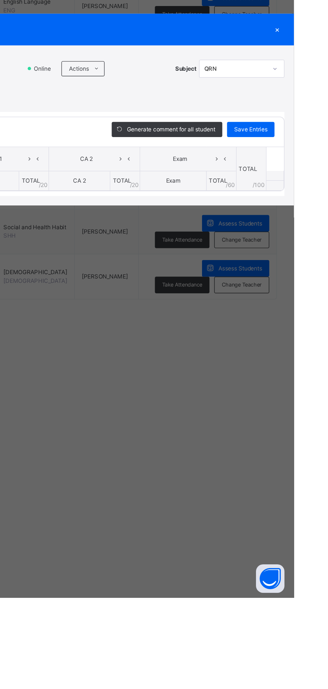
click at [191, 319] on icon at bounding box center [188, 315] width 5 height 5
click at [0, 0] on li "Upload/map score sheet" at bounding box center [0, 0] width 0 height 0
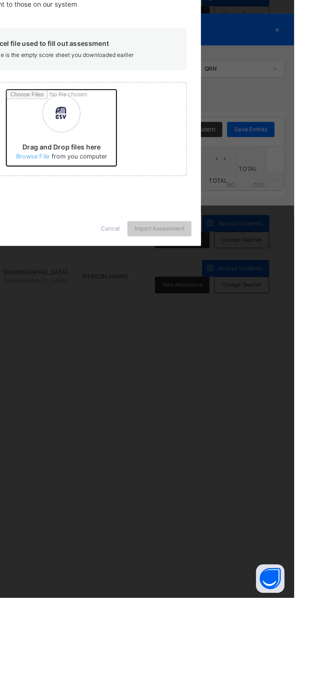
click at [213, 389] on input "Drag and Drop files here Select your Excel file Browse file Maximum size 2.5mb" at bounding box center [213, 360] width 176 height 59
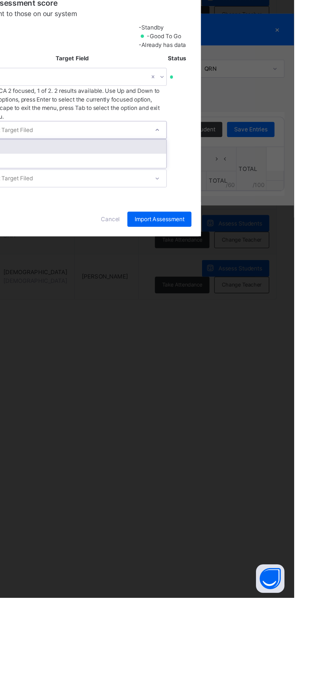
click at [238, 376] on div "CA 2" at bounding box center [171, 371] width 133 height 10
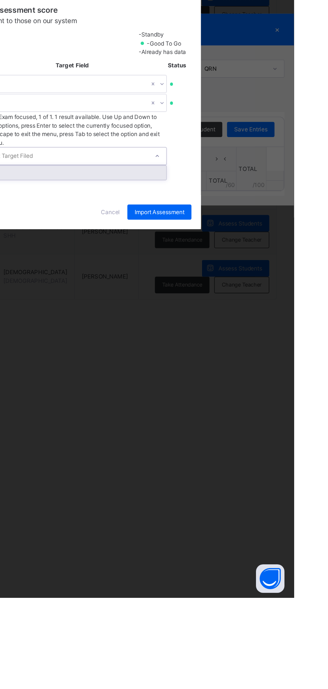
click at [238, 394] on div "Exam" at bounding box center [171, 389] width 133 height 10
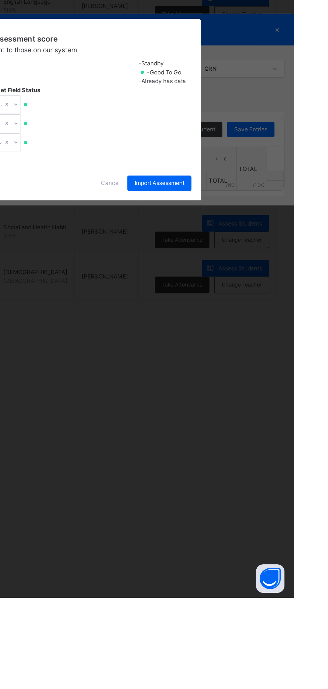
click at [251, 400] on span "Import Assessment" at bounding box center [233, 397] width 35 height 6
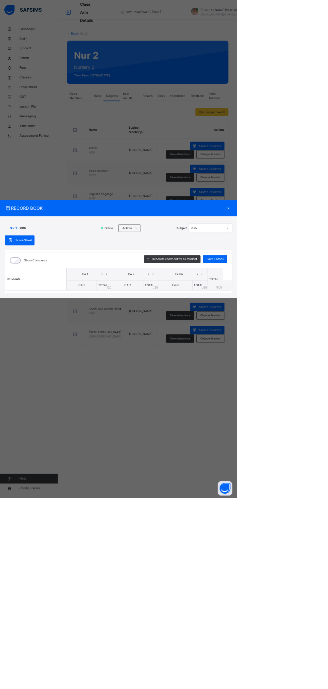
click at [322, 293] on div "×" at bounding box center [317, 288] width 10 height 9
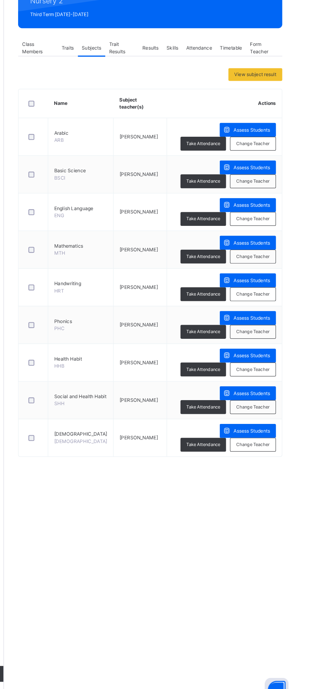
click at [292, 420] on div "Assess Students" at bounding box center [287, 425] width 48 height 12
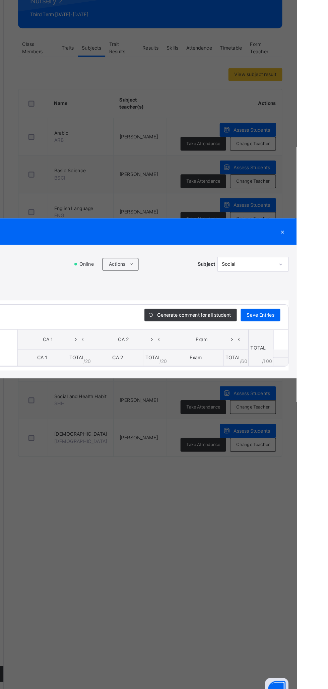
click at [191, 319] on icon at bounding box center [188, 315] width 5 height 5
click at [0, 0] on li "Upload/map score sheet" at bounding box center [0, 0] width 0 height 0
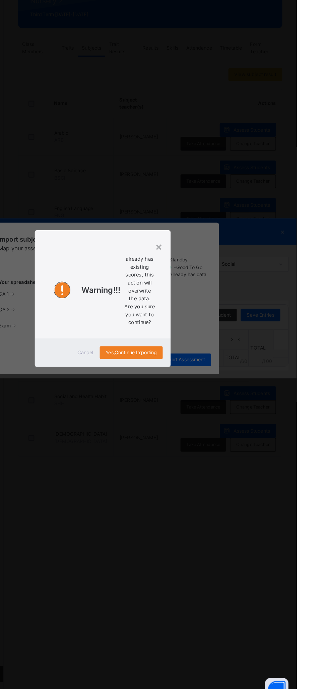
click at [215, 308] on div "×" at bounding box center [212, 301] width 6 height 14
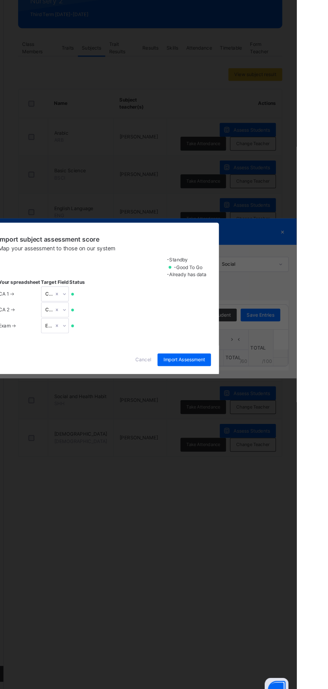
click at [205, 400] on span "Cancel" at bounding box center [198, 397] width 13 height 6
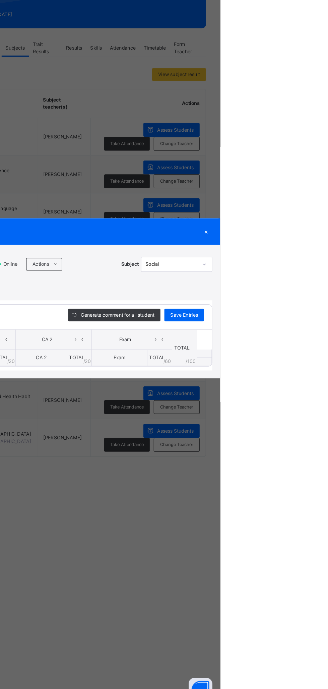
click at [322, 293] on div "×" at bounding box center [317, 288] width 10 height 9
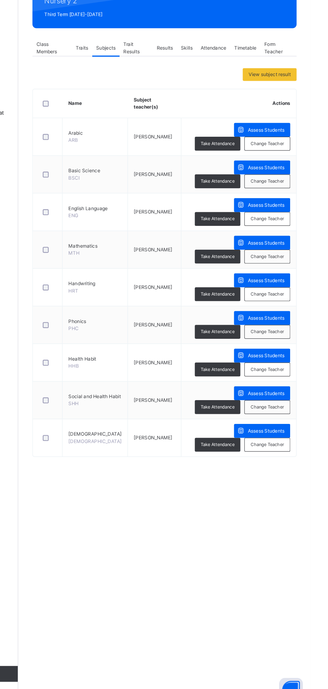
click at [289, 388] on div "Assess Students" at bounding box center [287, 393] width 48 height 12
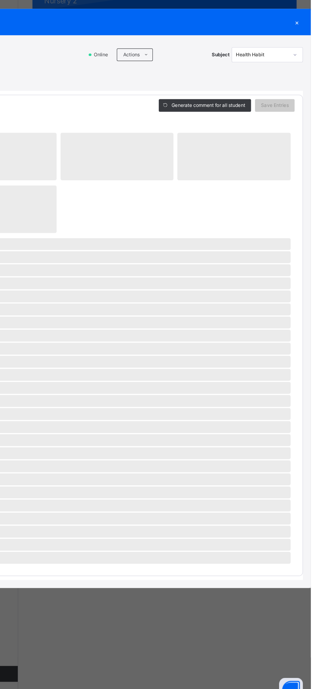
click at [0, 0] on ul "Download Empty Score Sheet Upload/map score sheet" at bounding box center [0, 0] width 0 height 0
click at [165, 294] on div "Score Sheet Score Sheet Show Comments Generate comment for all student Save Ent…" at bounding box center [164, 365] width 315 height 435
click at [183, 142] on span "Actions" at bounding box center [176, 138] width 14 height 6
click at [0, 0] on li "Upload/map score sheet" at bounding box center [0, 0] width 0 height 0
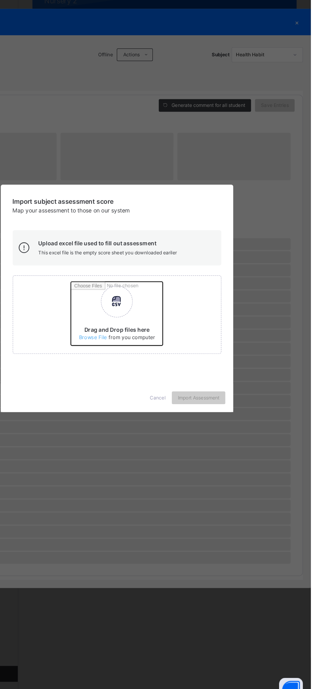
click at [212, 389] on input "Drag and Drop files here Select your Excel file Browse file Maximum size 2.5mb" at bounding box center [213, 360] width 176 height 59
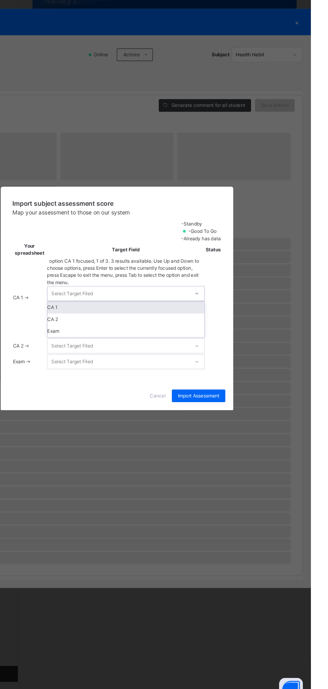
click at [238, 357] on div "CA 1" at bounding box center [171, 352] width 133 height 10
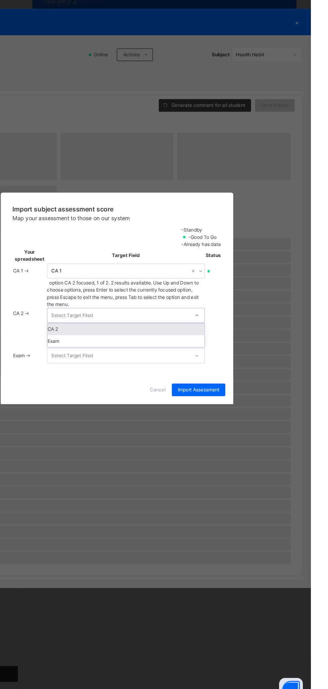
click at [238, 376] on div "CA 2" at bounding box center [171, 371] width 133 height 10
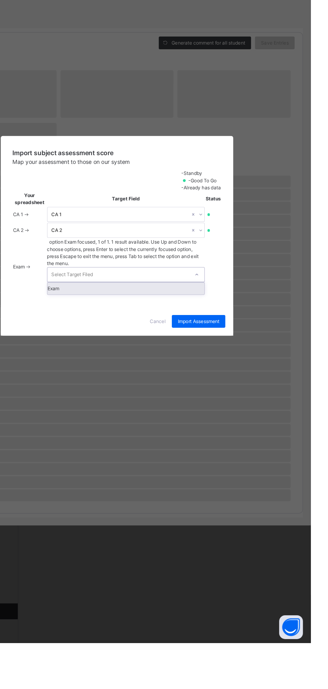
click at [238, 394] on div "Exam" at bounding box center [171, 389] width 133 height 10
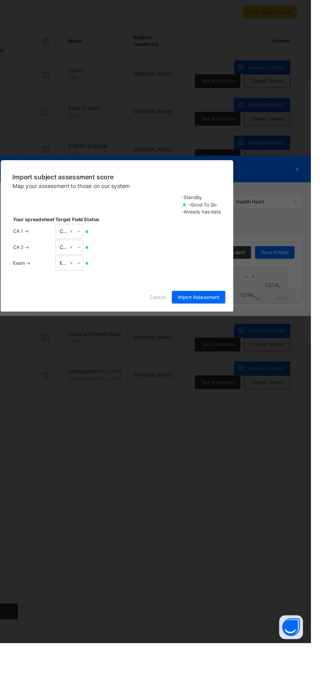
click at [251, 400] on span "Import Assessment" at bounding box center [233, 397] width 35 height 6
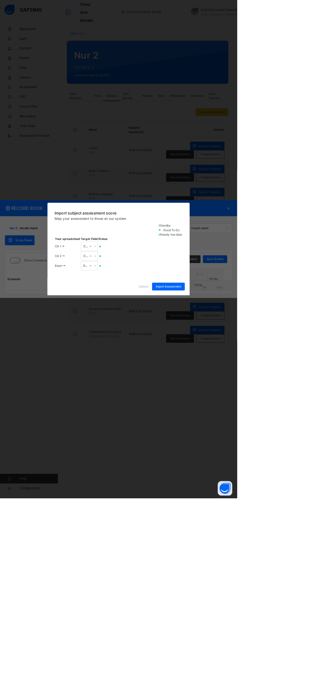
click at [205, 400] on span "Cancel" at bounding box center [198, 397] width 13 height 6
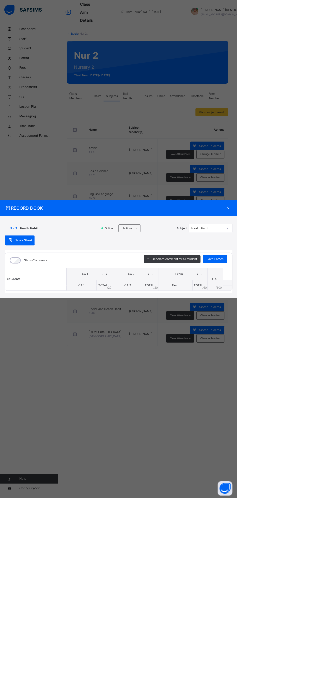
click at [194, 321] on span at bounding box center [188, 316] width 11 height 11
click at [0, 0] on li "Upload/map score sheet" at bounding box center [0, 0] width 0 height 0
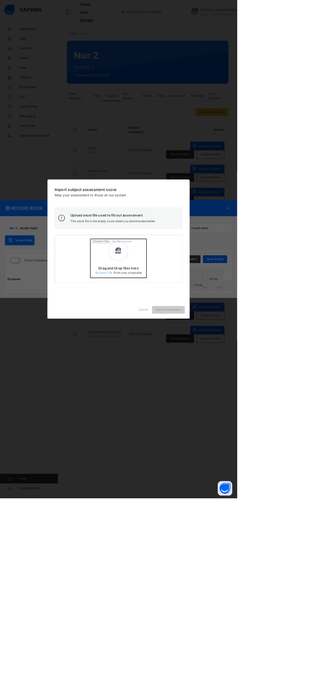
click at [214, 389] on input "Drag and Drop files here Select your Excel file Browse file Maximum size 2.5mb" at bounding box center [213, 360] width 176 height 59
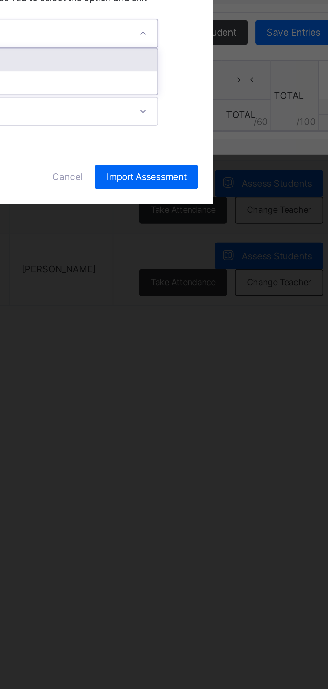
click at [238, 376] on div "CA 2" at bounding box center [171, 371] width 133 height 10
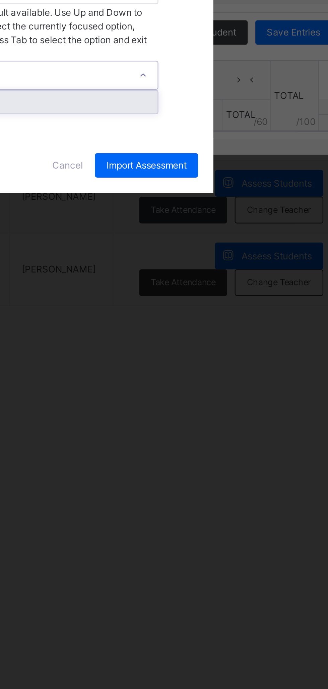
click at [238, 394] on div "Exam" at bounding box center [171, 389] width 133 height 10
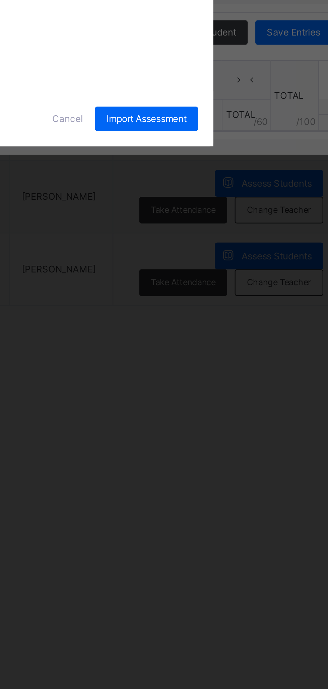
click at [251, 400] on span "Import Assessment" at bounding box center [233, 397] width 35 height 6
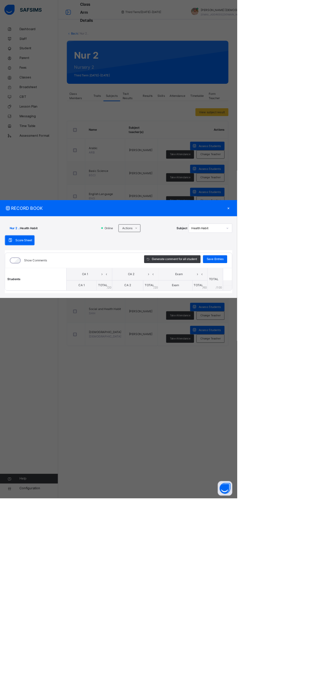
click at [322, 293] on div "×" at bounding box center [317, 288] width 10 height 9
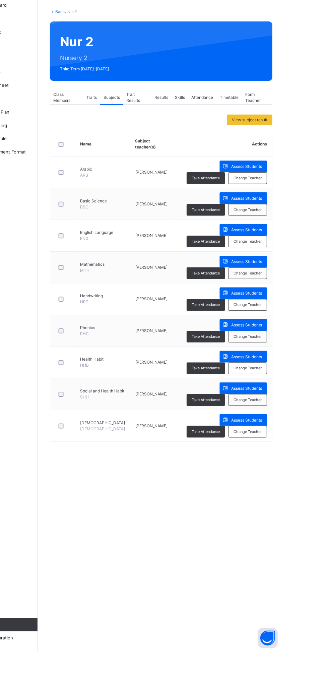
click at [292, 358] on span "Assess Students" at bounding box center [290, 361] width 31 height 6
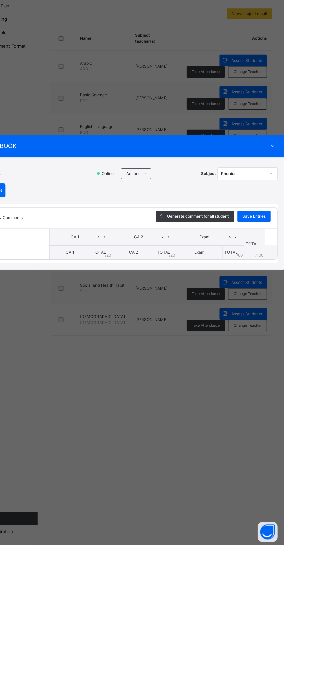
click at [194, 321] on span at bounding box center [188, 316] width 11 height 11
click at [0, 0] on li "Upload/map score sheet" at bounding box center [0, 0] width 0 height 0
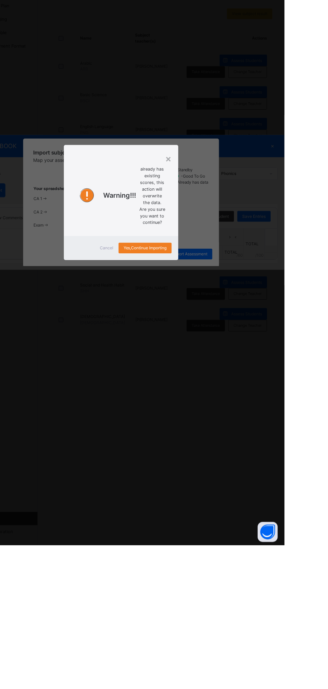
click at [156, 394] on span "Cancel" at bounding box center [149, 391] width 13 height 6
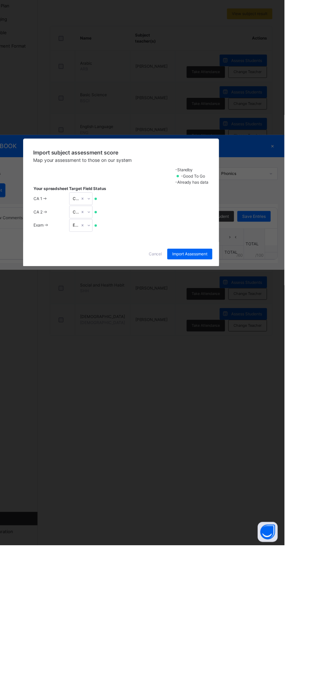
click at [200, 385] on div "Import subject assessment score Map your assessment to those on our system -Sta…" at bounding box center [164, 333] width 197 height 104
click at [205, 400] on span "Cancel" at bounding box center [198, 397] width 13 height 6
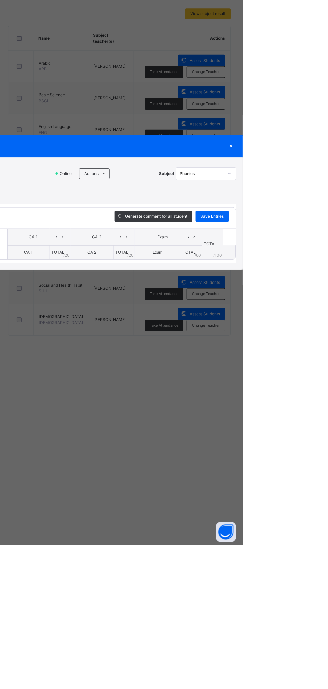
click at [322, 293] on div "×" at bounding box center [317, 288] width 10 height 9
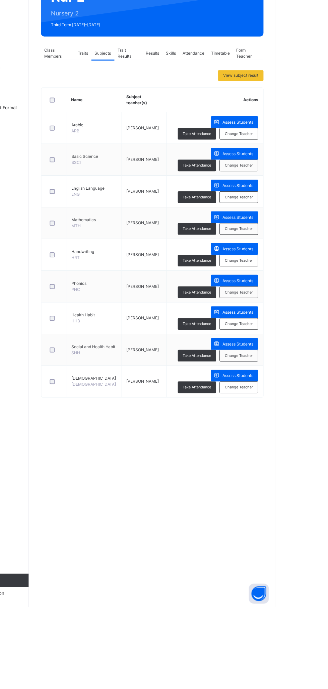
click at [287, 327] on span "Assess Students" at bounding box center [290, 330] width 31 height 6
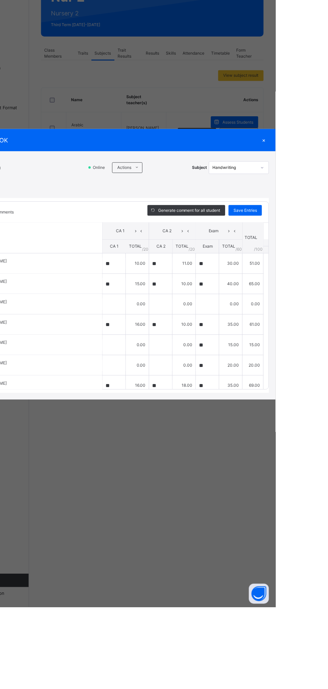
type input "**"
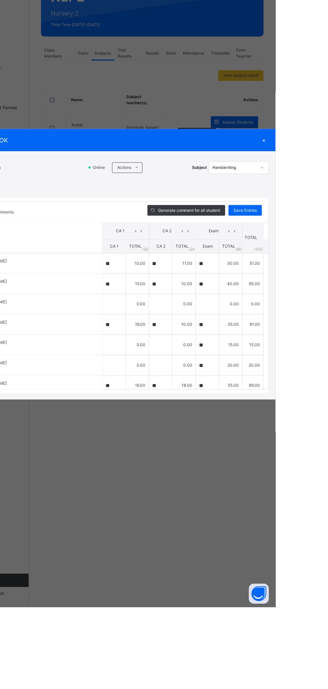
type input "**"
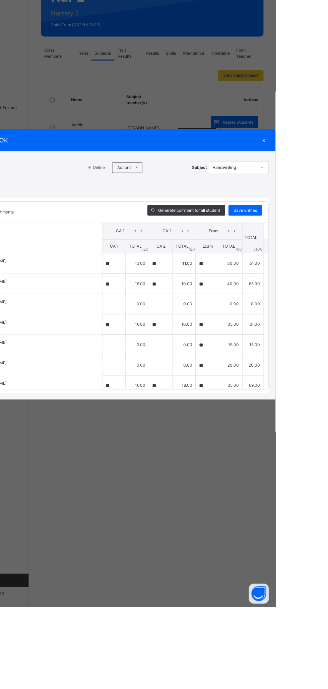
type input "**"
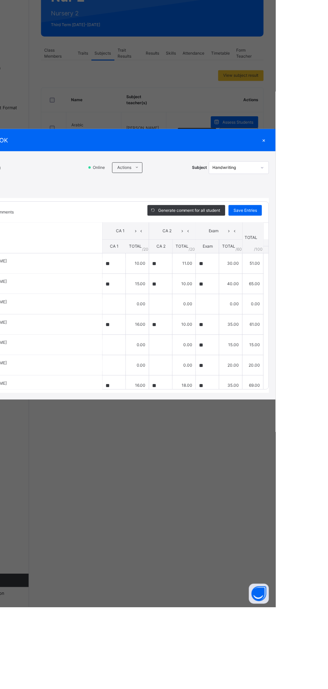
type input "**"
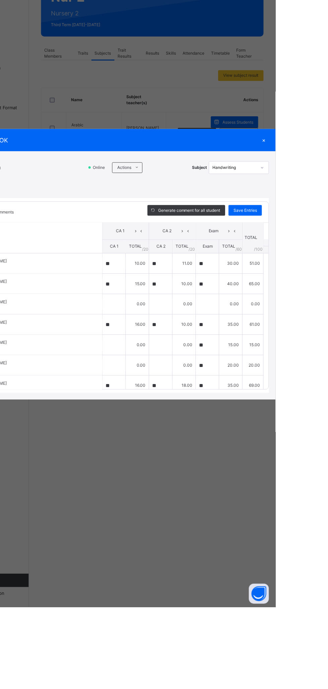
type input "**"
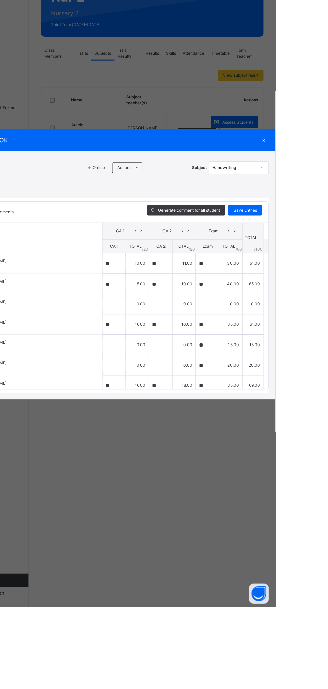
type input "**"
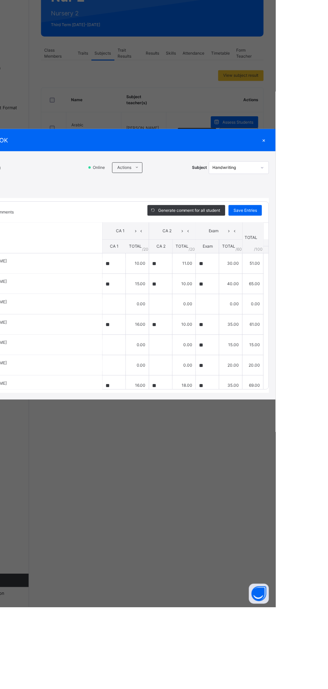
type input "**"
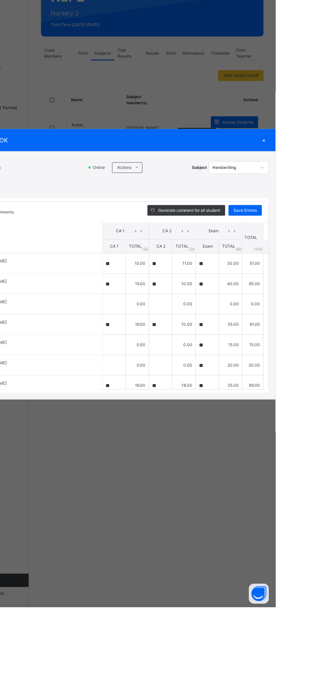
type input "**"
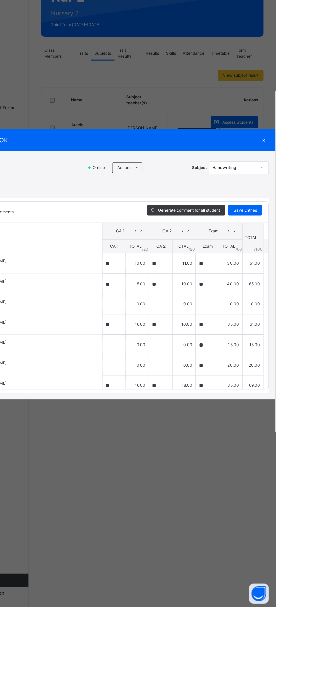
type input "**"
type input "*"
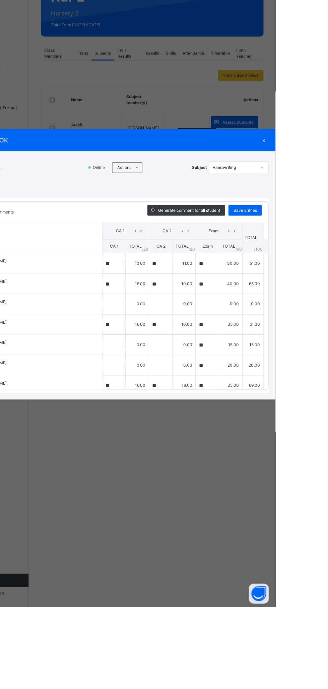
type input "*"
type input "**"
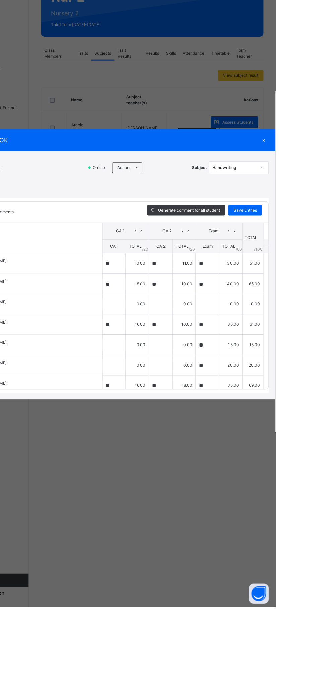
type input "**"
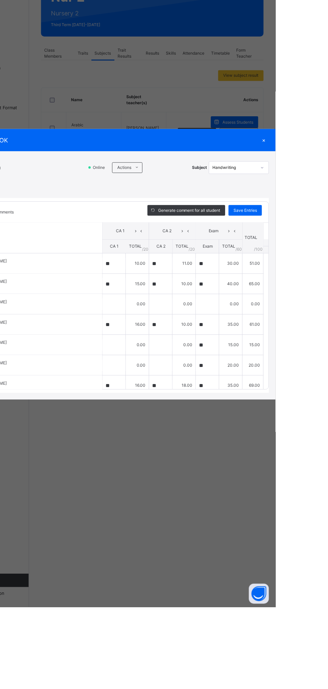
type input "**"
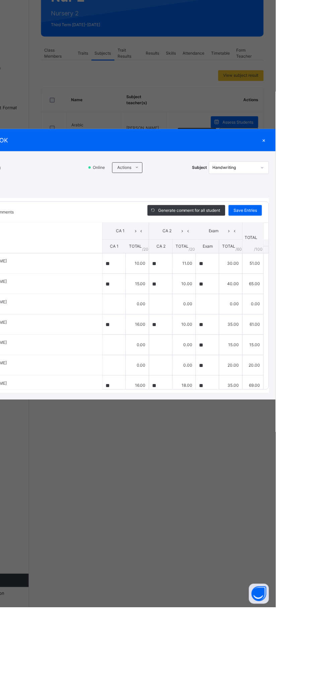
type input "**"
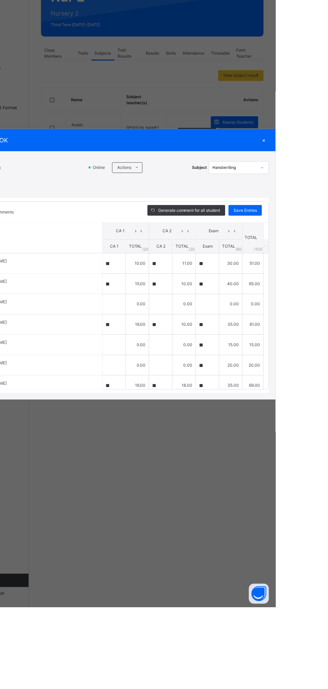
type input "**"
type input "*"
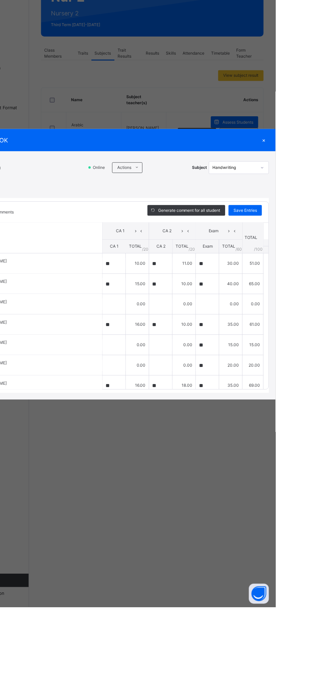
type input "*"
type input "**"
type input "*"
type input "**"
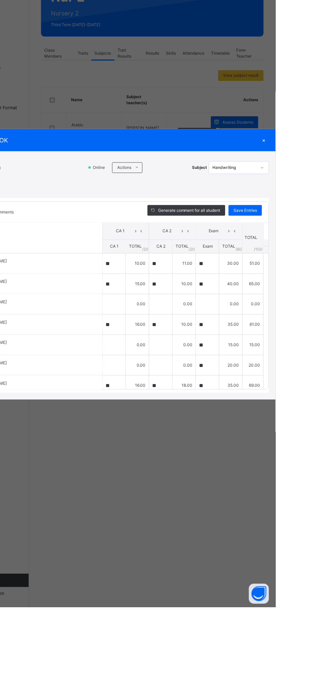
type input "**"
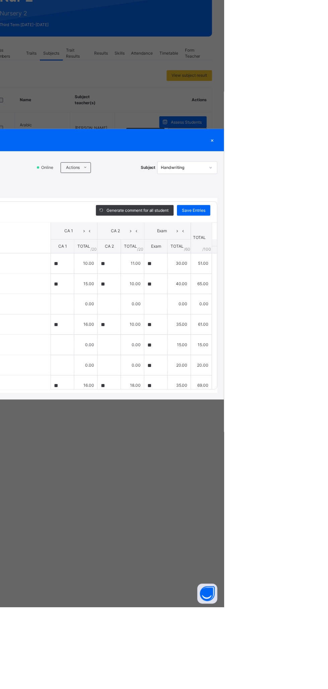
click at [322, 225] on div "×" at bounding box center [317, 220] width 10 height 9
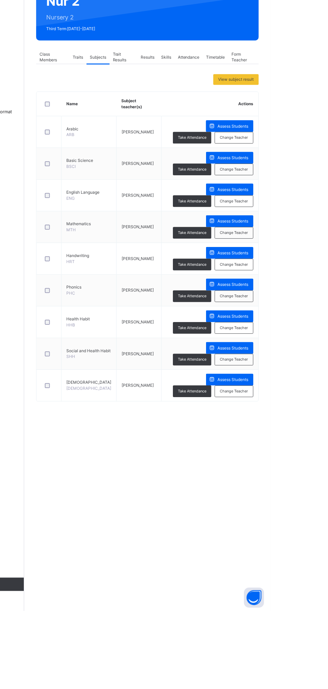
click at [291, 297] on span "Assess Students" at bounding box center [290, 298] width 31 height 6
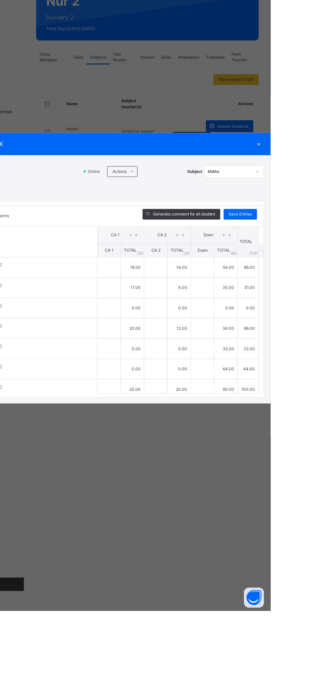
type input "**"
type input "*"
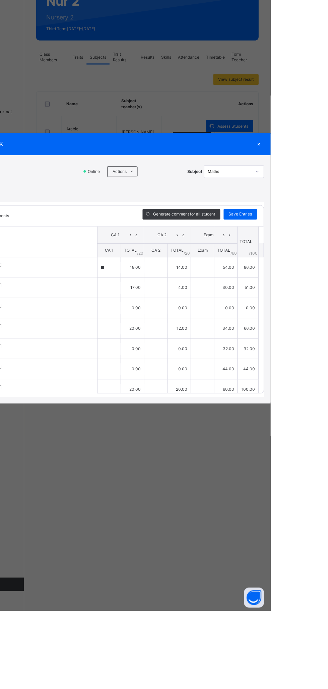
type input "**"
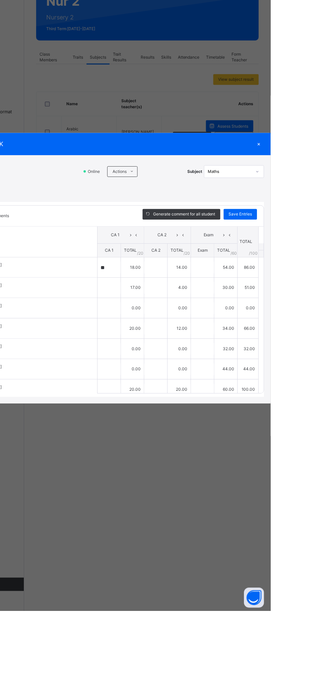
type input "**"
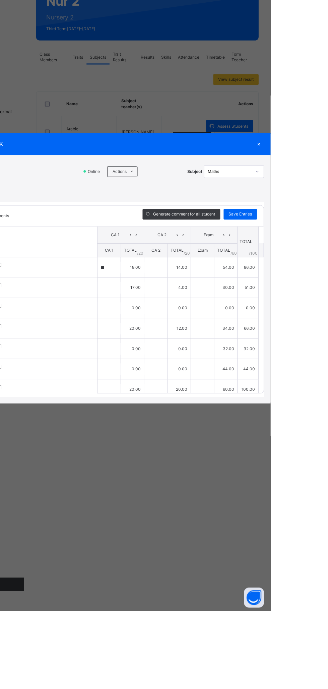
type input "**"
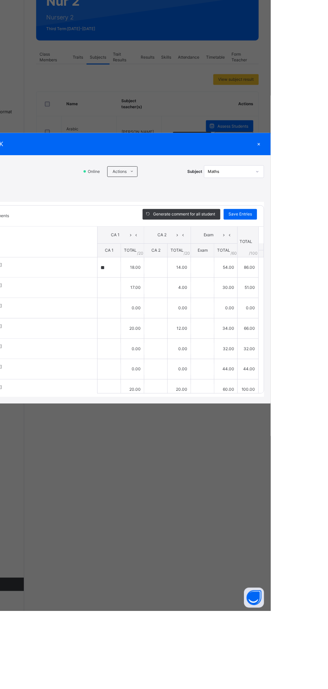
type input "**"
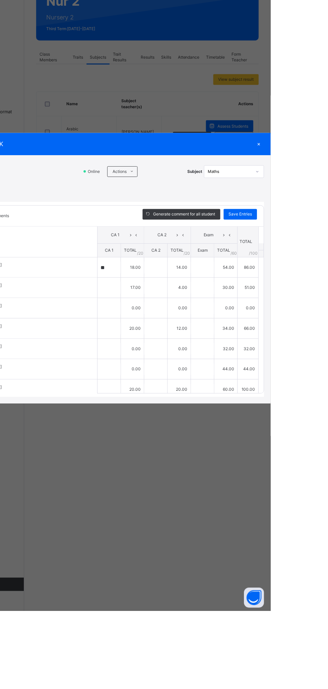
type input "*"
type input "**"
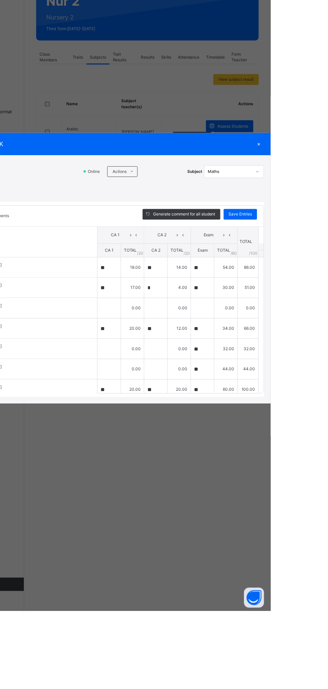
type input "**"
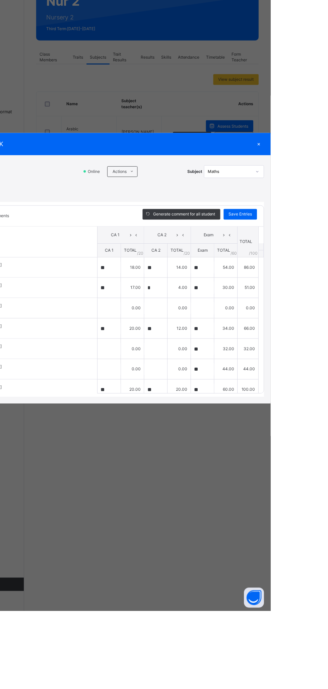
type input "**"
type input "*"
type input "**"
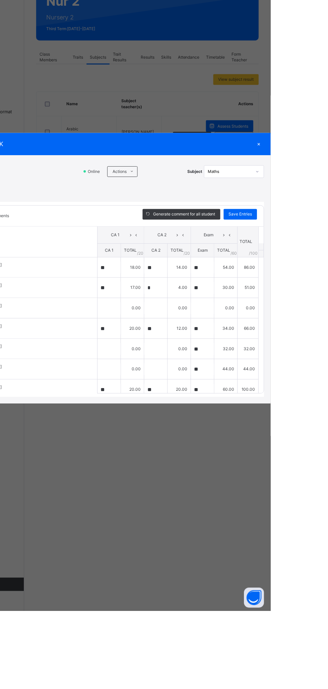
type input "**"
type input "*"
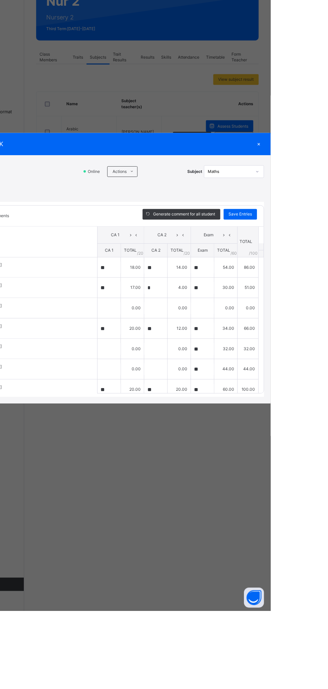
type input "*"
type input "**"
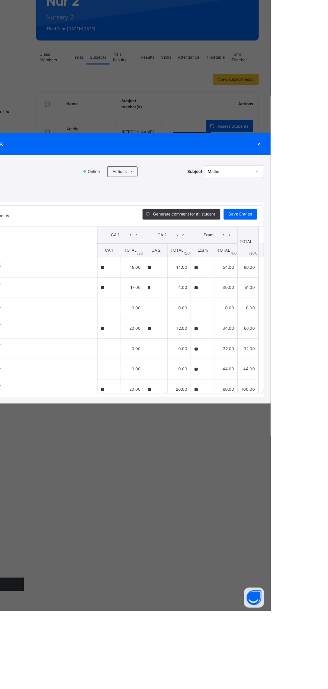
type input "**"
type input "*"
type input "**"
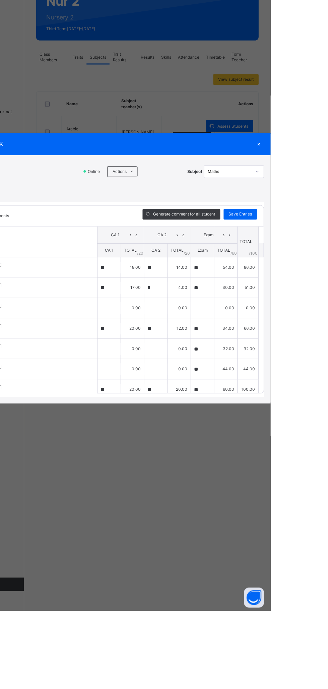
type input "**"
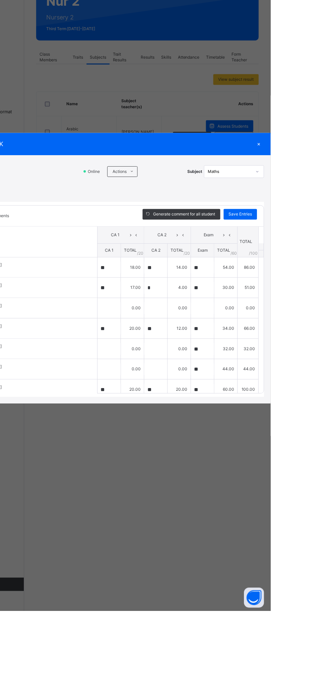
type input "**"
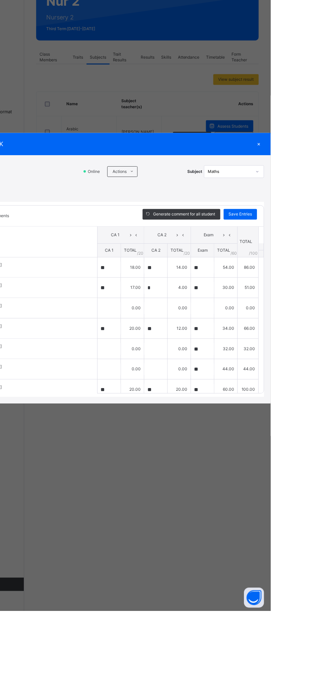
type input "**"
type input "*"
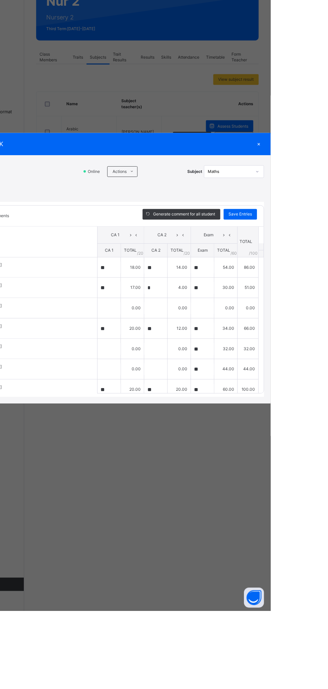
type input "**"
type input "*"
type input "**"
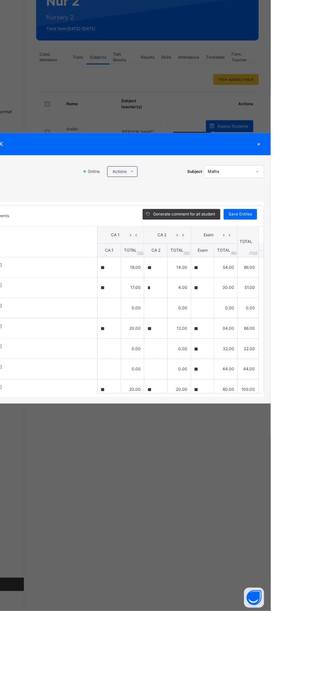
type input "**"
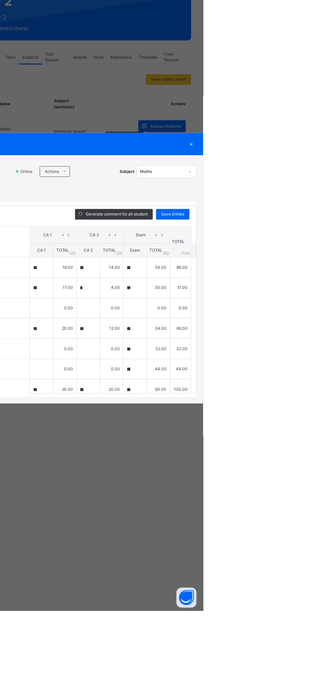
click at [322, 225] on div "×" at bounding box center [317, 220] width 10 height 9
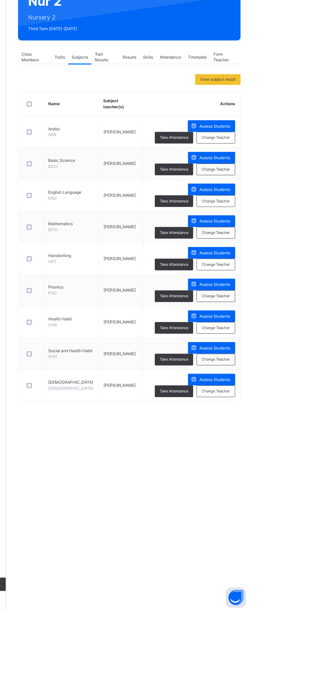
click at [293, 202] on span "Assess Students" at bounding box center [290, 202] width 31 height 6
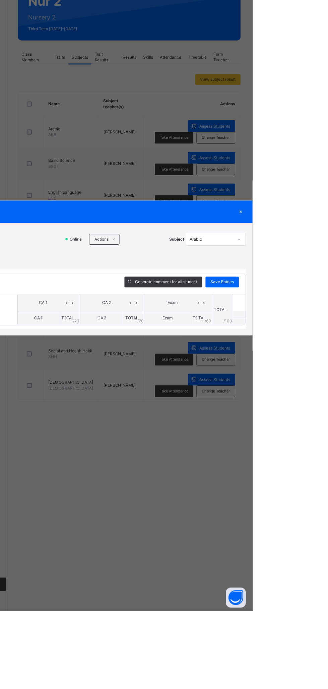
click at [191, 319] on icon at bounding box center [188, 315] width 5 height 5
click at [0, 0] on li "Upload/map score sheet" at bounding box center [0, 0] width 0 height 0
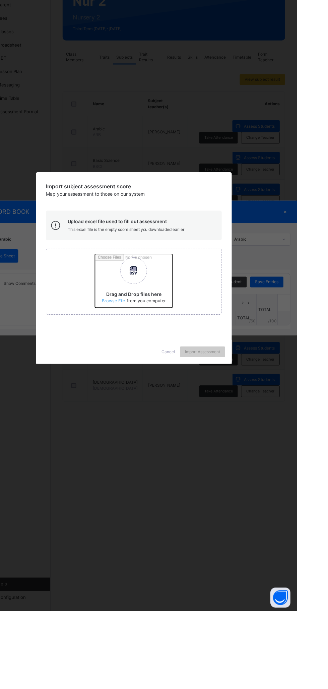
click at [206, 389] on input "Drag and Drop files here Select your Excel file Browse file Maximum size 2.5mb" at bounding box center [213, 360] width 176 height 59
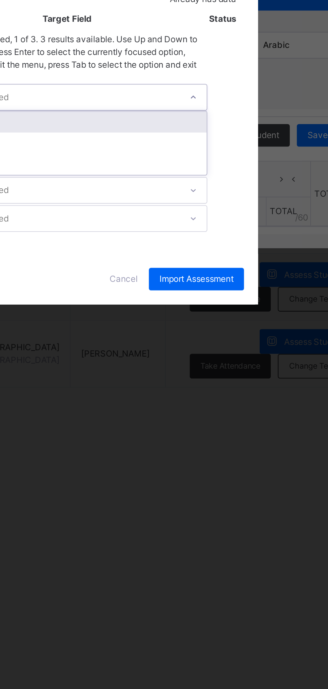
click at [238, 357] on div "CA 1" at bounding box center [171, 352] width 133 height 10
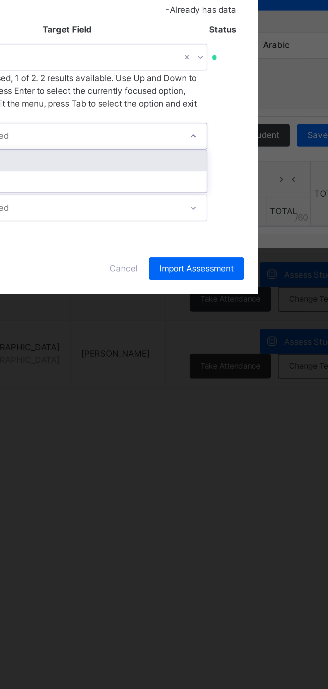
click at [238, 376] on div "CA 2" at bounding box center [171, 371] width 133 height 10
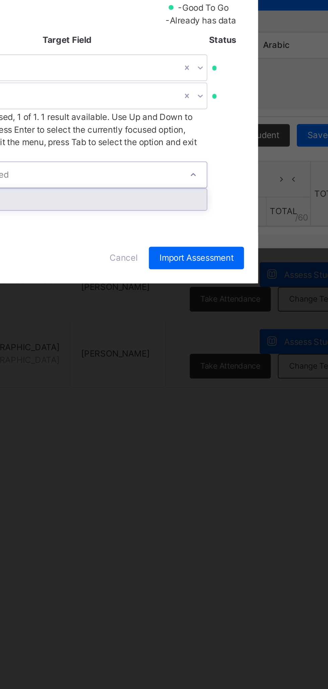
click at [238, 394] on div "Exam" at bounding box center [171, 389] width 133 height 10
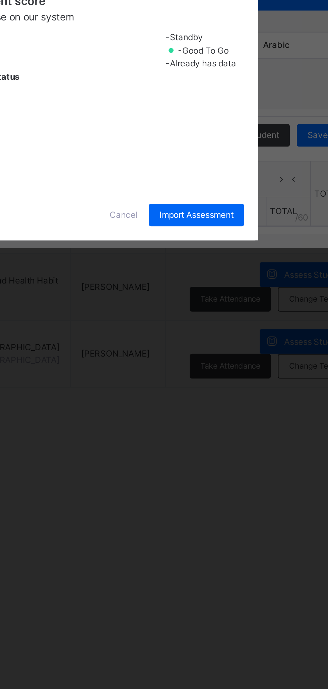
click at [251, 400] on span "Import Assessment" at bounding box center [233, 397] width 35 height 6
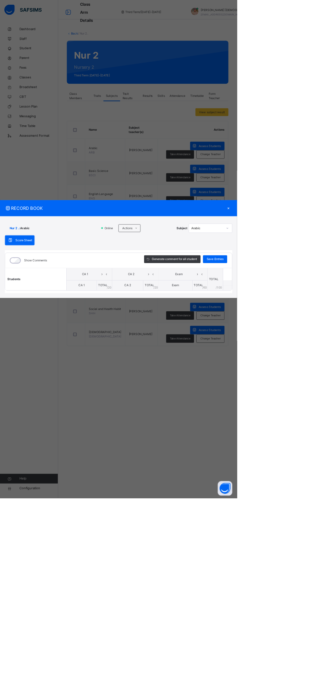
click at [322, 293] on div "×" at bounding box center [317, 288] width 10 height 9
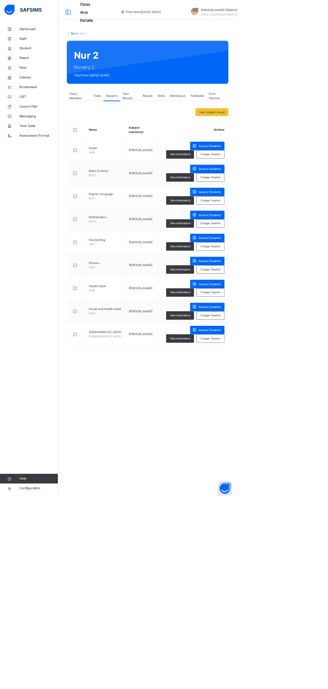
click at [291, 232] on span "Assess Students" at bounding box center [290, 234] width 31 height 6
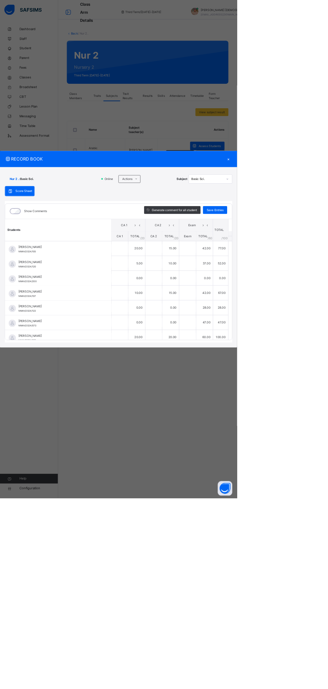
type input "**"
type input "*"
type input "**"
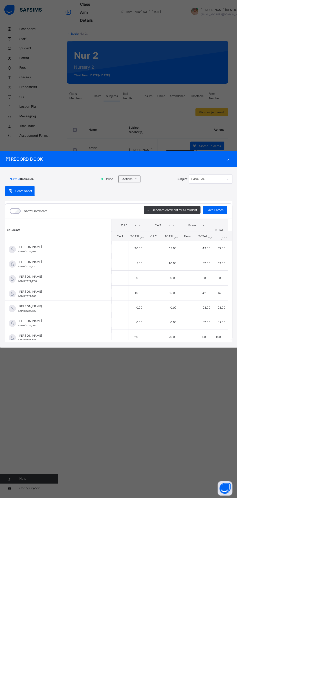
type input "**"
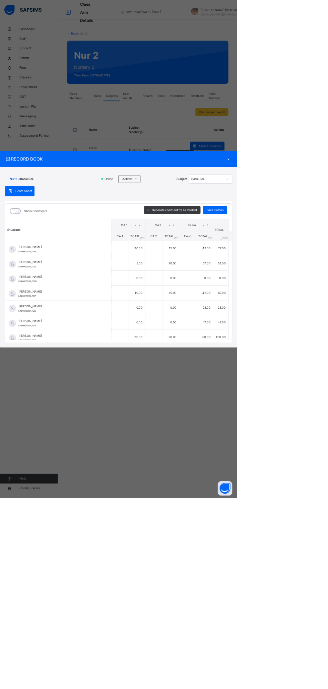
type input "**"
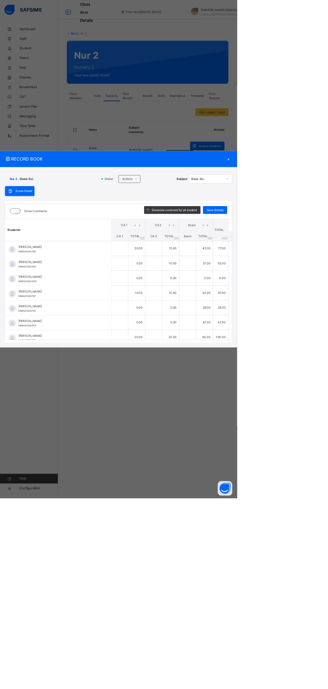
type input "**"
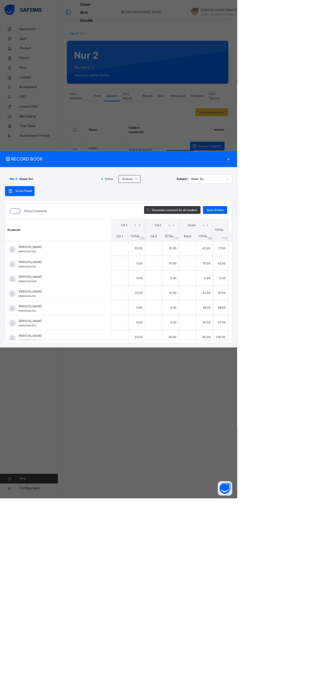
type input "**"
type input "*"
type input "**"
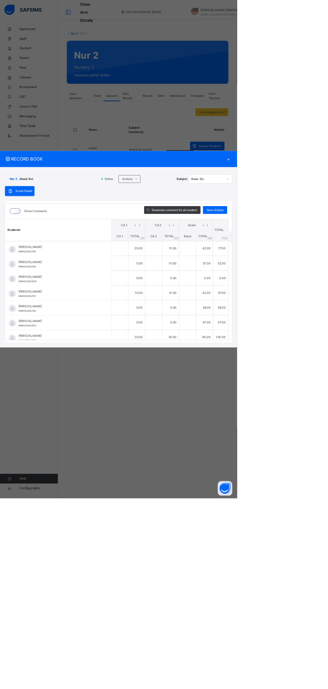
type input "**"
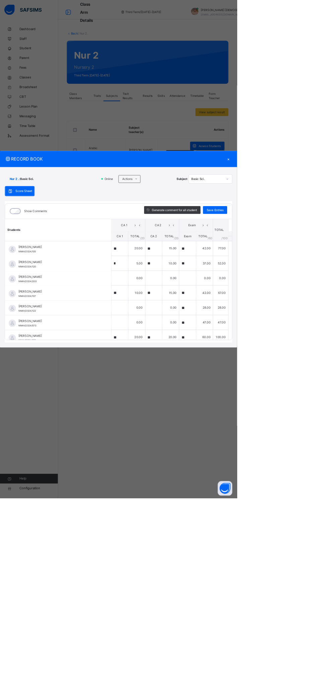
type input "**"
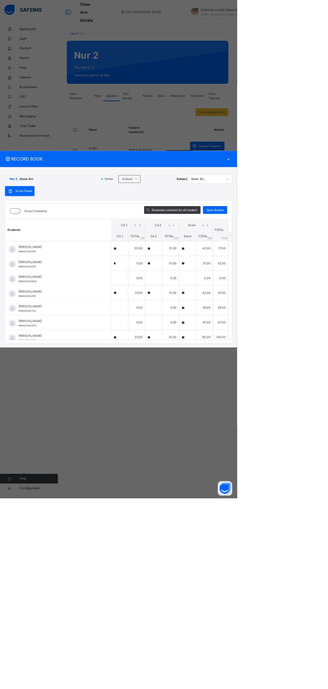
type input "**"
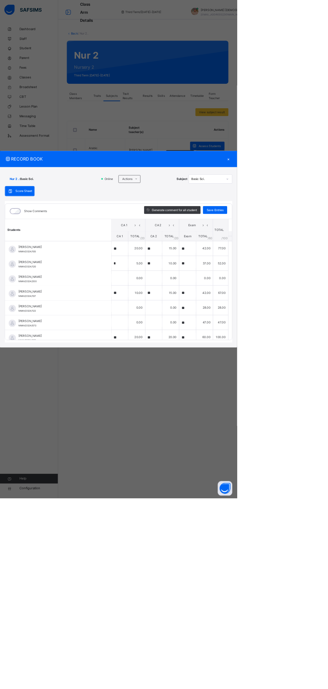
type input "**"
type input "*"
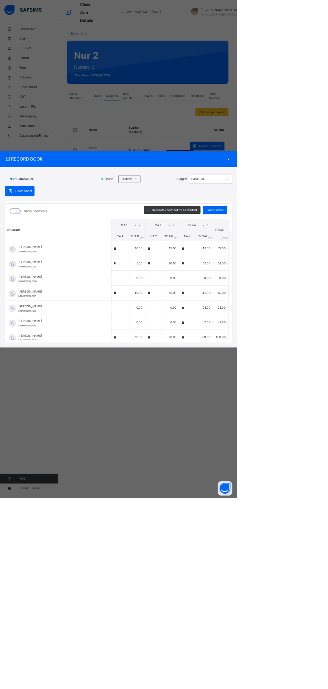
click at [322, 225] on div "×" at bounding box center [317, 220] width 10 height 9
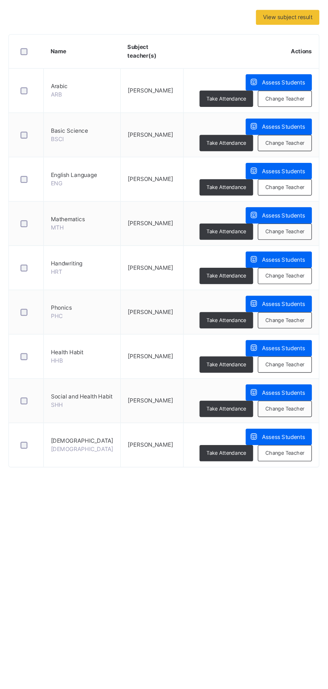
click at [289, 264] on span "Assess Students" at bounding box center [290, 266] width 31 height 6
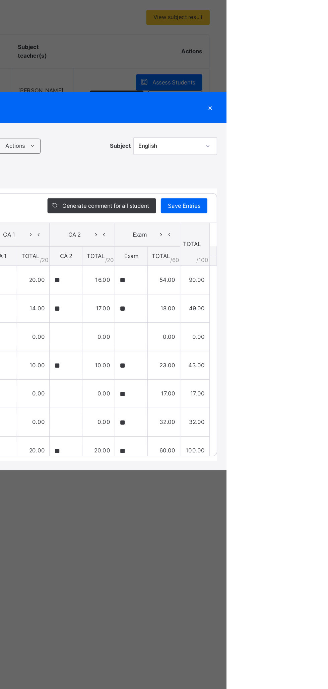
click at [322, 225] on div "×" at bounding box center [317, 220] width 10 height 9
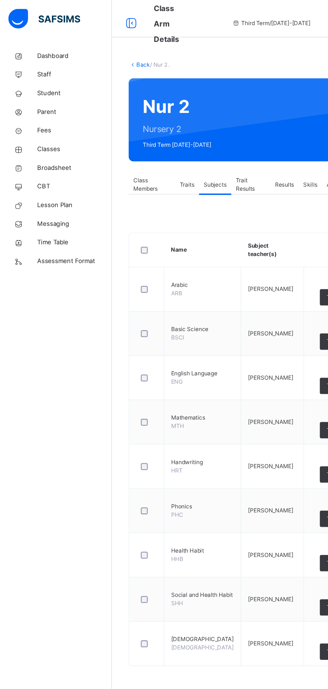
click at [99, 48] on link "Back" at bounding box center [103, 46] width 10 height 5
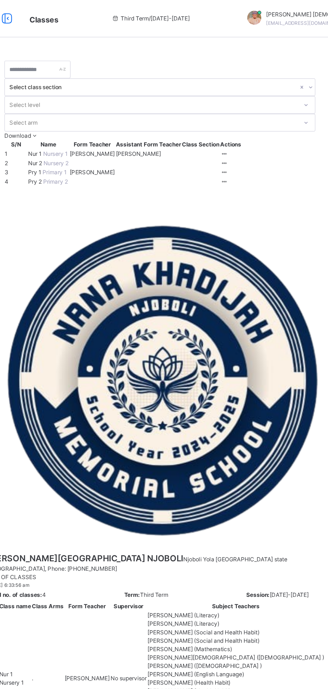
click at [254, 112] on icon at bounding box center [251, 110] width 6 height 5
click at [0, 0] on div "View Class" at bounding box center [0, 0] width 0 height 0
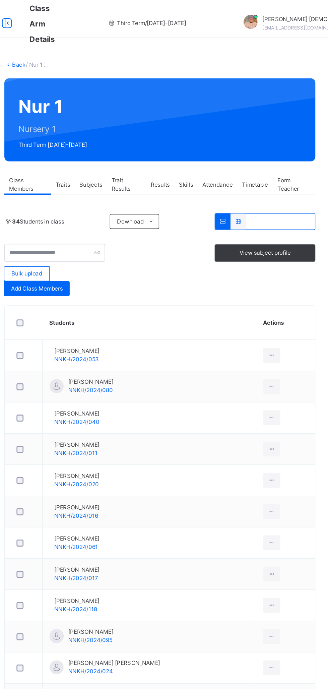
click at [158, 126] on div "Subjects" at bounding box center [154, 132] width 23 height 13
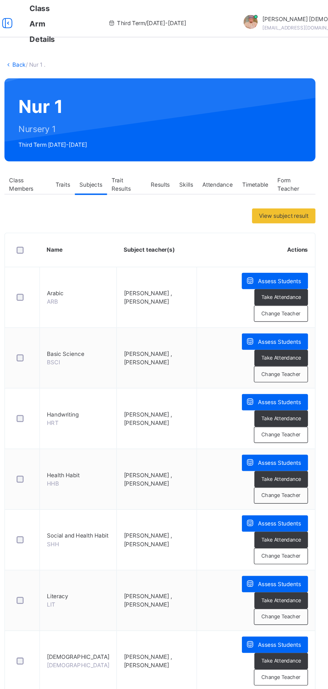
click at [286, 200] on span "Assess Students" at bounding box center [290, 202] width 31 height 6
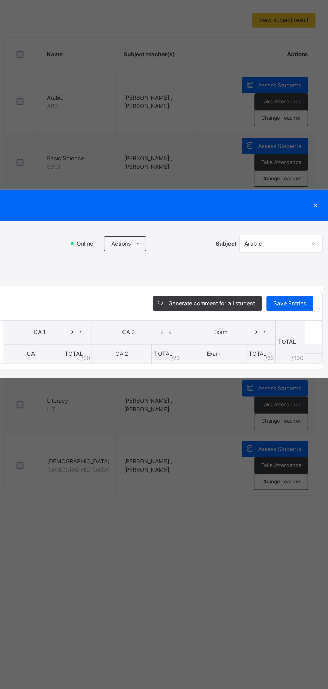
click at [194, 321] on span at bounding box center [188, 316] width 11 height 11
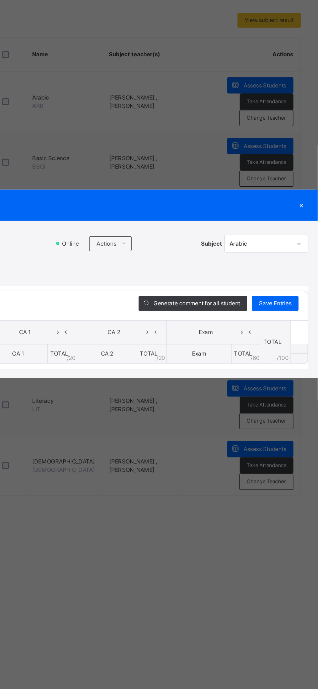
click at [191, 319] on icon at bounding box center [188, 315] width 5 height 5
click at [0, 0] on li "Upload/map score sheet" at bounding box center [0, 0] width 0 height 0
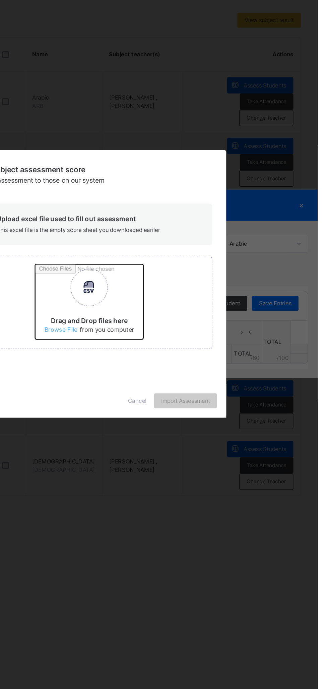
click at [210, 389] on input "Drag and Drop files here Select your Excel file Browse file Maximum size 2.5mb" at bounding box center [213, 360] width 176 height 59
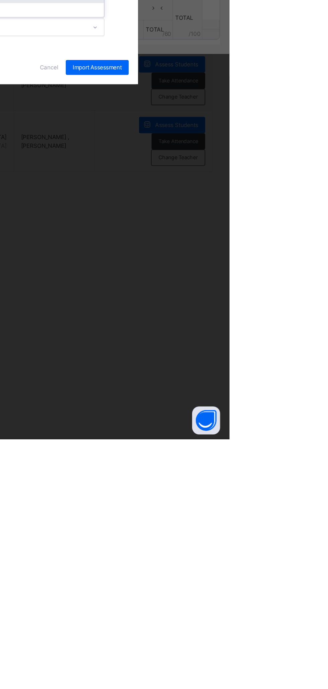
click at [238, 376] on div "CA 2" at bounding box center [171, 371] width 133 height 10
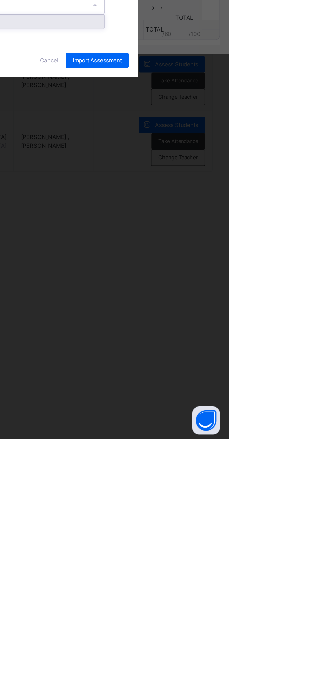
click at [238, 394] on div "Exam" at bounding box center [171, 389] width 133 height 10
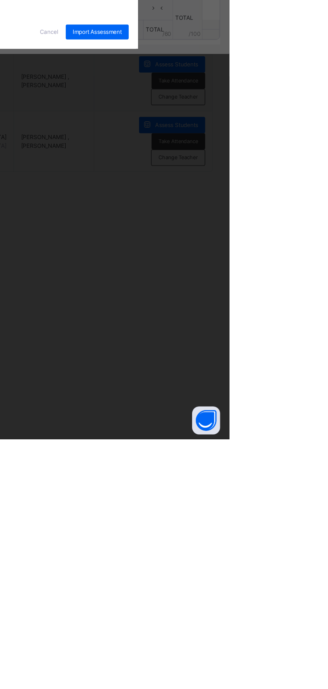
click at [256, 402] on div "Import Assessment" at bounding box center [233, 396] width 45 height 11
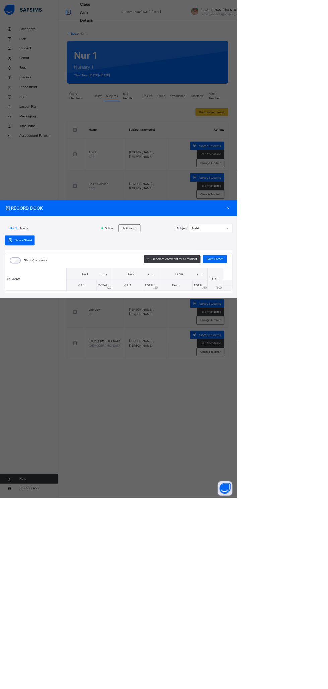
click at [322, 293] on div "×" at bounding box center [317, 288] width 10 height 9
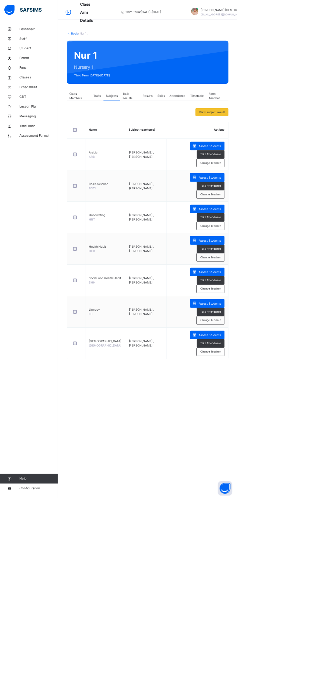
click at [291, 243] on span "Assess Students" at bounding box center [290, 246] width 31 height 6
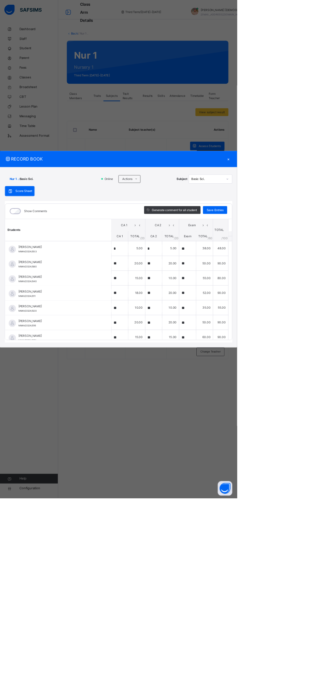
click at [322, 225] on div "×" at bounding box center [317, 220] width 10 height 9
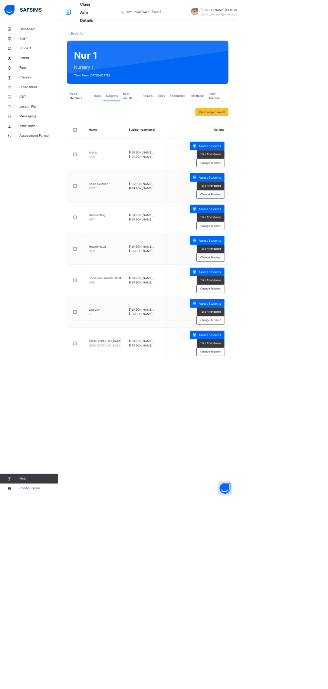
click at [299, 283] on div "Assess Students" at bounding box center [287, 289] width 48 height 12
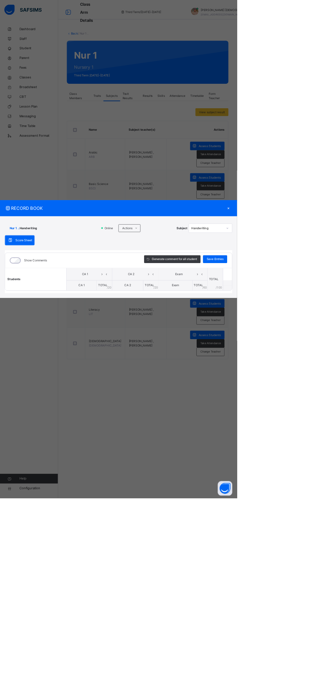
click at [191, 319] on icon at bounding box center [188, 315] width 5 height 5
click at [0, 0] on li "Download Empty Score Sheet" at bounding box center [0, 0] width 0 height 0
click at [0, 0] on li "Upload/map score sheet" at bounding box center [0, 0] width 0 height 0
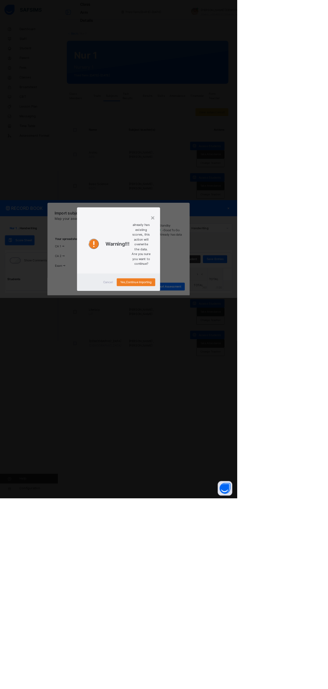
click at [156, 394] on span "Cancel" at bounding box center [149, 391] width 13 height 6
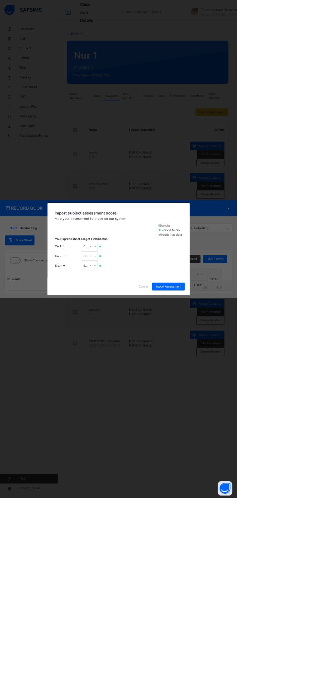
click at [211, 402] on div "Cancel" at bounding box center [198, 396] width 24 height 11
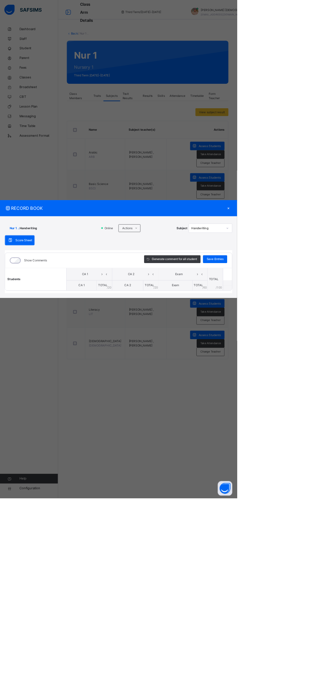
click at [322, 293] on div "×" at bounding box center [317, 288] width 10 height 9
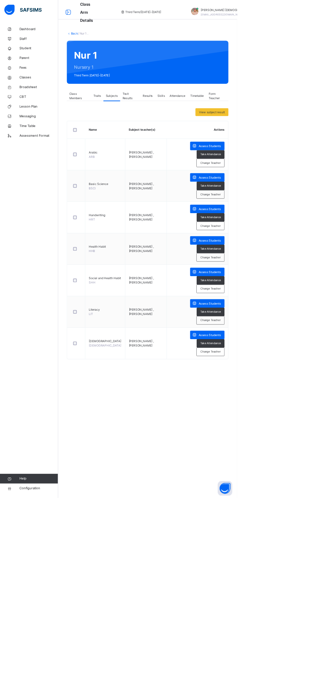
click at [283, 330] on span "Assess Students" at bounding box center [290, 333] width 31 height 6
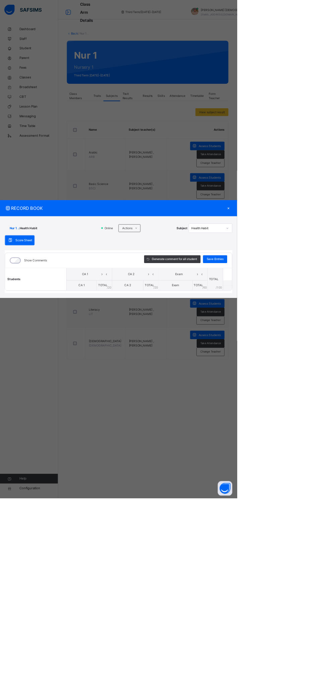
click at [183, 319] on span "Actions" at bounding box center [176, 316] width 14 height 6
click at [0, 0] on li "Upload/map score sheet" at bounding box center [0, 0] width 0 height 0
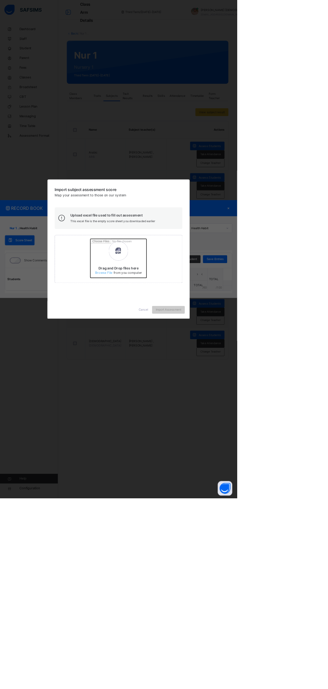
click at [212, 389] on input "Drag and Drop files here Select your Excel file Browse file Maximum size 2.5mb" at bounding box center [213, 360] width 176 height 59
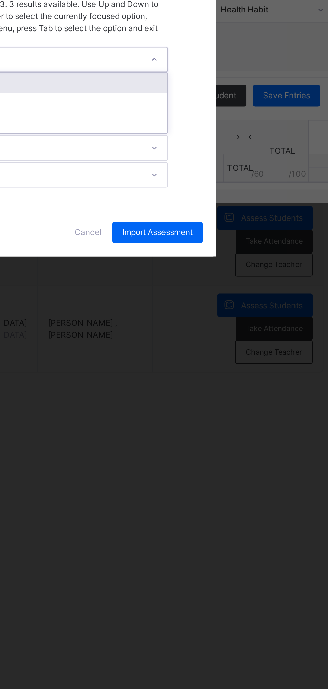
click at [238, 357] on div "CA 1" at bounding box center [171, 352] width 133 height 10
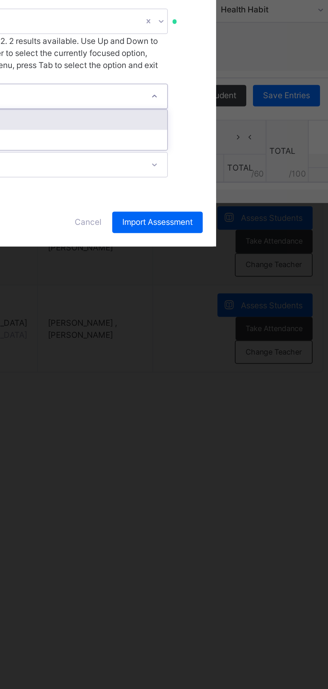
click at [238, 376] on div "CA 2" at bounding box center [171, 371] width 133 height 10
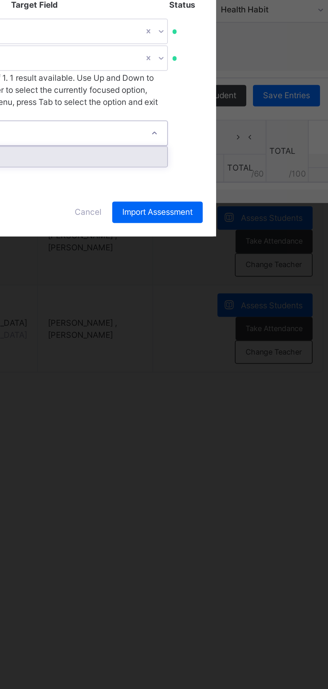
click at [238, 394] on div "Exam" at bounding box center [171, 389] width 133 height 10
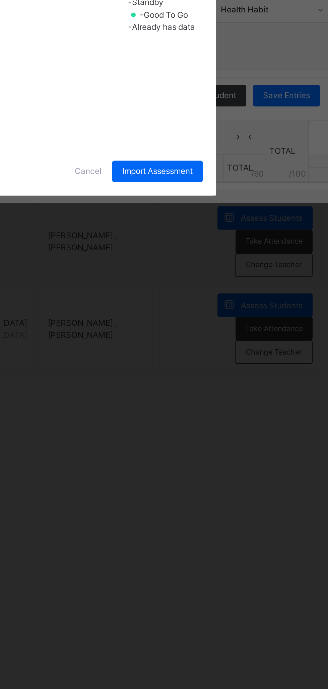
click at [251, 400] on span "Import Assessment" at bounding box center [233, 397] width 35 height 6
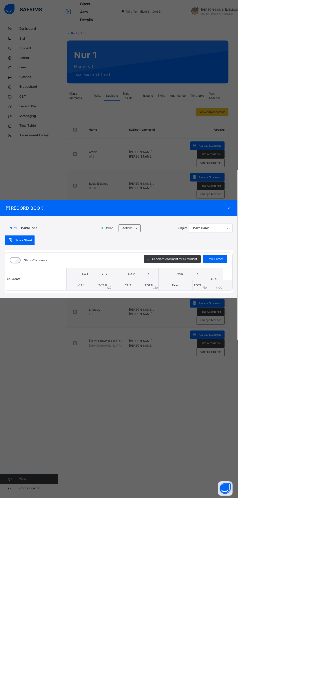
click at [322, 293] on div "×" at bounding box center [317, 288] width 10 height 9
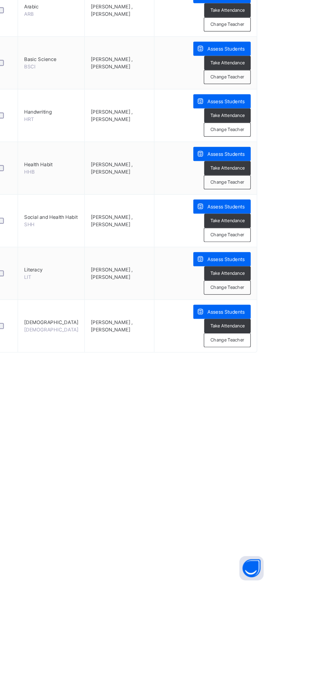
click at [284, 375] on span "Assess Students" at bounding box center [290, 377] width 31 height 6
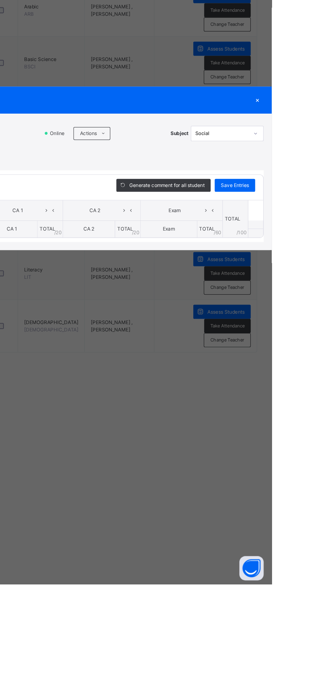
click at [194, 321] on span at bounding box center [188, 316] width 11 height 11
click at [0, 0] on li "Upload/map score sheet" at bounding box center [0, 0] width 0 height 0
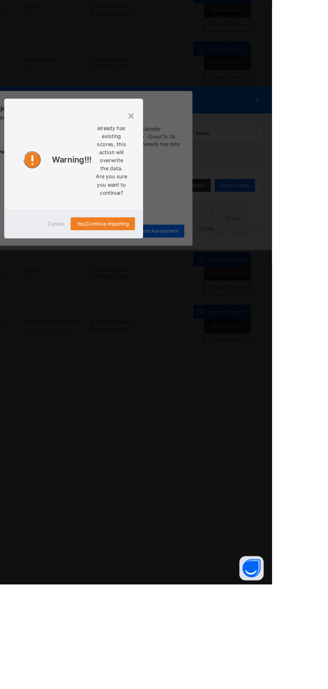
click at [156, 394] on span "Cancel" at bounding box center [149, 391] width 13 height 6
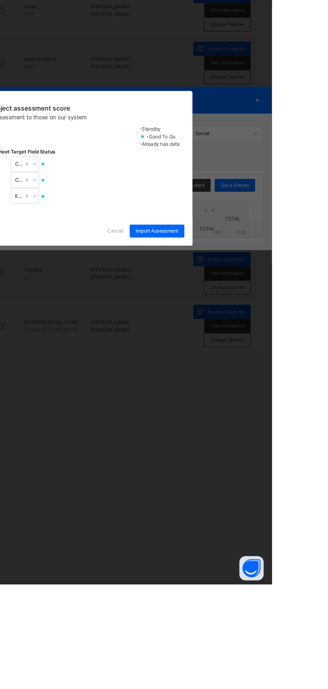
click at [205, 400] on span "Cancel" at bounding box center [198, 397] width 13 height 6
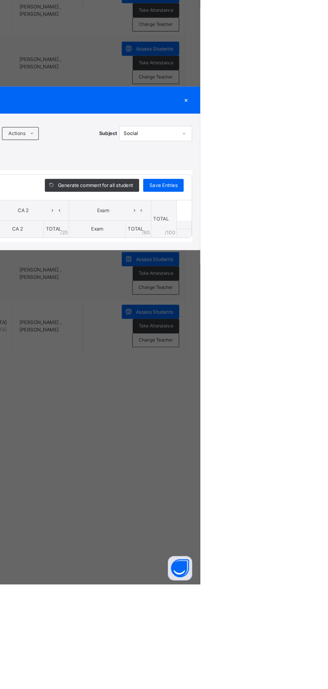
click at [322, 293] on div "×" at bounding box center [317, 288] width 10 height 9
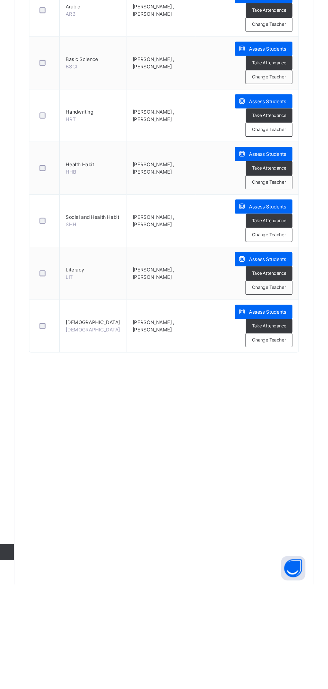
click at [293, 417] on span "Assess Students" at bounding box center [290, 420] width 31 height 6
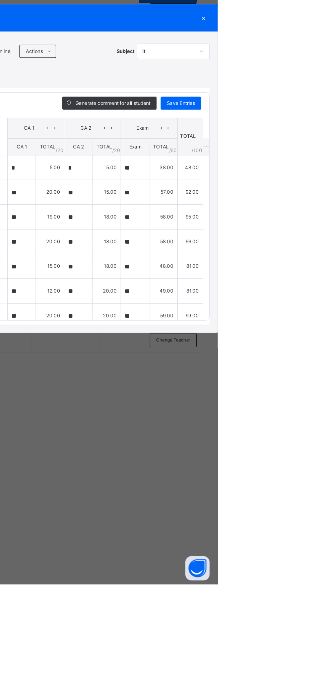
click at [322, 225] on div "×" at bounding box center [317, 220] width 10 height 9
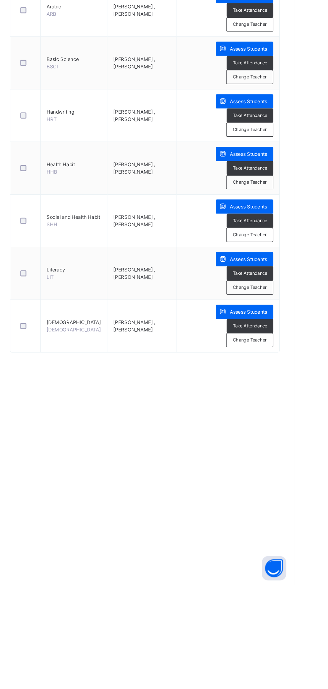
click at [283, 461] on span "Assess Students" at bounding box center [290, 464] width 31 height 6
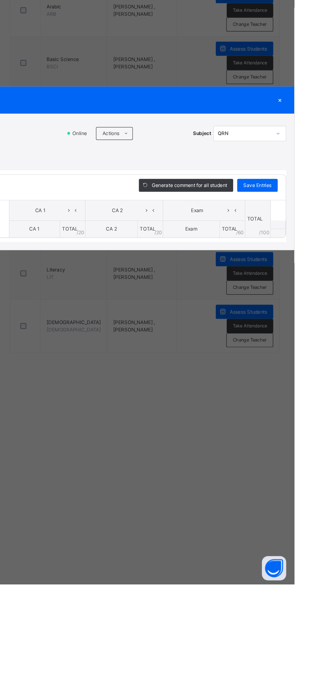
click at [191, 319] on icon at bounding box center [188, 315] width 5 height 5
click at [0, 0] on li "Upload/map score sheet" at bounding box center [0, 0] width 0 height 0
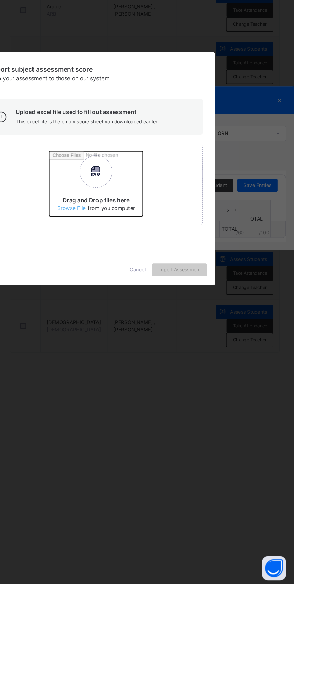
click at [213, 389] on input "Drag and Drop files here Select your Excel file Browse file Maximum size 2.5mb" at bounding box center [213, 360] width 176 height 59
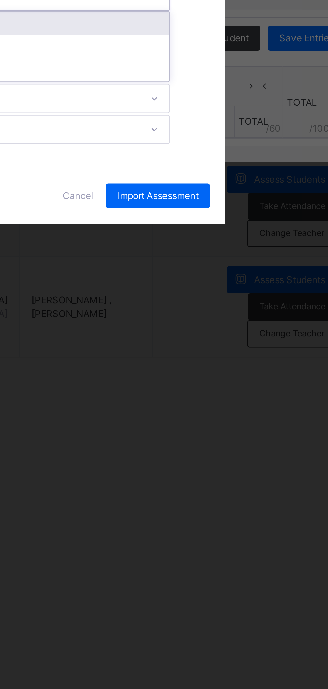
click at [238, 357] on div "CA 1" at bounding box center [171, 352] width 133 height 10
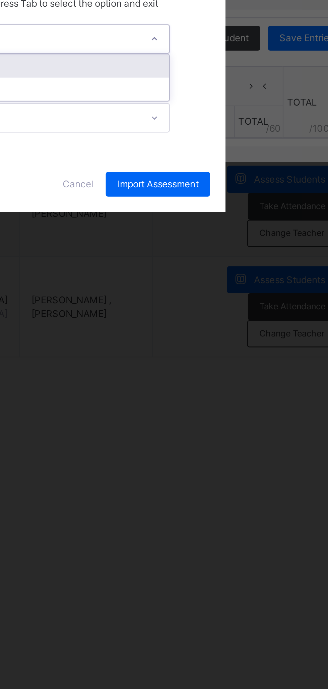
click at [238, 376] on div "CA 2" at bounding box center [171, 371] width 133 height 10
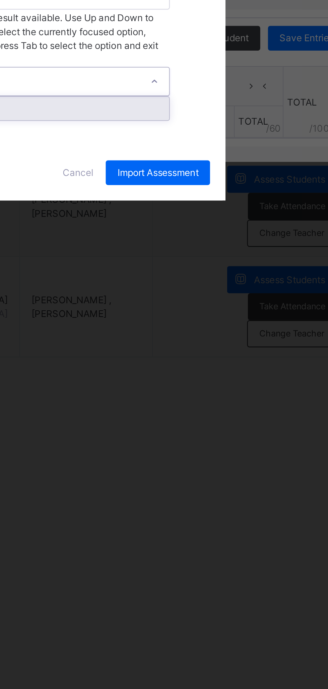
click at [238, 394] on div "Exam" at bounding box center [171, 389] width 133 height 10
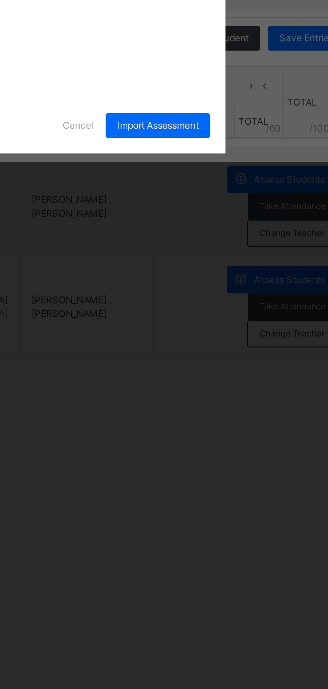
click at [251, 400] on span "Import Assessment" at bounding box center [233, 397] width 35 height 6
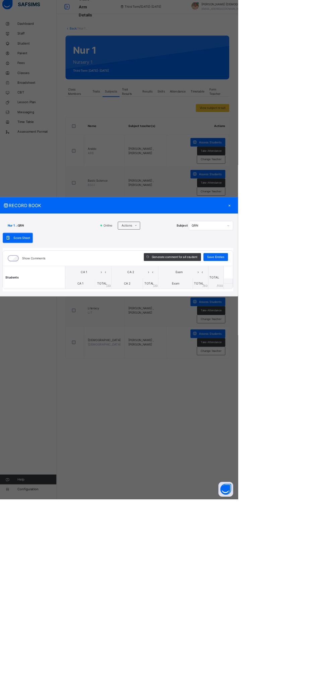
click at [322, 293] on div "×" at bounding box center [317, 288] width 10 height 9
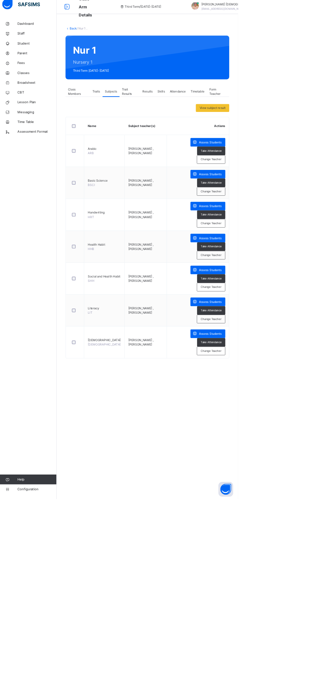
click at [43, 68] on span "Student" at bounding box center [54, 67] width 54 height 7
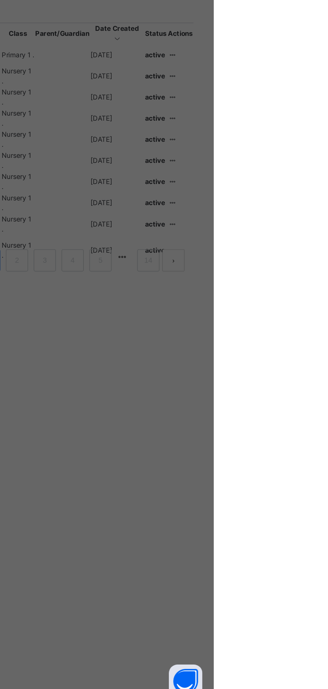
click at [183, 98] on span "Close" at bounding box center [177, 95] width 11 height 6
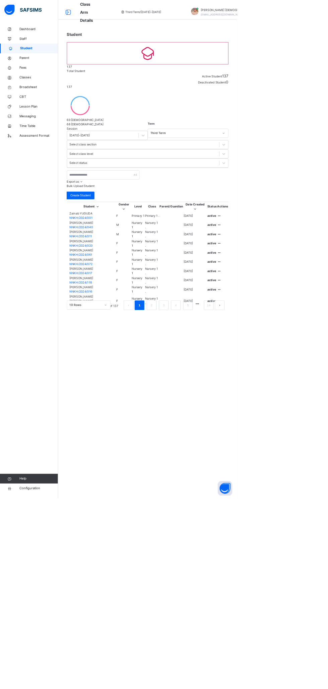
click at [53, 105] on span "Classes" at bounding box center [54, 107] width 54 height 7
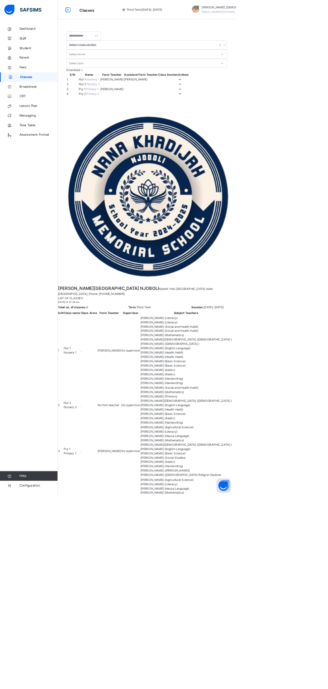
click at [254, 108] on div at bounding box center [251, 111] width 6 height 6
click at [0, 0] on ul "View Class Assign form Teacher" at bounding box center [0, 0] width 0 height 0
click at [0, 0] on div "View Class" at bounding box center [0, 0] width 0 height 0
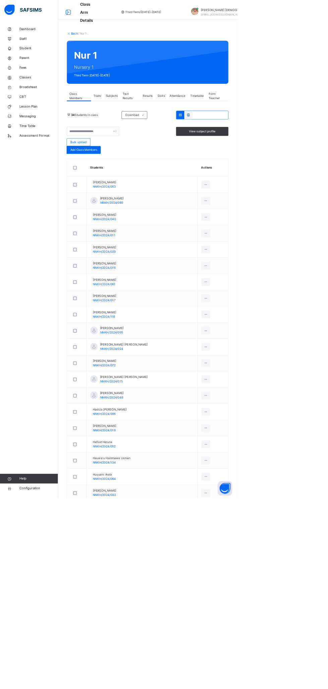
click at [205, 132] on span "Results" at bounding box center [205, 133] width 14 height 6
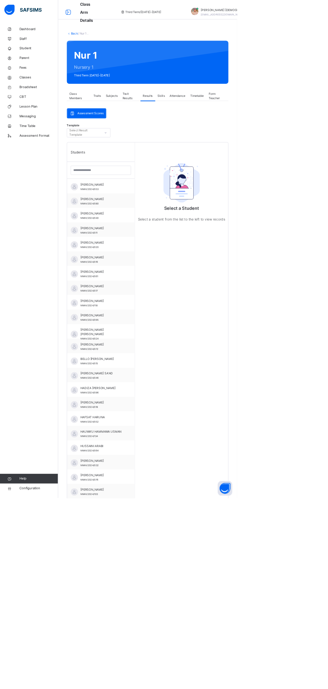
click at [155, 260] on div "[PERSON_NAME] USMAN NNKH/2024/053" at bounding box center [141, 258] width 60 height 12
click at [152, 295] on span "[PERSON_NAME]" at bounding box center [141, 298] width 60 height 6
click at [125, 256] on span "[PERSON_NAME]" at bounding box center [141, 255] width 60 height 6
click at [155, 132] on span "Subjects" at bounding box center [155, 133] width 16 height 6
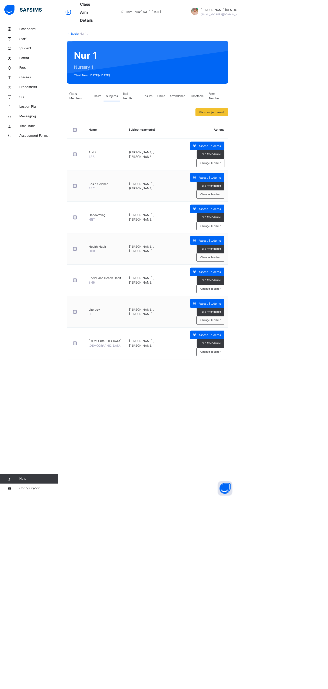
click at [205, 133] on span "Results" at bounding box center [205, 133] width 14 height 6
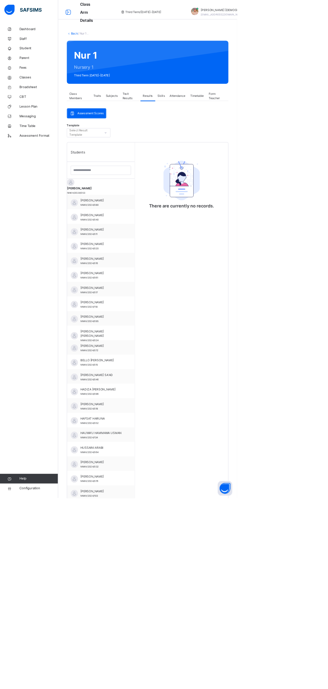
click at [112, 56] on div "Back / Nur 1 . Nur 1 Nursery 1 Third Term [DATE]-[DATE] Class Members Traits Su…" at bounding box center [204, 471] width 248 height 874
click at [114, 56] on div "Back / Nur 1 . Nur 1 Nursery 1 Third Term [DATE]-[DATE] Class Members Traits Su…" at bounding box center [204, 471] width 248 height 874
click at [111, 54] on div "Back / Nur 1 . Nur 1 Nursery 1 Third Term [DATE]-[DATE] Class Members Traits Su…" at bounding box center [204, 471] width 248 height 874
click at [104, 55] on div "Back / Nur 1 . Nur 1 Nursery 1 Third Term [DATE]-[DATE] Class Members Traits Su…" at bounding box center [204, 471] width 248 height 874
click at [106, 46] on link "Back" at bounding box center [103, 46] width 10 height 5
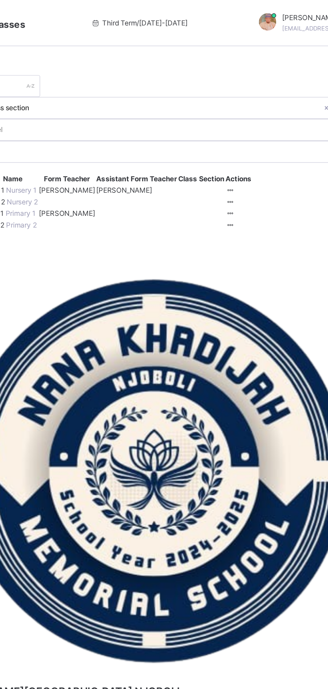
click at [0, 0] on ul "View Class Assign form Teacher" at bounding box center [0, 0] width 0 height 0
click at [0, 0] on div "View Class" at bounding box center [0, 0] width 0 height 0
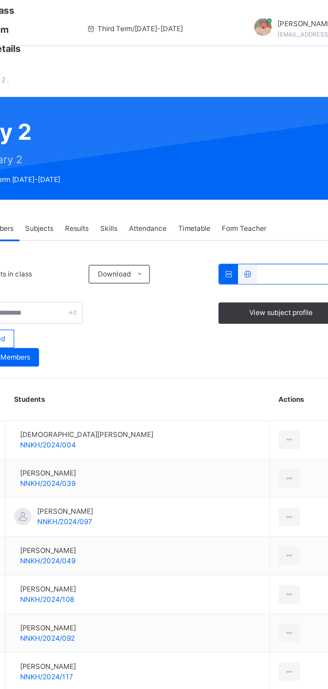
click at [162, 129] on div "Results" at bounding box center [161, 132] width 20 height 13
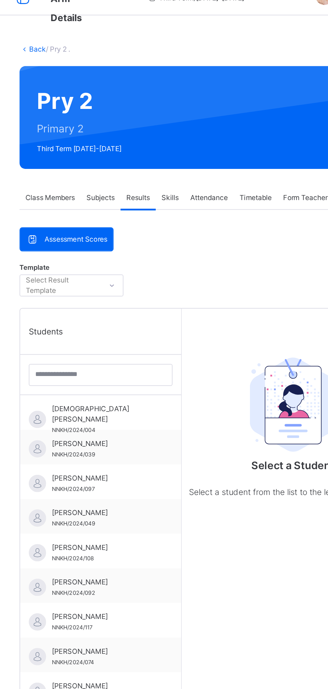
click at [144, 255] on span "[DEMOGRAPHIC_DATA][PERSON_NAME]" at bounding box center [141, 258] width 60 height 12
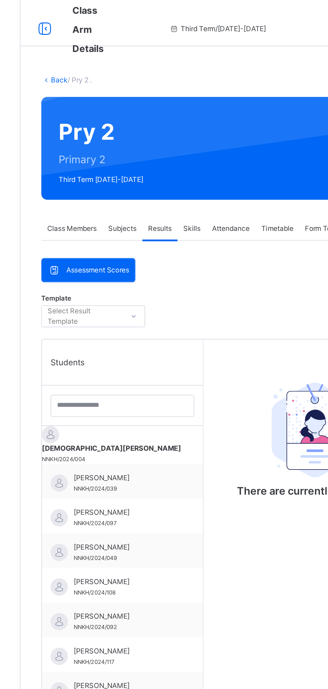
click at [144, 129] on div "Subjects" at bounding box center [139, 132] width 23 height 13
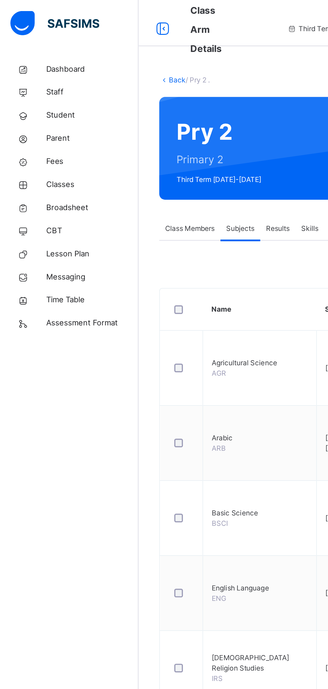
click at [54, 119] on span "Broadsheet" at bounding box center [54, 120] width 54 height 7
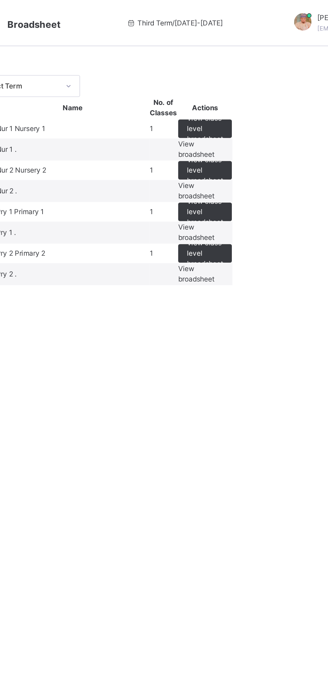
click at [231, 92] on span "View broadsheet" at bounding box center [220, 86] width 21 height 11
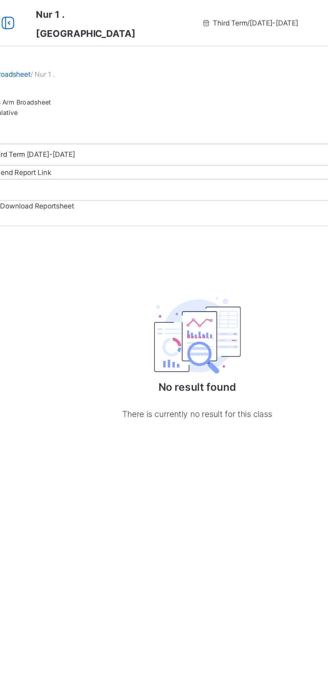
click at [152, 68] on div "Cumulative" at bounding box center [204, 65] width 248 height 6
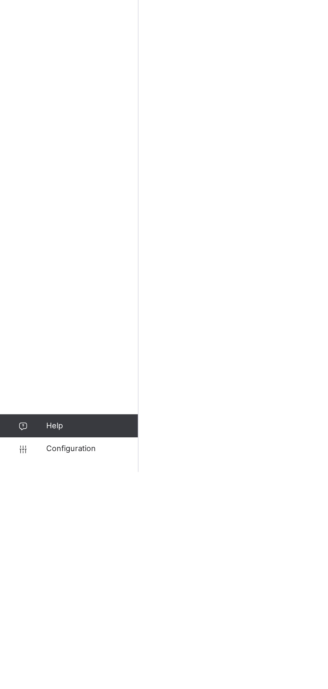
click at [57, 675] on span "Configuration" at bounding box center [53, 676] width 53 height 7
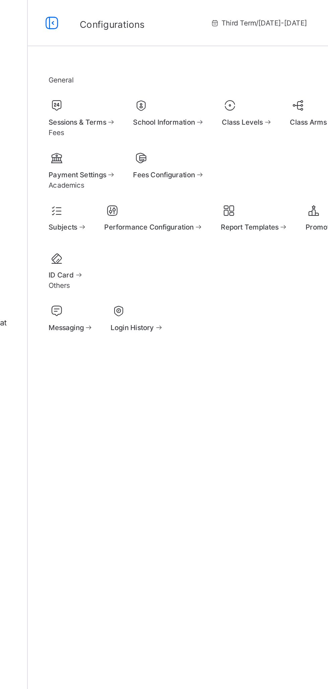
click at [132, 71] on span at bounding box center [129, 70] width 6 height 5
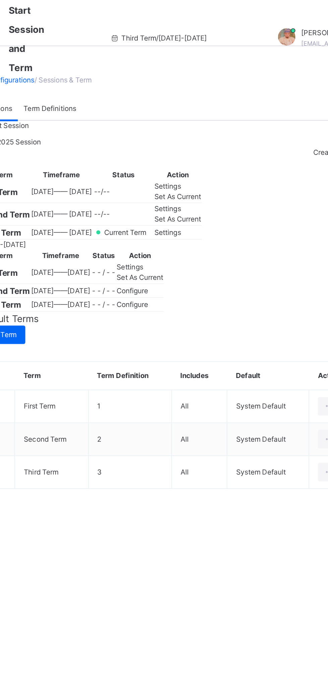
click at [195, 131] on td "--/--" at bounding box center [177, 124] width 35 height 13
click at [223, 130] on span "Set As Current" at bounding box center [208, 127] width 27 height 5
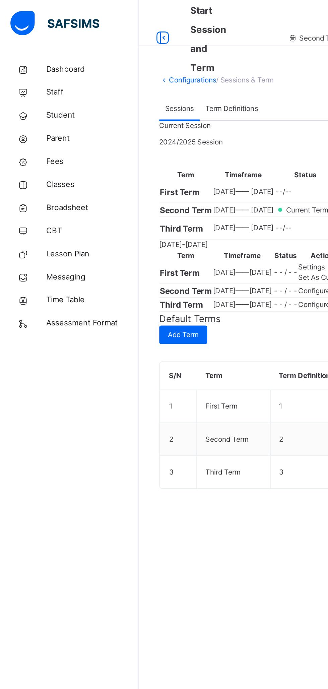
click at [44, 106] on span "Classes" at bounding box center [54, 107] width 54 height 7
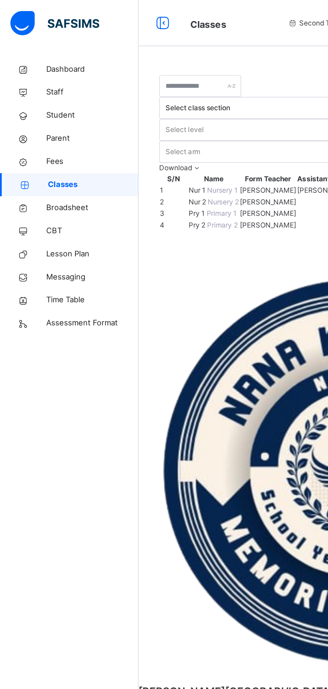
click at [53, 106] on span "Classes" at bounding box center [54, 107] width 53 height 7
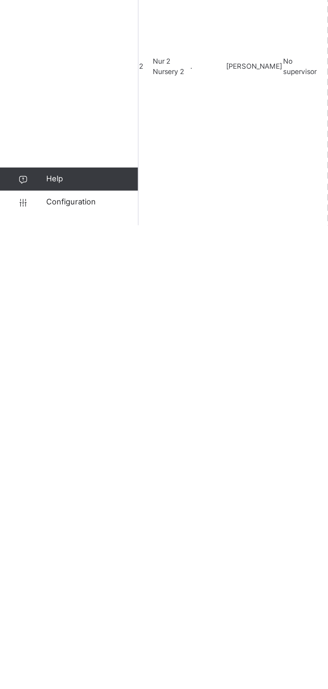
click at [53, 677] on span "Configuration" at bounding box center [53, 676] width 53 height 7
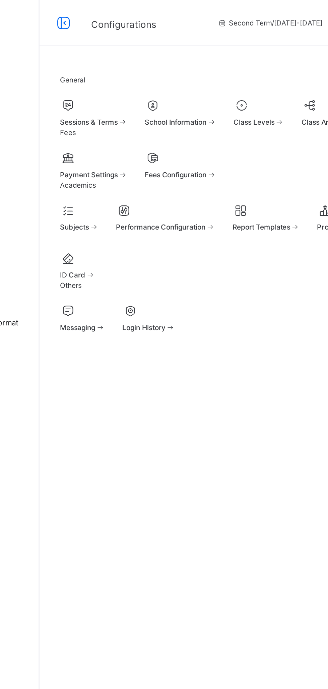
click at [132, 73] on span at bounding box center [129, 70] width 6 height 5
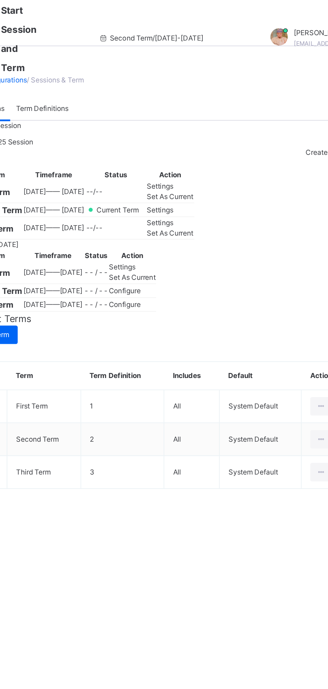
click at [223, 117] on span "Set As Current" at bounding box center [208, 114] width 27 height 5
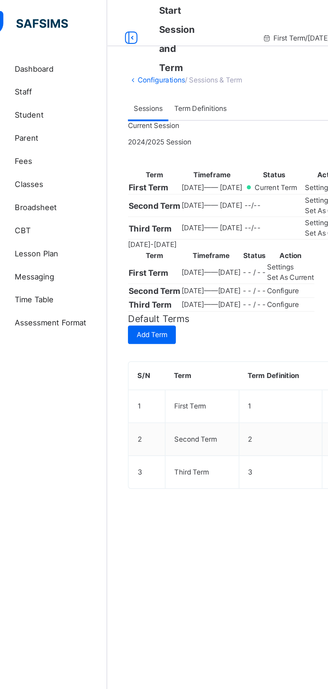
click at [45, 107] on span "Classes" at bounding box center [54, 107] width 54 height 7
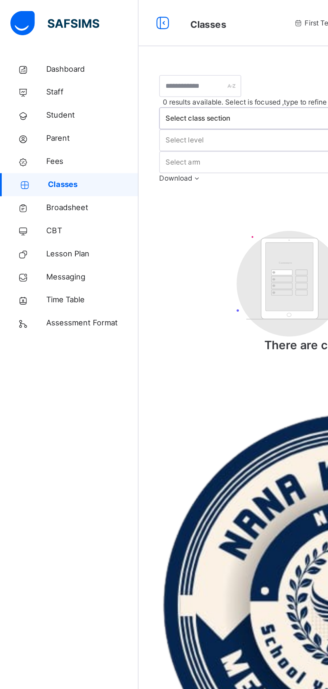
click at [52, 67] on span "Student" at bounding box center [54, 67] width 54 height 7
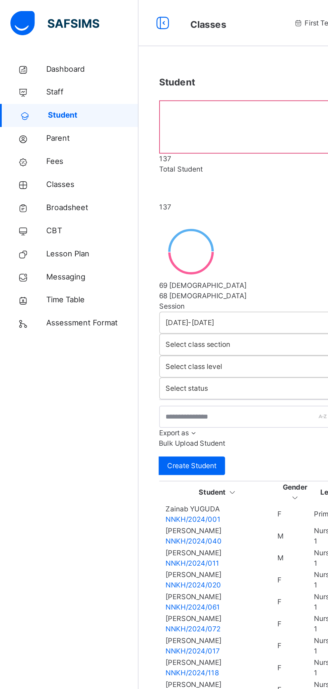
click at [44, 107] on span "Classes" at bounding box center [54, 107] width 54 height 7
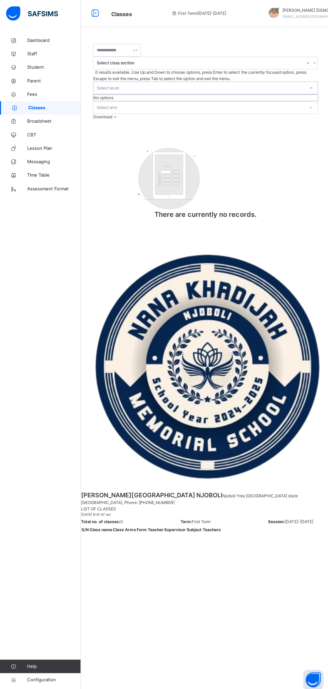
click at [218, 295] on div "Select class section 0 results available. Use Up and Down to choose options, pr…" at bounding box center [204, 344] width 248 height 689
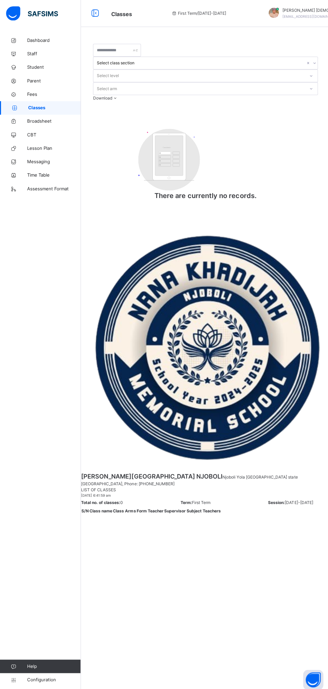
click at [209, 319] on div "Select class section Select level Select arm Download Pdf Report Excel Report C…" at bounding box center [204, 344] width 248 height 689
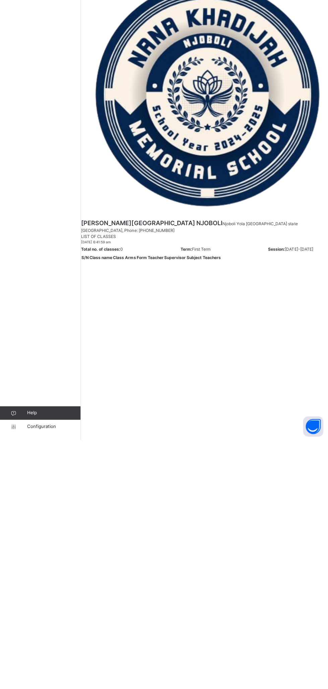
click at [55, 675] on span "Configuration" at bounding box center [53, 676] width 53 height 7
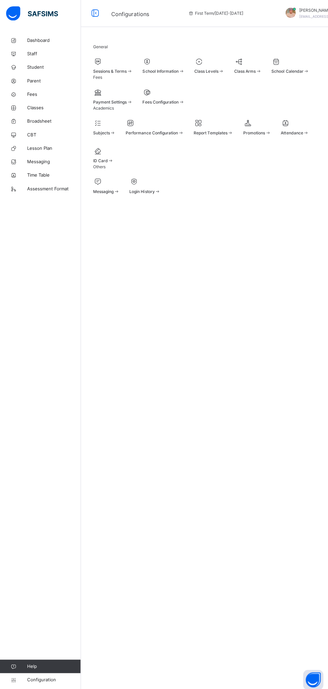
click at [132, 73] on span at bounding box center [129, 70] width 6 height 5
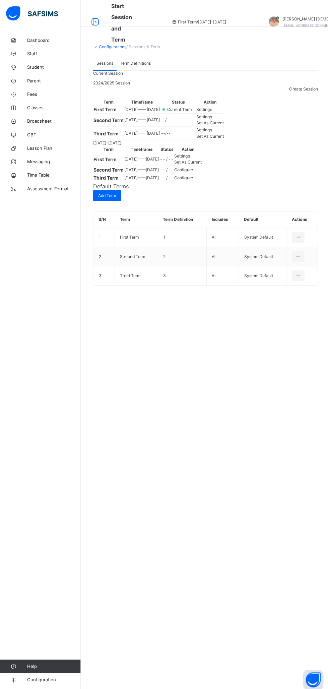
click at [223, 125] on span "Set As Current" at bounding box center [208, 122] width 27 height 5
click at [325, 134] on div "**********" at bounding box center [204, 169] width 248 height 271
click at [117, 123] on div "Term Timeframe Status Action First Term [DATE] —— [DATE] --/-- Settings Set As …" at bounding box center [205, 118] width 224 height 41
click at [55, 121] on span "Broadsheet" at bounding box center [54, 120] width 54 height 7
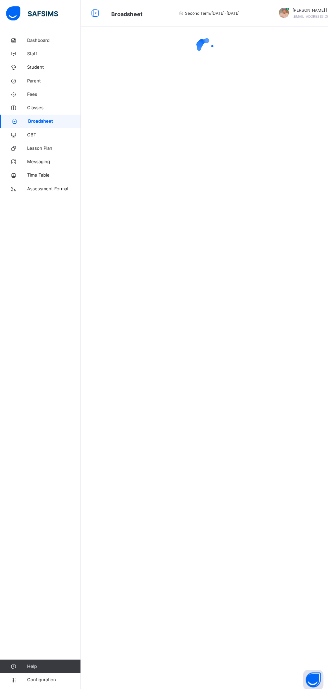
click at [325, 54] on div at bounding box center [204, 47] width 248 height 27
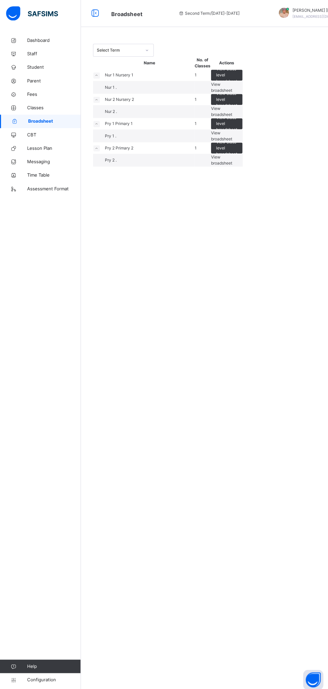
click at [231, 92] on span "View broadsheet" at bounding box center [220, 86] width 21 height 11
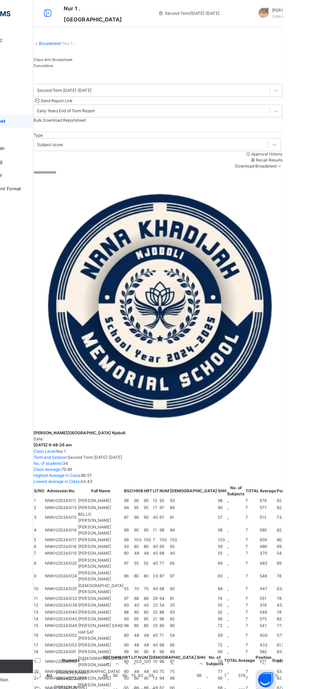
click at [108, 46] on link "Broadsheet" at bounding box center [96, 43] width 21 height 5
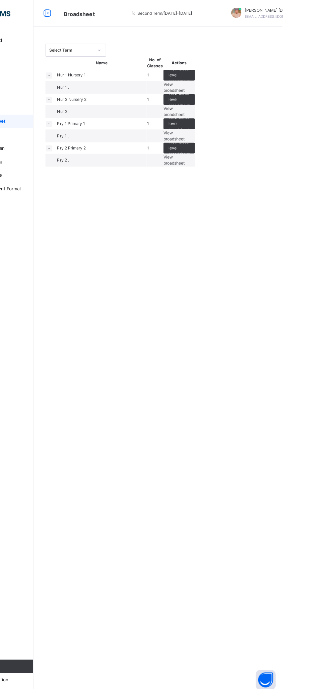
click at [231, 116] on span "View broadsheet" at bounding box center [220, 110] width 21 height 11
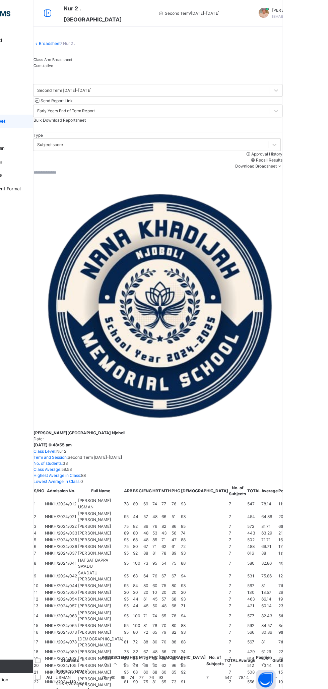
click at [108, 46] on link "Broadsheet" at bounding box center [96, 43] width 21 height 5
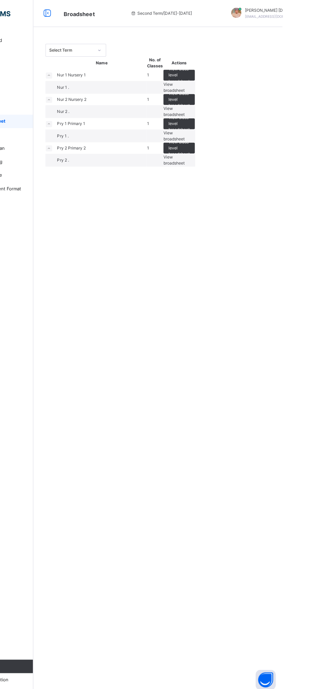
click at [231, 141] on span "View broadsheet" at bounding box center [220, 134] width 21 height 11
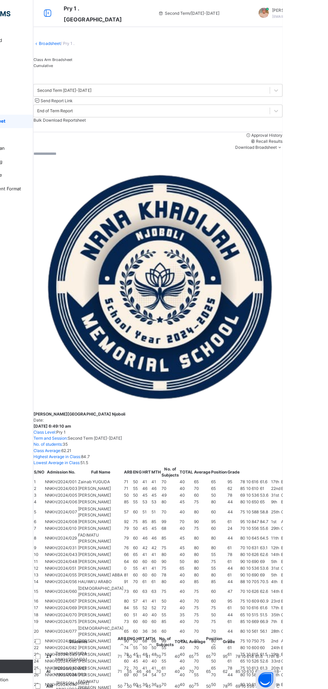
scroll to position [0, 180]
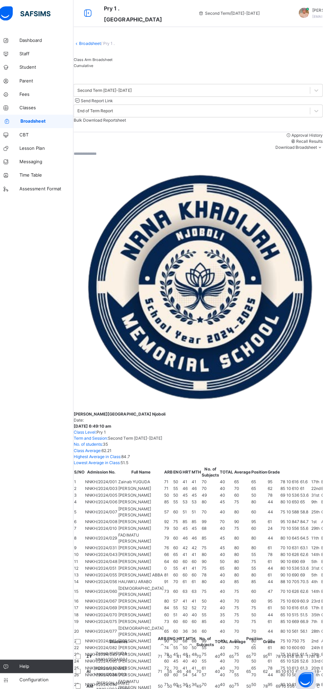
click at [108, 46] on link "Broadsheet" at bounding box center [96, 43] width 21 height 5
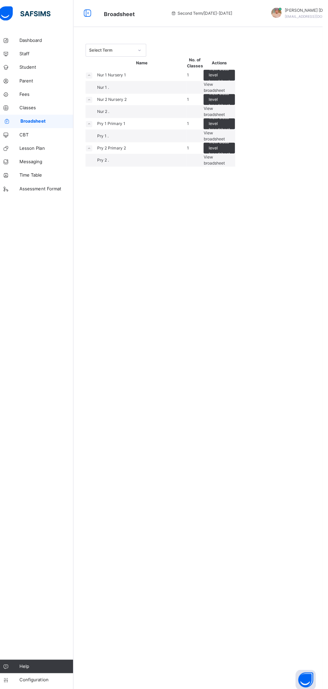
click at [231, 165] on span "View broadsheet" at bounding box center [220, 159] width 21 height 11
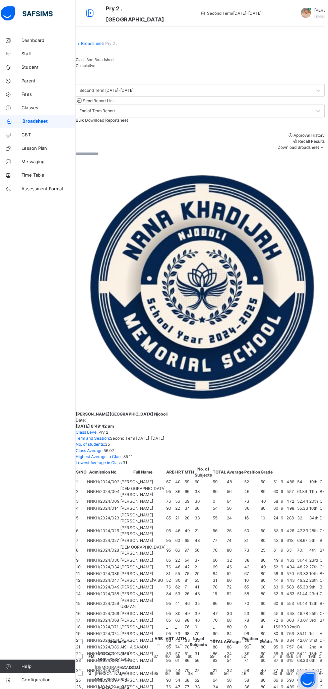
click at [106, 46] on link "Broadsheet" at bounding box center [96, 43] width 21 height 5
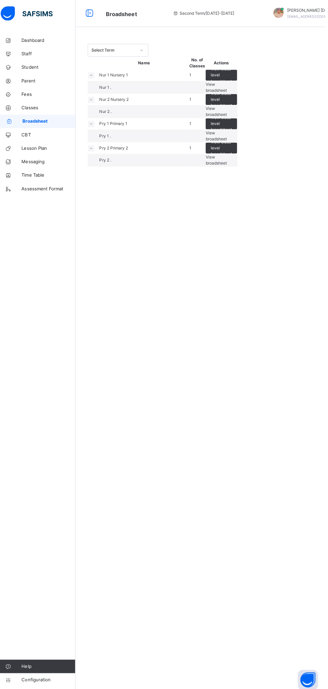
click at [47, 107] on span "Classes" at bounding box center [54, 107] width 54 height 7
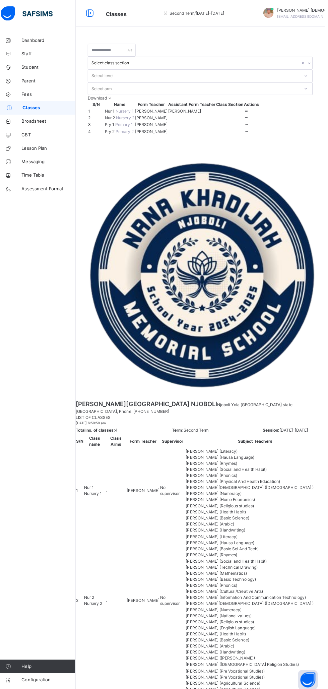
click at [254, 113] on icon at bounding box center [251, 110] width 6 height 5
click at [0, 0] on div "View Class" at bounding box center [0, 0] width 0 height 0
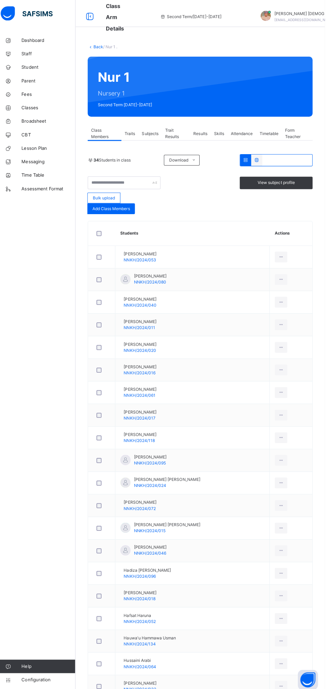
click at [158, 133] on span "Subjects" at bounding box center [155, 133] width 16 height 6
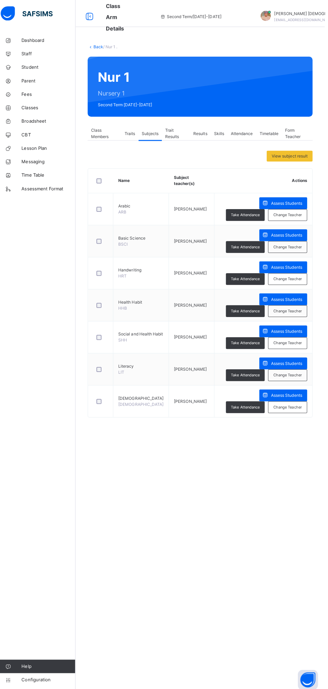
click at [104, 52] on div "Back / Nur 1 . Nur 1 Nursery 1 Second Term [DATE]-[DATE] Class Members Traits S…" at bounding box center [204, 233] width 248 height 398
click at [104, 46] on link "Back" at bounding box center [103, 46] width 10 height 5
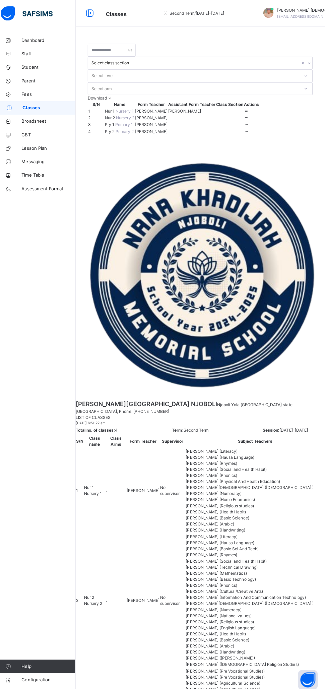
click at [254, 126] on icon at bounding box center [251, 123] width 6 height 5
click at [0, 0] on div "View Class" at bounding box center [0, 0] width 0 height 0
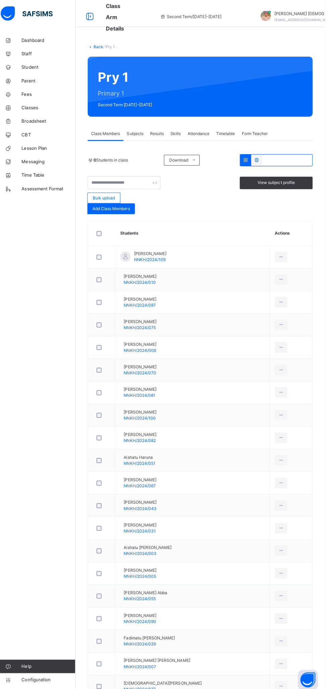
click at [135, 134] on span "Subjects" at bounding box center [139, 133] width 16 height 6
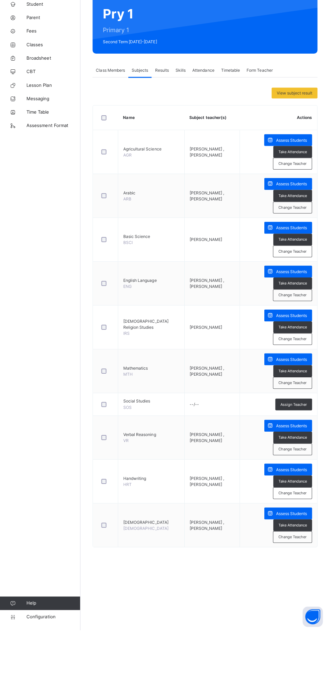
click at [59, 675] on span "Configuration" at bounding box center [53, 676] width 53 height 7
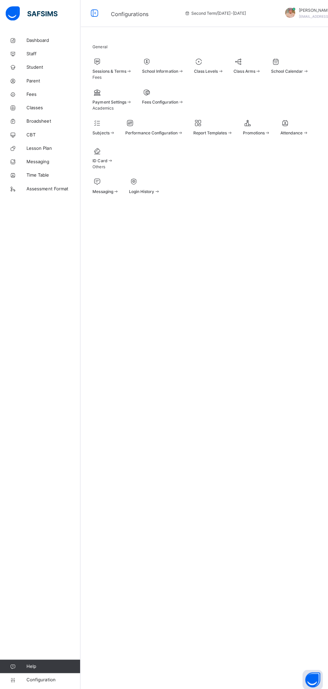
click at [132, 68] on span at bounding box center [112, 67] width 39 height 2
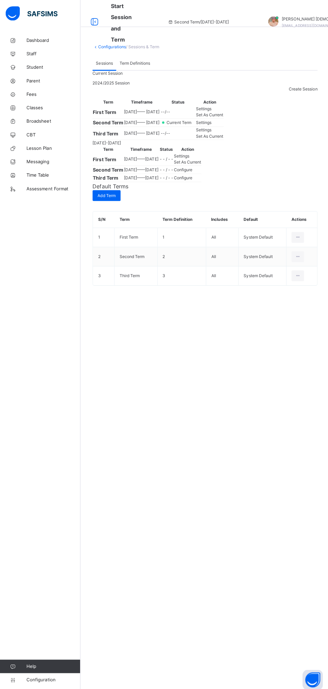
click at [223, 117] on span "Set As Current" at bounding box center [208, 114] width 27 height 5
click at [47, 109] on span "Classes" at bounding box center [54, 107] width 54 height 7
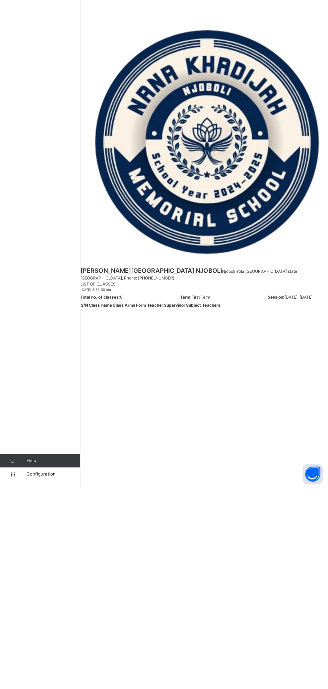
click at [55, 678] on span "Configuration" at bounding box center [53, 676] width 53 height 7
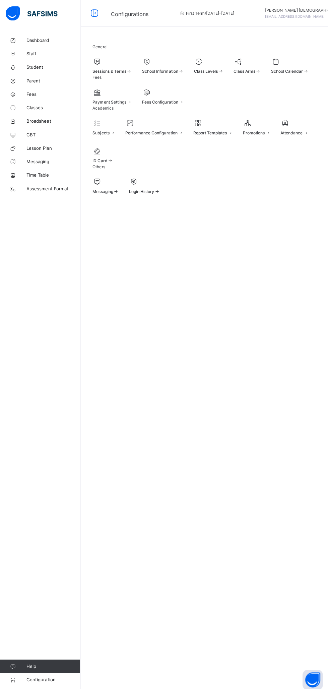
click at [193, 74] on div "Class Levels" at bounding box center [208, 71] width 30 height 6
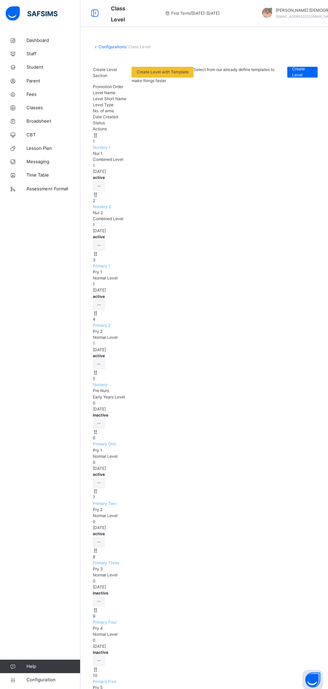
click at [111, 45] on link "Configurations" at bounding box center [111, 46] width 27 height 5
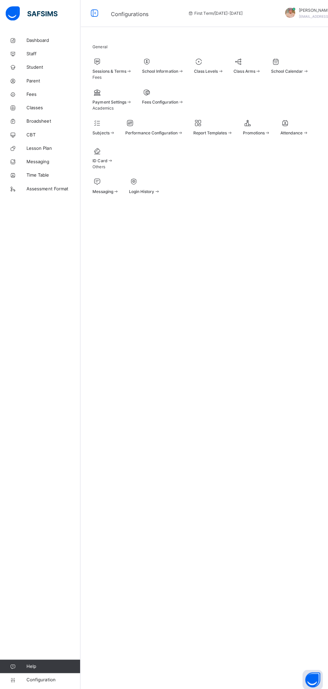
click at [132, 68] on span at bounding box center [112, 67] width 39 height 2
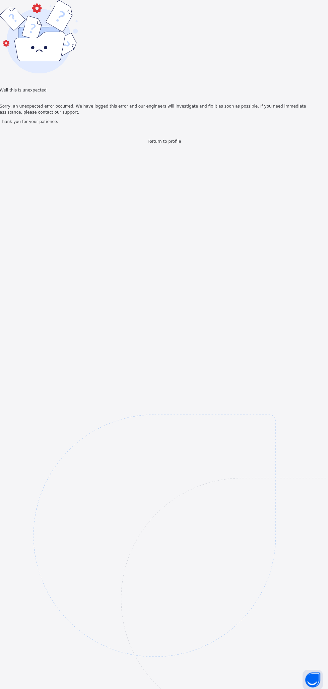
click at [166, 143] on span "Return to profile" at bounding box center [164, 140] width 33 height 5
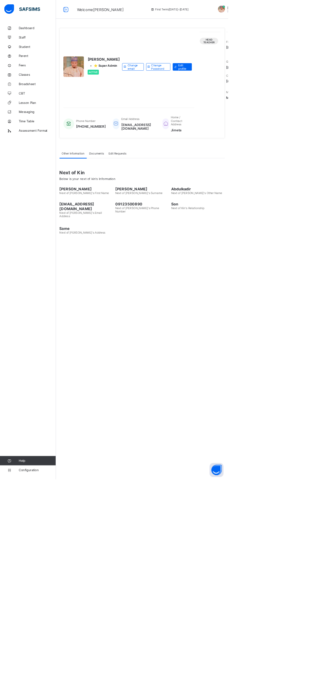
click at [55, 676] on span "Configuration" at bounding box center [53, 675] width 53 height 5
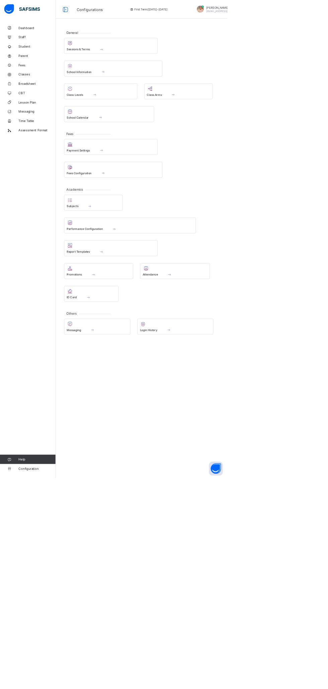
click at [171, 70] on span at bounding box center [160, 71] width 34 height 6
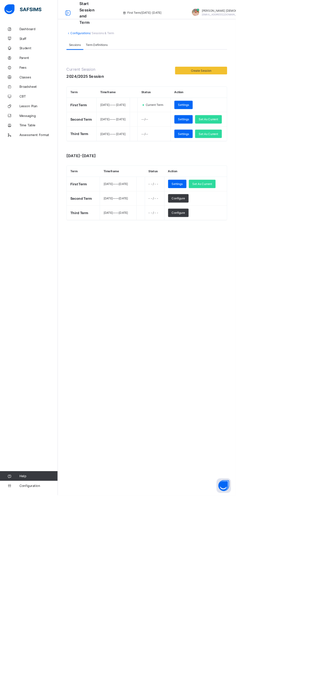
click at [35, 106] on span "Classes" at bounding box center [54, 107] width 54 height 5
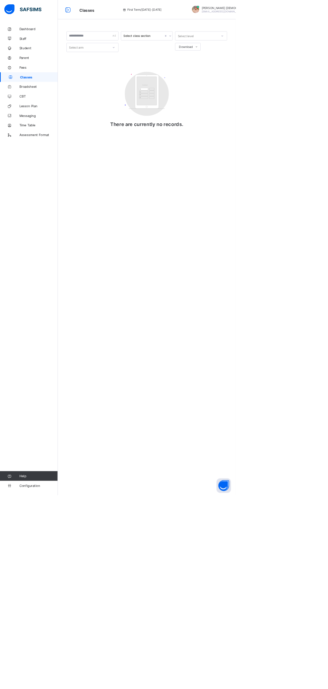
click at [56, 678] on span "Configuration" at bounding box center [53, 675] width 53 height 5
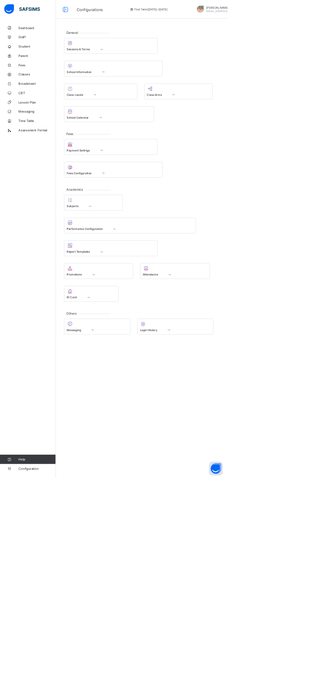
click at [170, 70] on span at bounding box center [160, 71] width 34 height 6
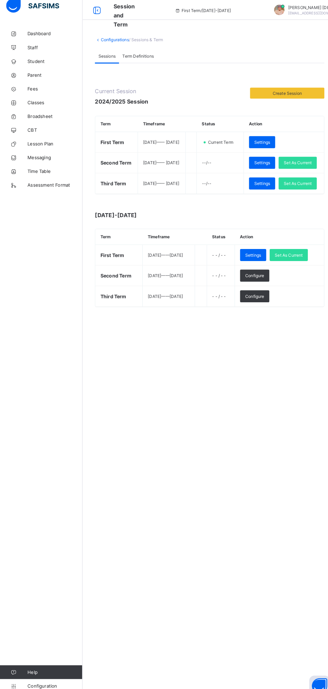
click at [106, 47] on link "Configurations" at bounding box center [111, 46] width 27 height 5
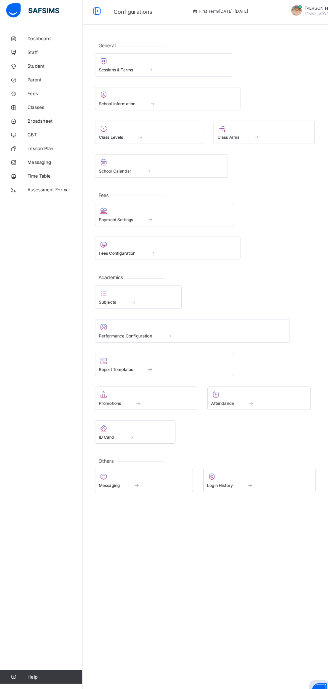
click at [158, 137] on div "Class Levels" at bounding box center [145, 137] width 98 height 6
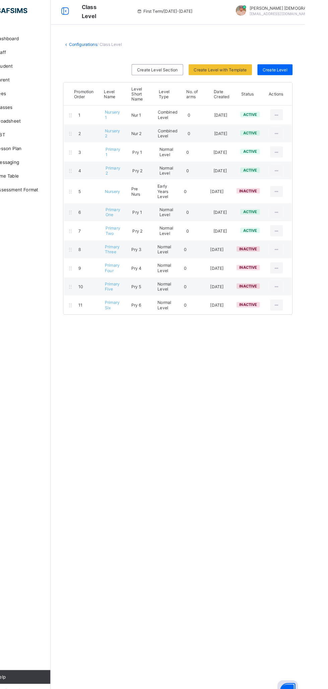
click at [303, 113] on icon at bounding box center [301, 114] width 6 height 5
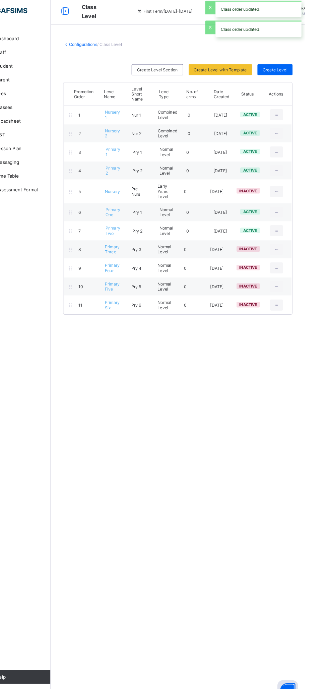
click at [299, 115] on icon at bounding box center [301, 114] width 6 height 5
click at [300, 114] on icon at bounding box center [301, 114] width 6 height 5
click at [0, 0] on div "View Class Level" at bounding box center [0, 0] width 0 height 0
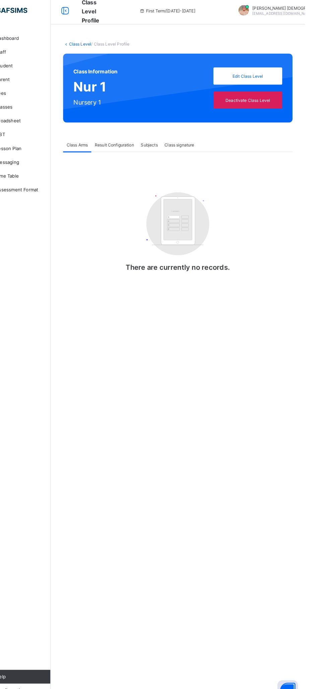
click at [181, 146] on span "Subjects" at bounding box center [176, 144] width 16 height 5
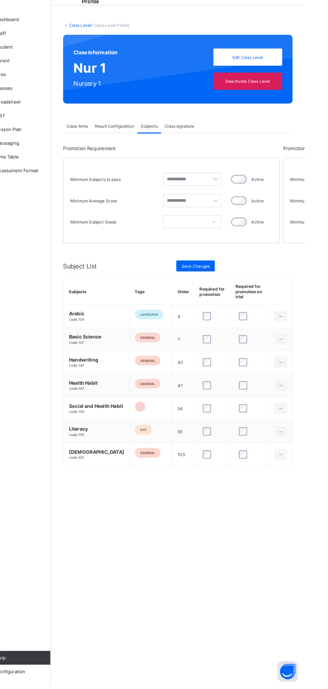
click at [111, 324] on span "Arabic" at bounding box center [125, 327] width 54 height 6
click at [306, 327] on icon at bounding box center [305, 329] width 6 height 5
click at [0, 0] on div "Subject Configuration" at bounding box center [0, 0] width 0 height 0
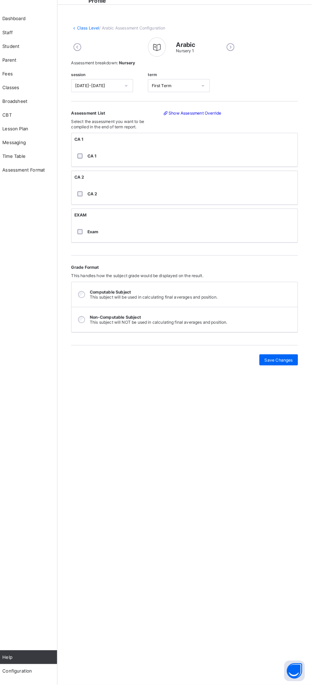
click at [300, 378] on div "Save Changes" at bounding box center [296, 373] width 38 height 11
click at [298, 376] on span "Save Changes" at bounding box center [295, 373] width 27 height 5
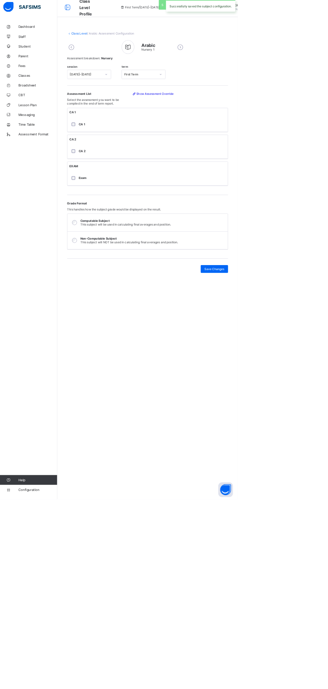
click at [38, 106] on span "Classes" at bounding box center [54, 107] width 54 height 5
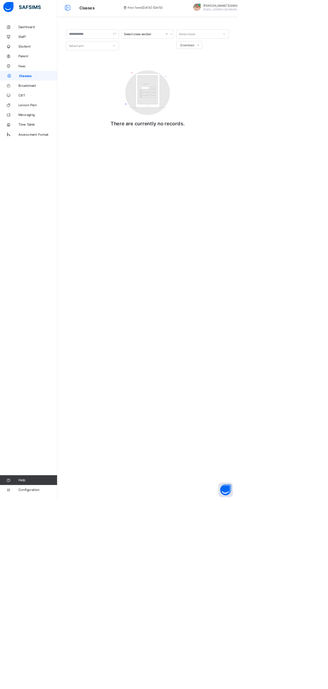
click at [51, 678] on span "Configuration" at bounding box center [53, 675] width 53 height 5
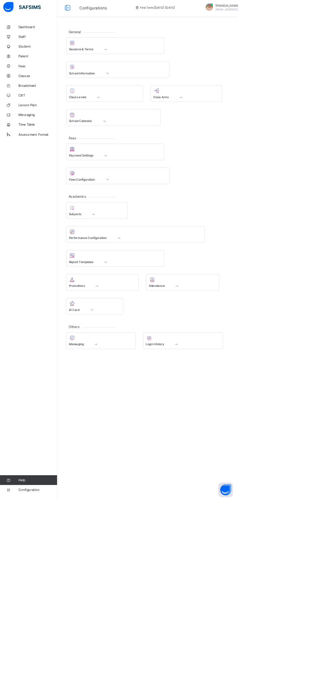
click at [168, 135] on div "Class Levels" at bounding box center [145, 137] width 98 height 6
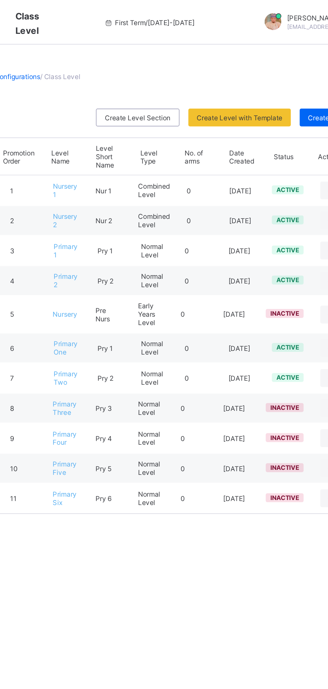
click at [200, 74] on div "Create Level Section" at bounding box center [184, 70] width 50 height 11
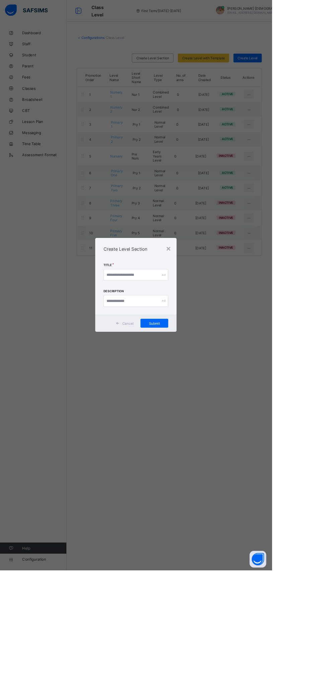
click at [207, 306] on div "×" at bounding box center [203, 300] width 6 height 11
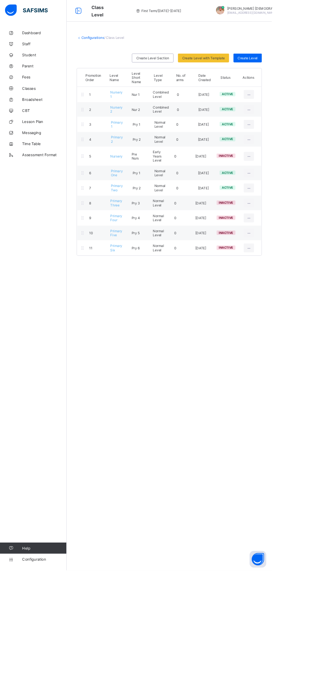
click at [305, 68] on span "Create Level" at bounding box center [299, 70] width 24 height 5
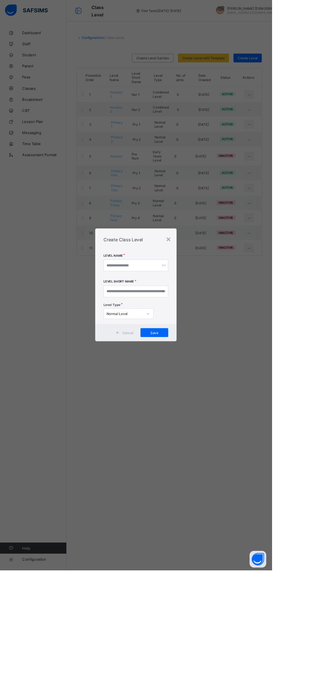
click at [207, 295] on div "×" at bounding box center [203, 288] width 6 height 11
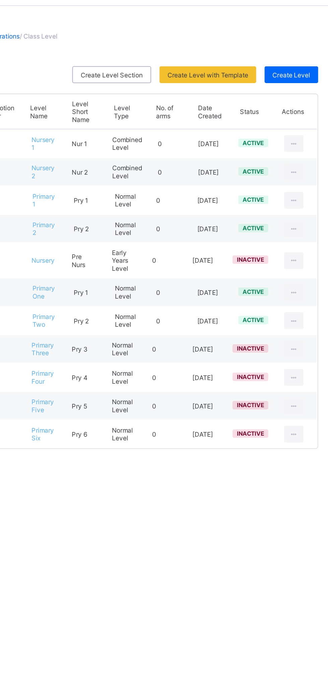
click at [300, 115] on icon at bounding box center [301, 114] width 6 height 5
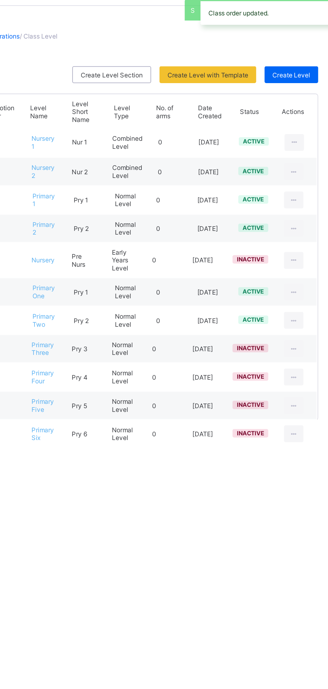
click at [0, 0] on ul "View Class Level Edit Class Level Move to section Deactivate Class Level" at bounding box center [0, 0] width 0 height 0
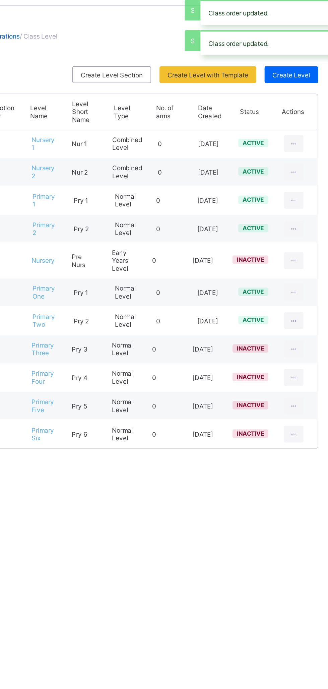
click at [0, 0] on div "View Class Level" at bounding box center [0, 0] width 0 height 0
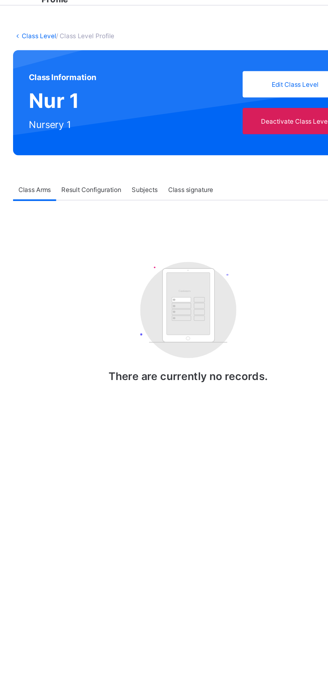
click at [181, 140] on div "Subjects" at bounding box center [176, 143] width 23 height 13
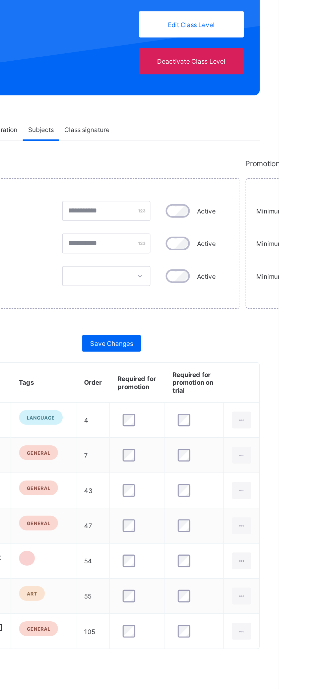
click at [307, 324] on div at bounding box center [304, 329] width 12 height 11
click at [0, 0] on div "Subject Configuration" at bounding box center [0, 0] width 0 height 0
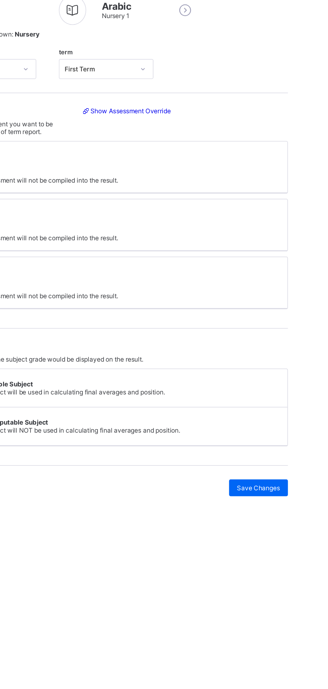
click at [298, 378] on div "Save Changes" at bounding box center [296, 373] width 38 height 11
click at [230, 134] on link "Show Assessment Override" at bounding box center [211, 132] width 57 height 5
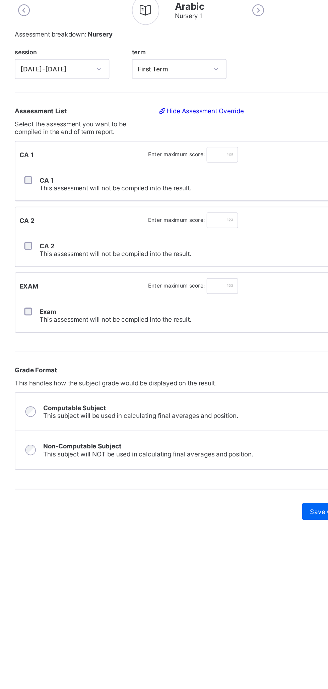
click at [224, 134] on link "Hide Assessment Override" at bounding box center [212, 132] width 55 height 5
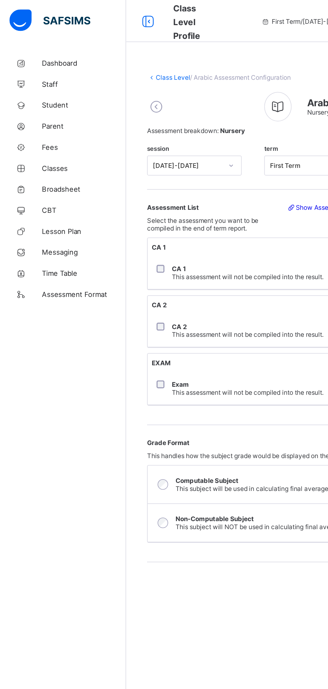
click at [52, 66] on span "Student" at bounding box center [54, 66] width 54 height 5
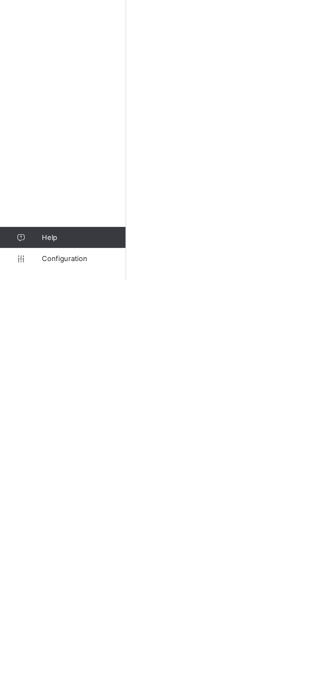
click at [54, 677] on span "Configuration" at bounding box center [53, 675] width 53 height 5
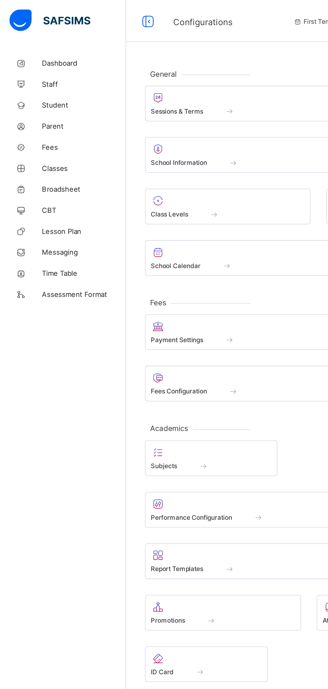
click at [192, 67] on span at bounding box center [159, 67] width 127 height 2
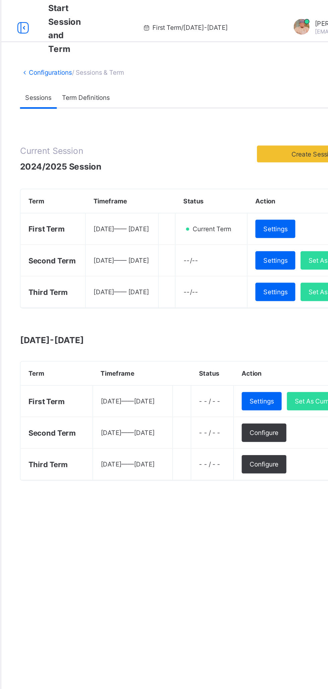
click at [277, 169] on span "Set As Current" at bounding box center [290, 166] width 27 height 5
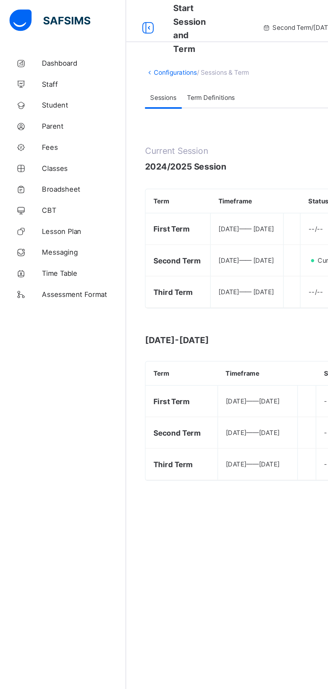
click at [41, 109] on span "Classes" at bounding box center [54, 107] width 54 height 5
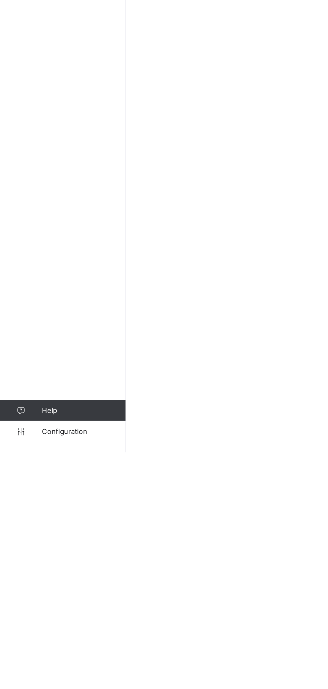
click at [58, 679] on link "Configuration" at bounding box center [40, 675] width 80 height 13
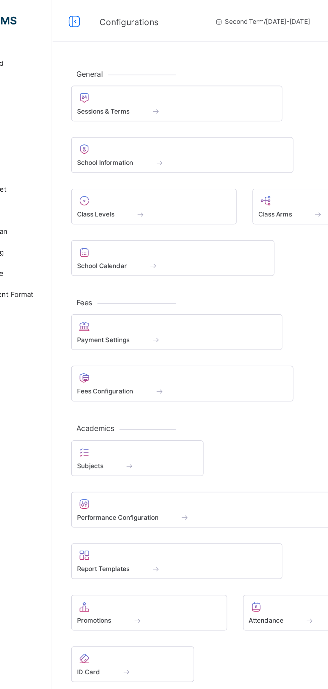
click at [170, 131] on div at bounding box center [145, 128] width 98 height 8
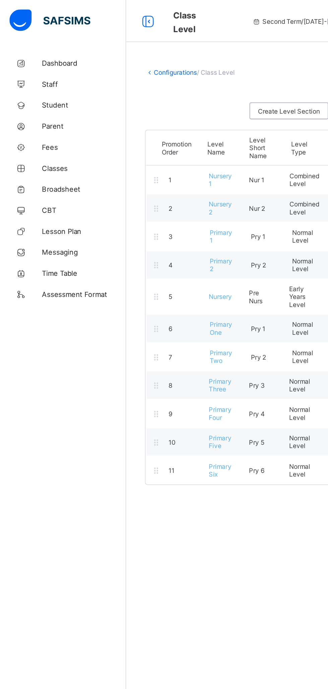
click at [115, 48] on link "Configurations" at bounding box center [111, 46] width 27 height 5
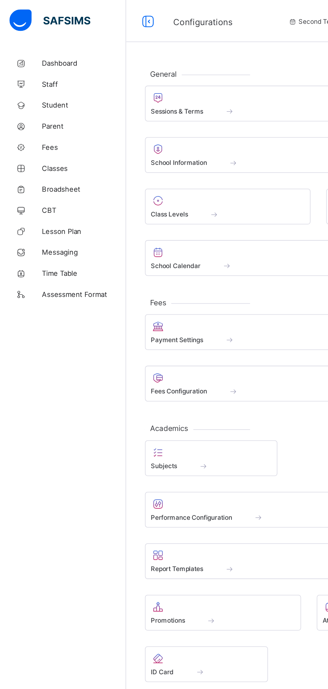
click at [173, 103] on span at bounding box center [164, 104] width 36 height 6
select select "**"
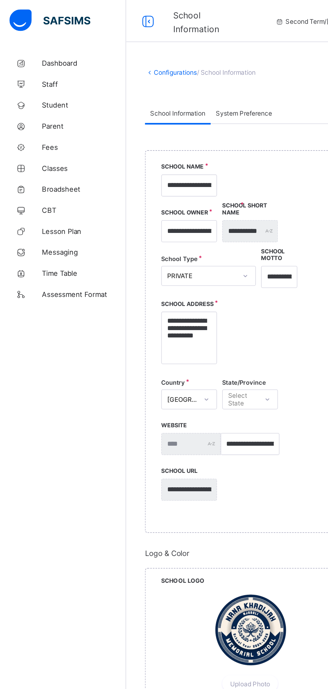
click at [115, 44] on link "Configurations" at bounding box center [111, 46] width 27 height 5
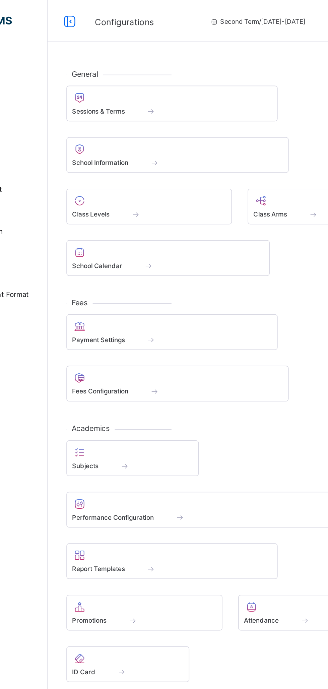
click at [138, 296] on span at bounding box center [134, 297] width 17 height 6
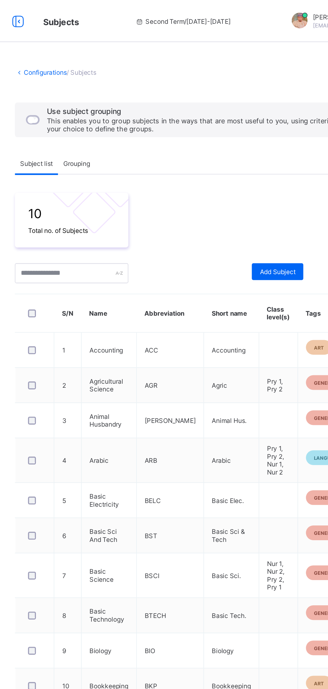
click at [135, 106] on span "Grouping" at bounding box center [131, 104] width 17 height 5
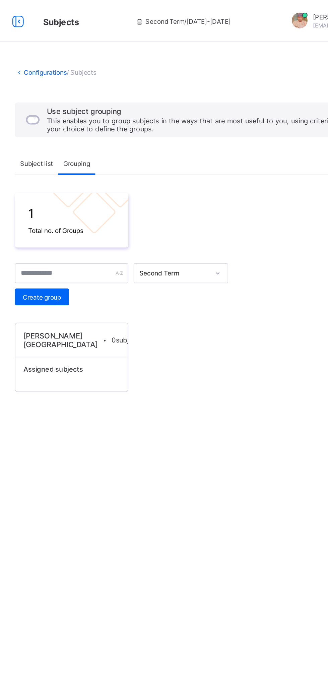
click at [112, 103] on span "Subject list" at bounding box center [106, 104] width 21 height 5
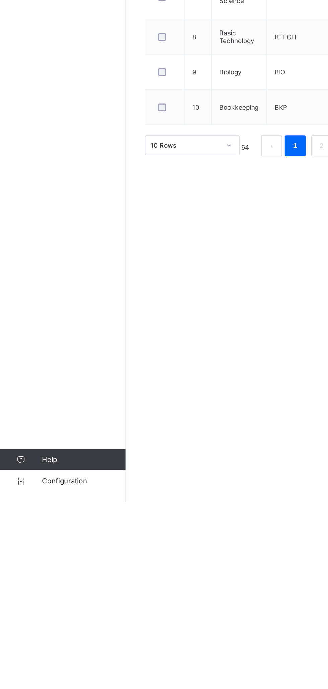
click at [60, 660] on span "Help" at bounding box center [53, 662] width 53 height 5
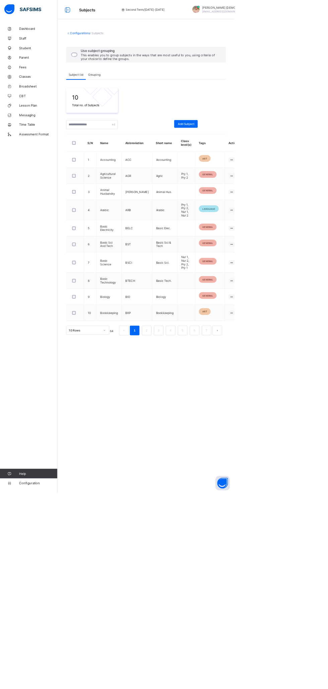
click at [43, 663] on span "Help" at bounding box center [53, 662] width 53 height 5
click at [49, 656] on link "Help" at bounding box center [40, 662] width 80 height 13
click at [322, 686] on button "Open asap" at bounding box center [311, 676] width 20 height 20
click at [37, 109] on span "Classes" at bounding box center [54, 107] width 54 height 5
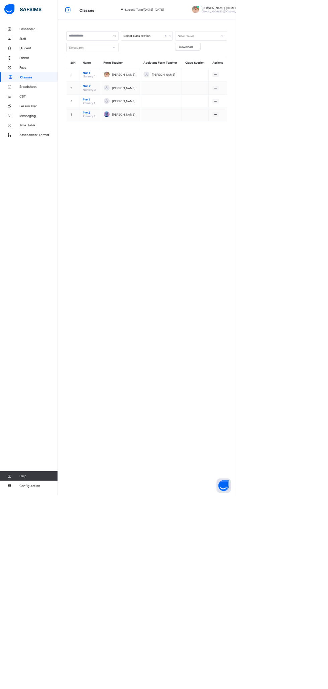
click at [53, 660] on span "Help" at bounding box center [53, 662] width 53 height 5
